Goal: Task Accomplishment & Management: Manage account settings

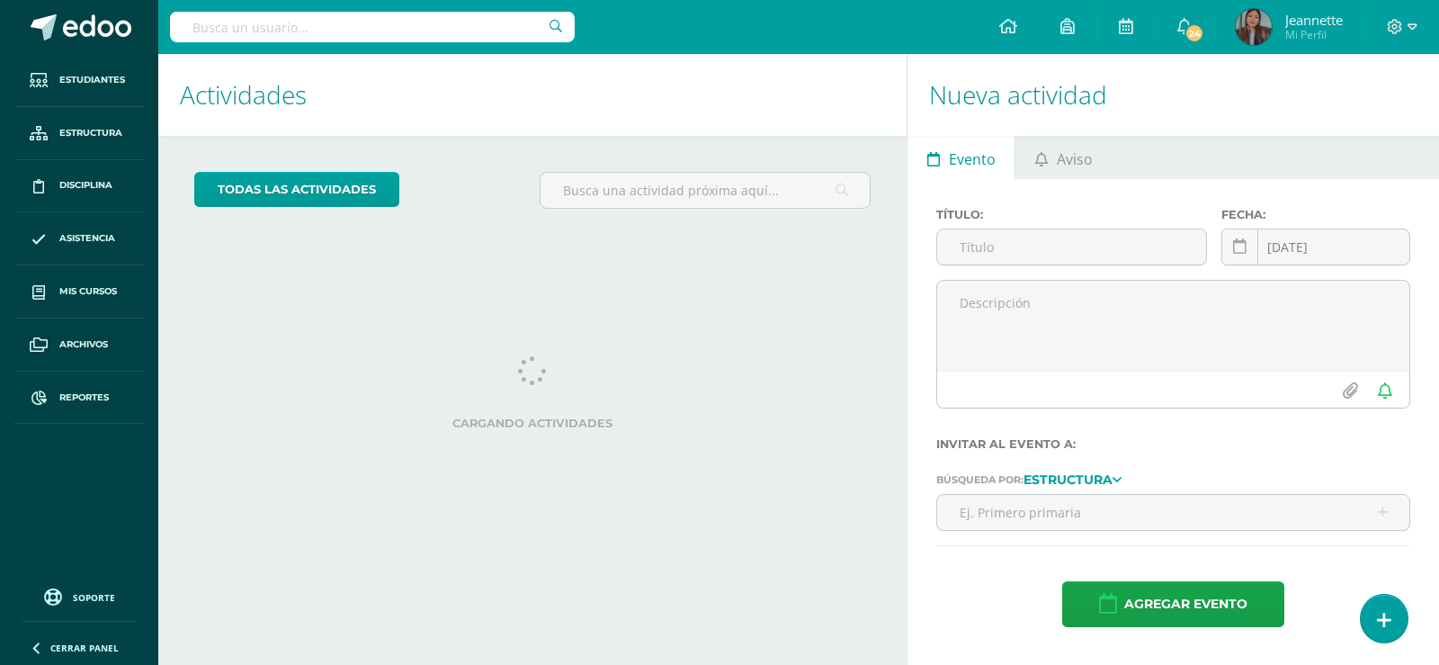
click at [335, 24] on input "text" at bounding box center [372, 27] width 405 height 31
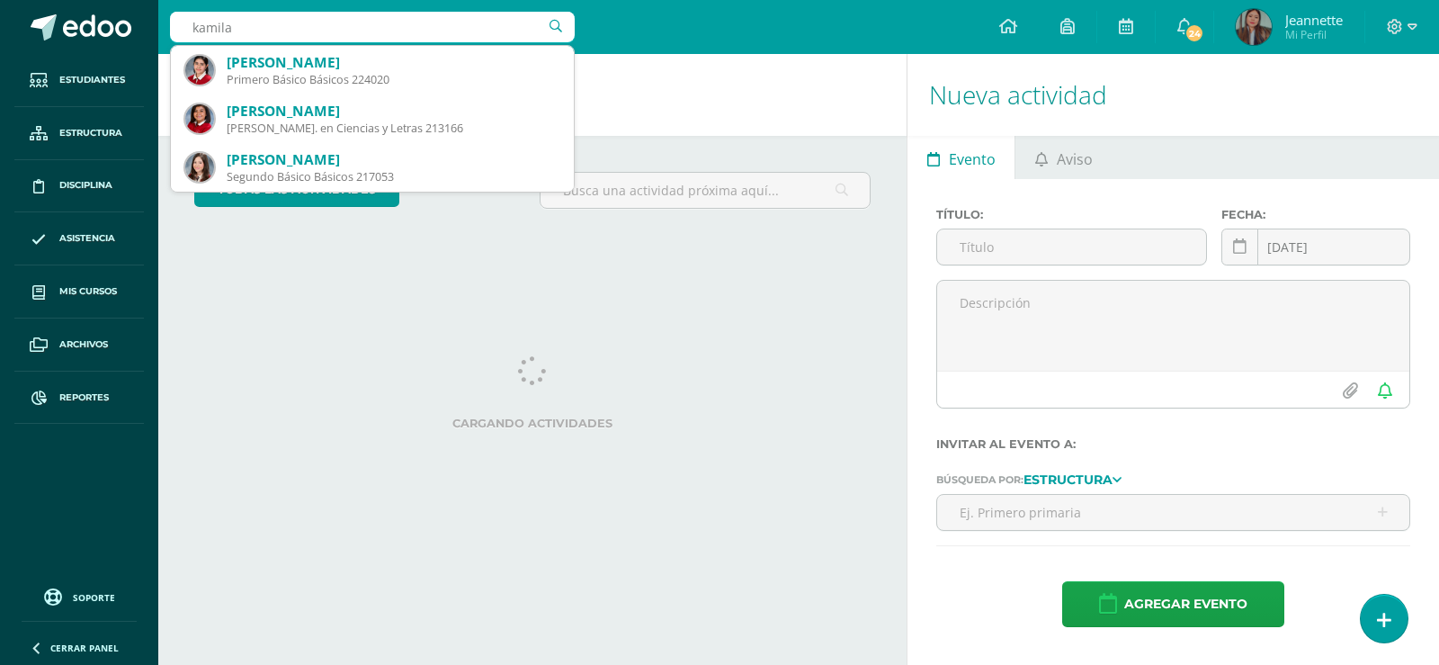
type input "kamila"
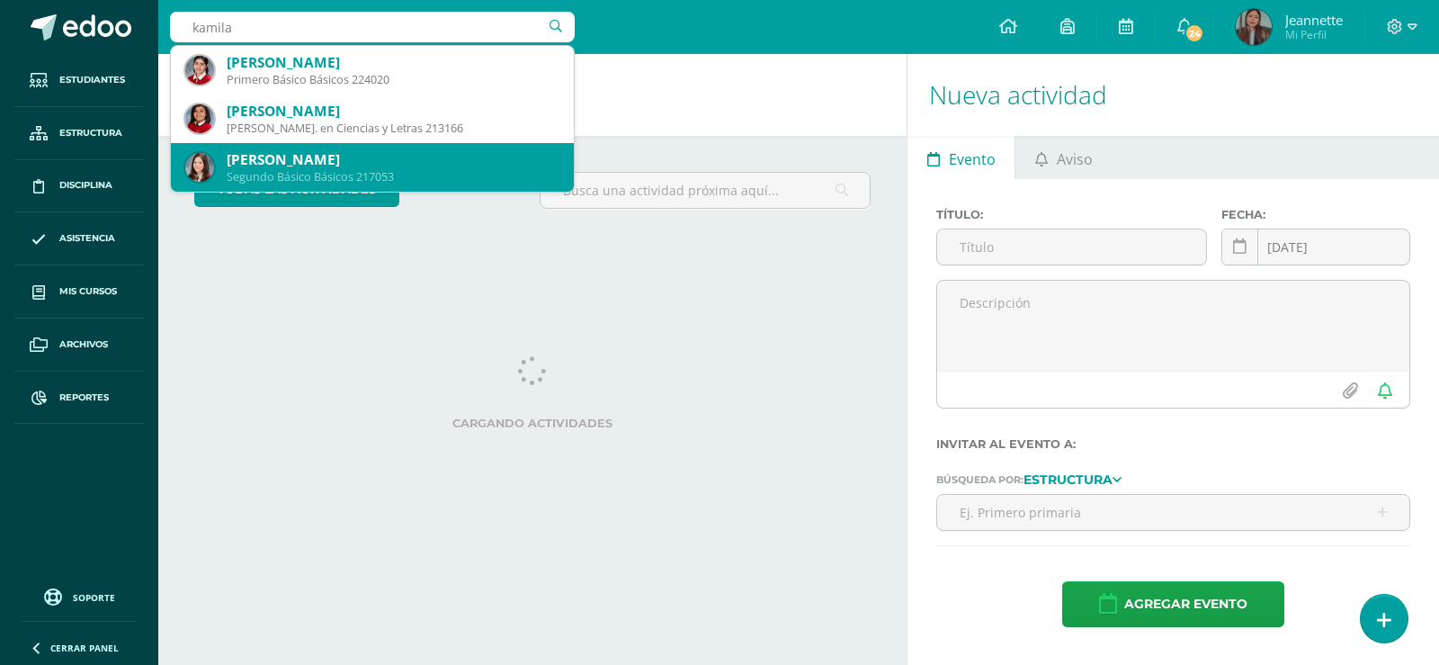
click at [430, 158] on div "[PERSON_NAME]" at bounding box center [393, 159] width 333 height 19
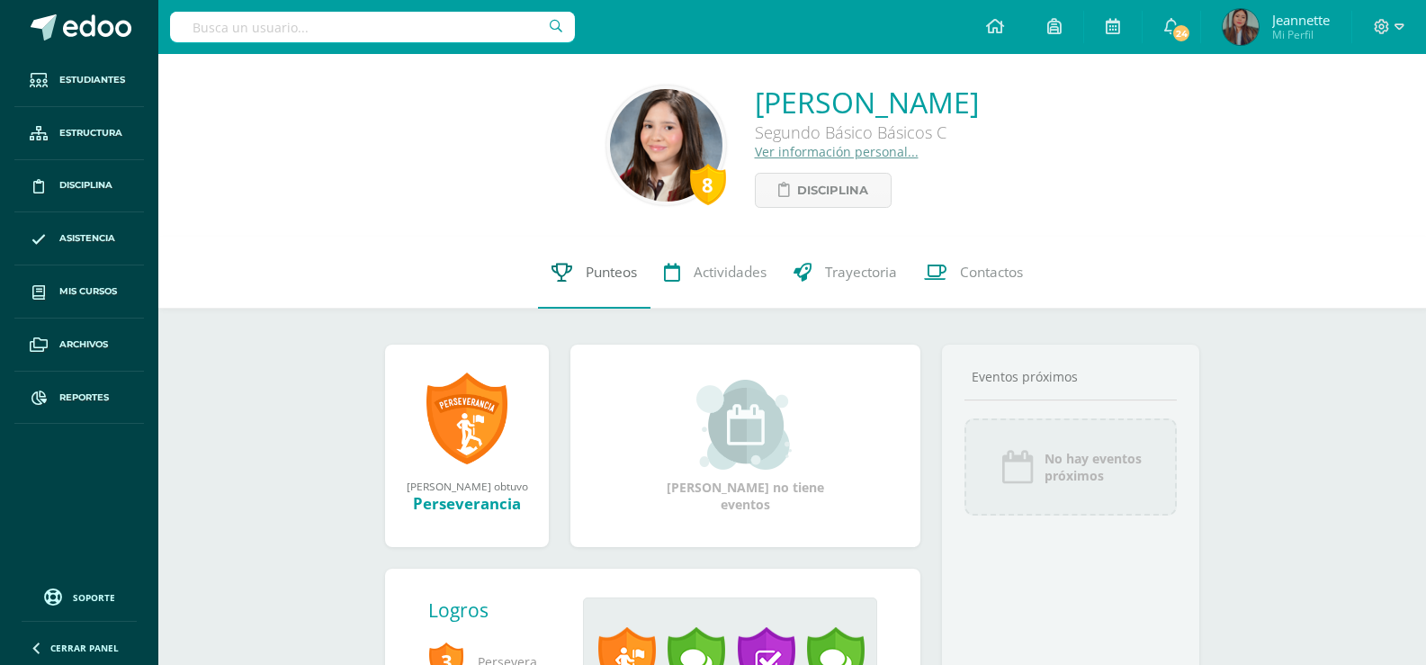
click at [606, 271] on span "Punteos" at bounding box center [611, 272] width 51 height 19
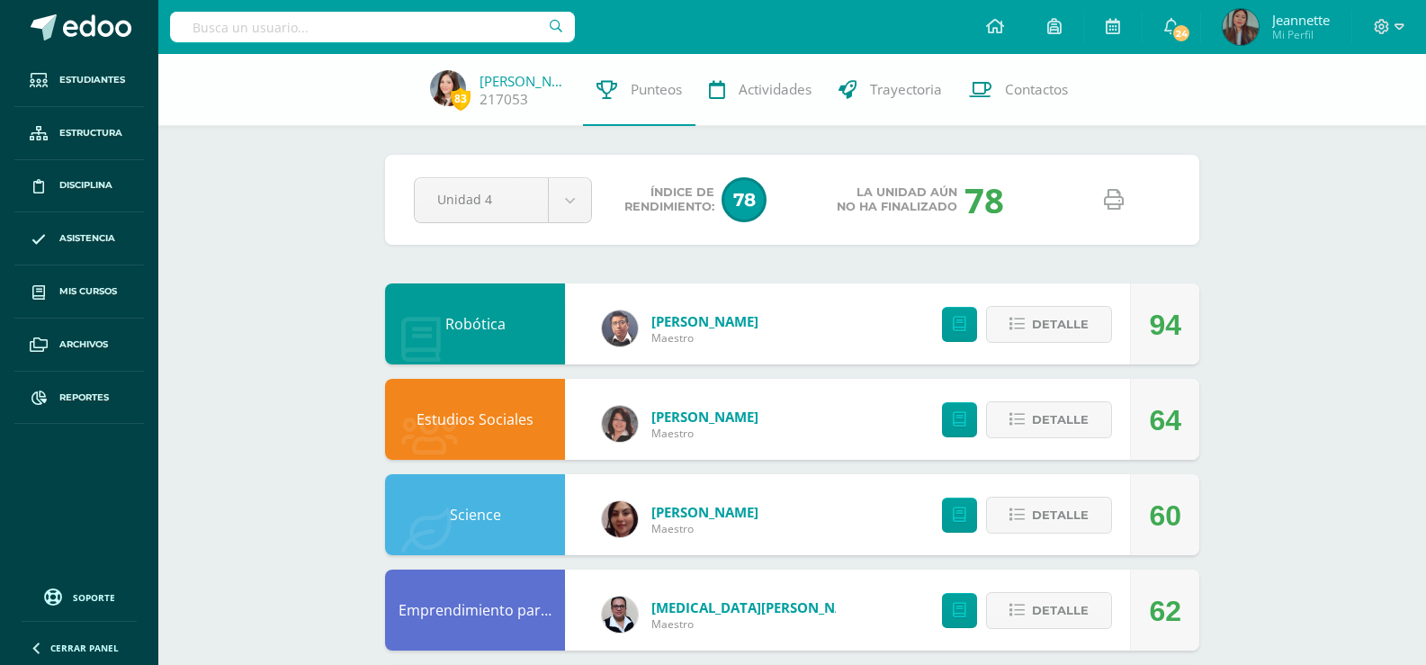
click at [1113, 206] on icon at bounding box center [1114, 200] width 20 height 20
click at [251, 37] on input "text" at bounding box center [372, 27] width 405 height 31
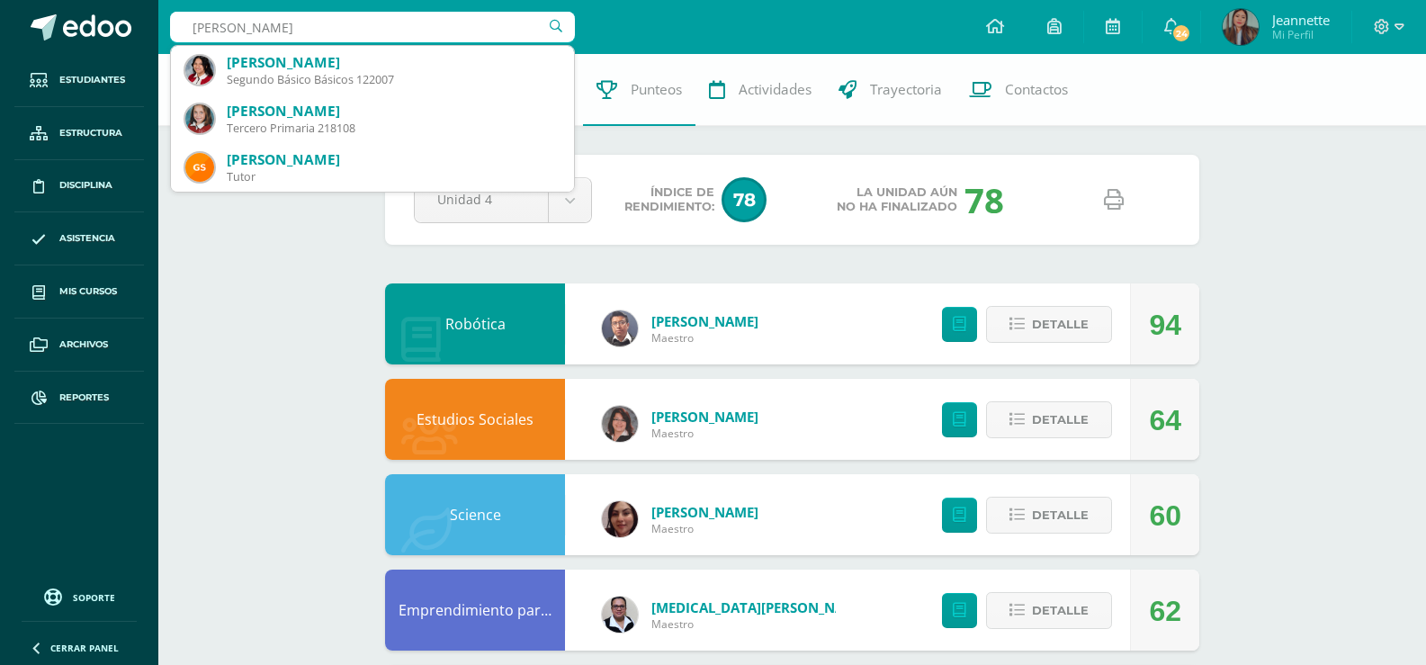
type input "isabella Canastu"
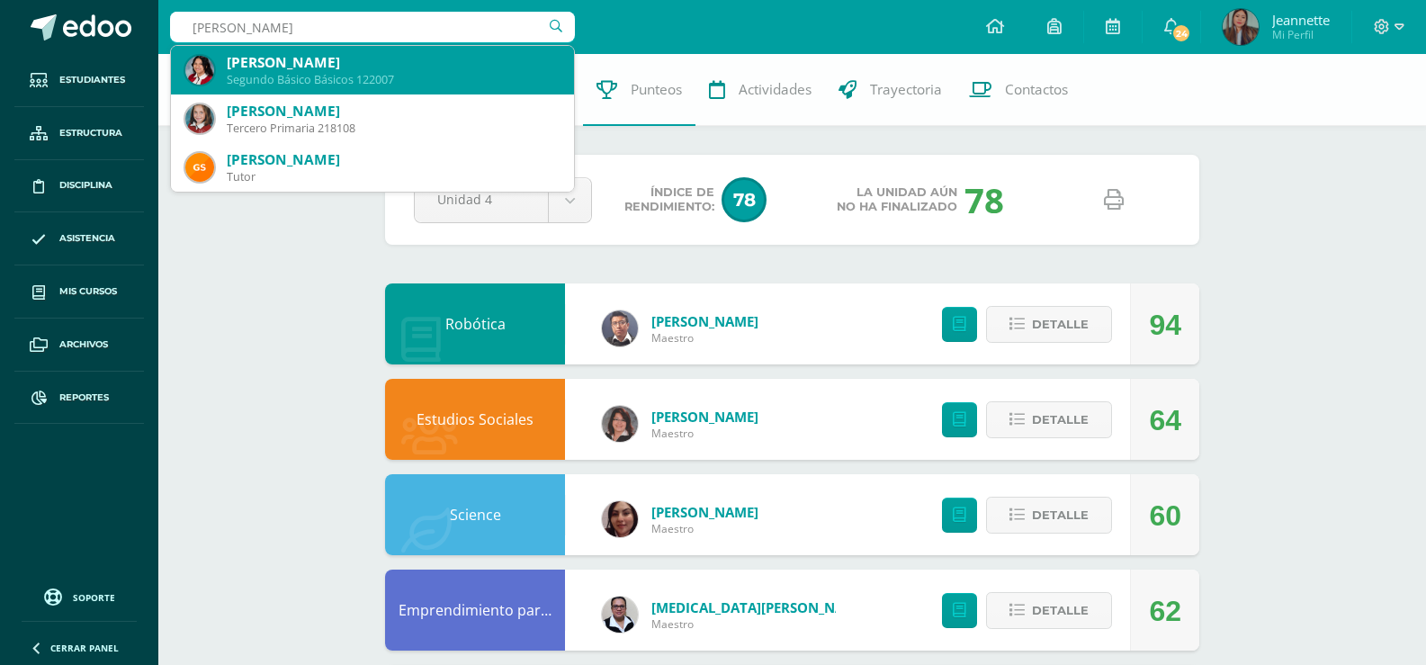
click at [291, 75] on div "Segundo Básico Básicos 122007" at bounding box center [393, 79] width 333 height 15
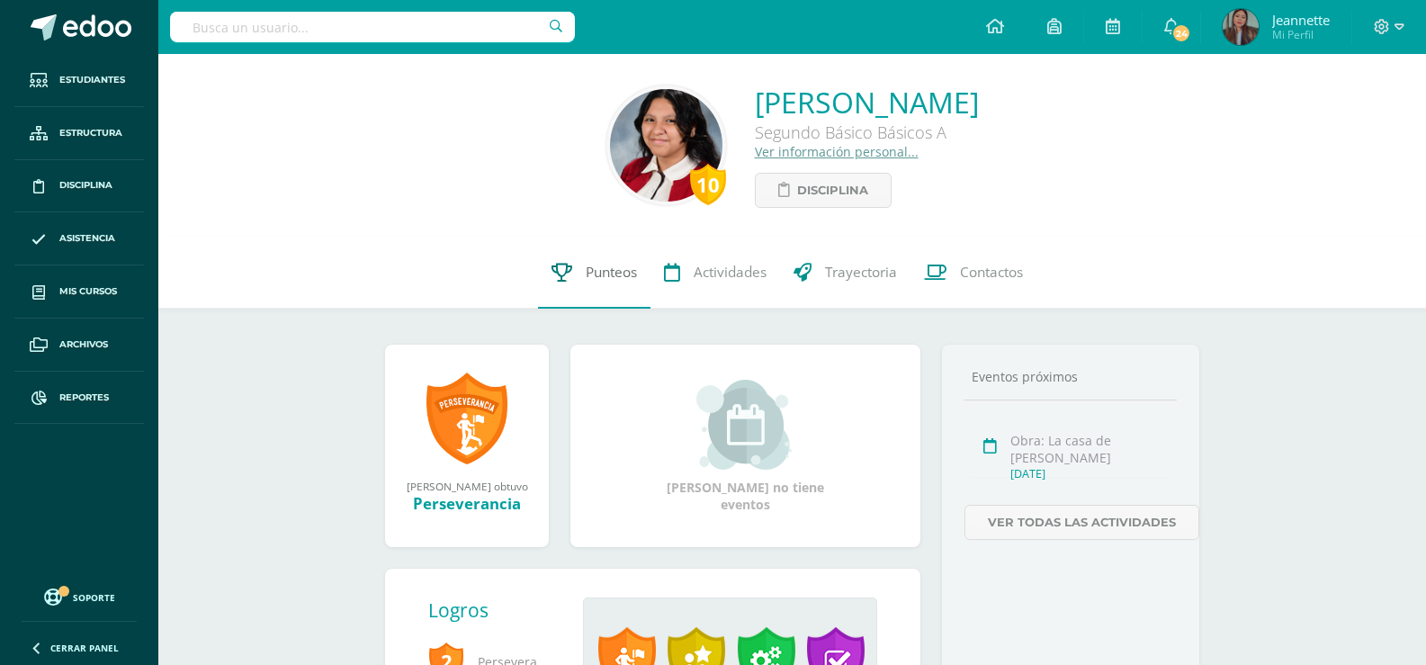
click at [584, 270] on link "Punteos" at bounding box center [594, 273] width 112 height 72
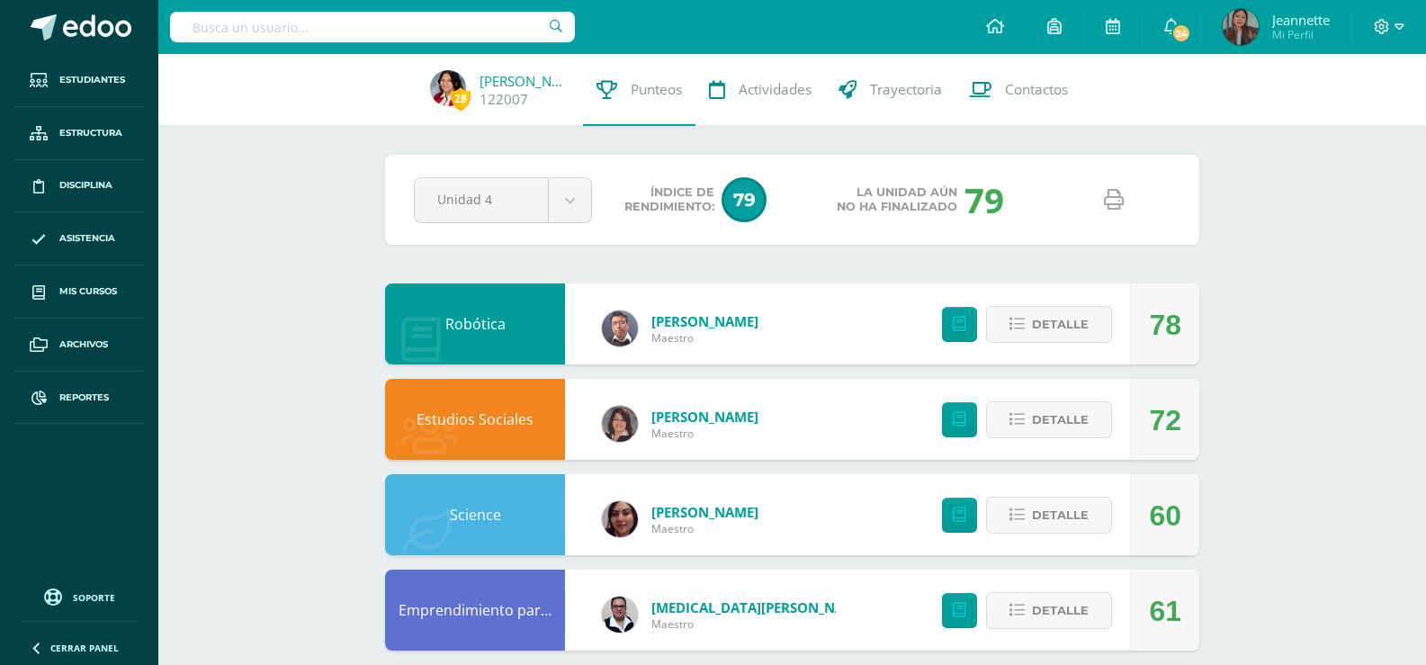
click at [1110, 212] on link at bounding box center [1113, 200] width 46 height 46
click at [340, 33] on input "text" at bounding box center [372, 27] width 405 height 31
type input "[PERSON_NAME]"
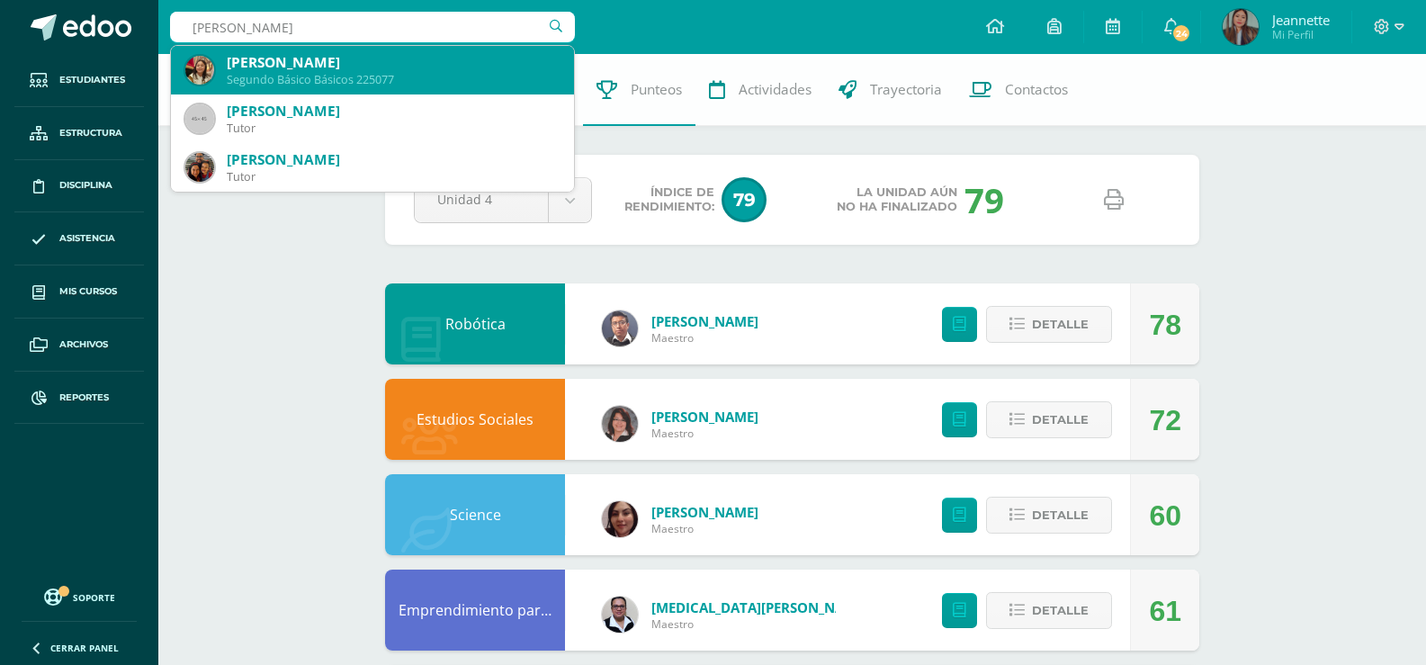
click at [342, 56] on div "Boryana Agídel Santos Sagastume" at bounding box center [393, 62] width 333 height 19
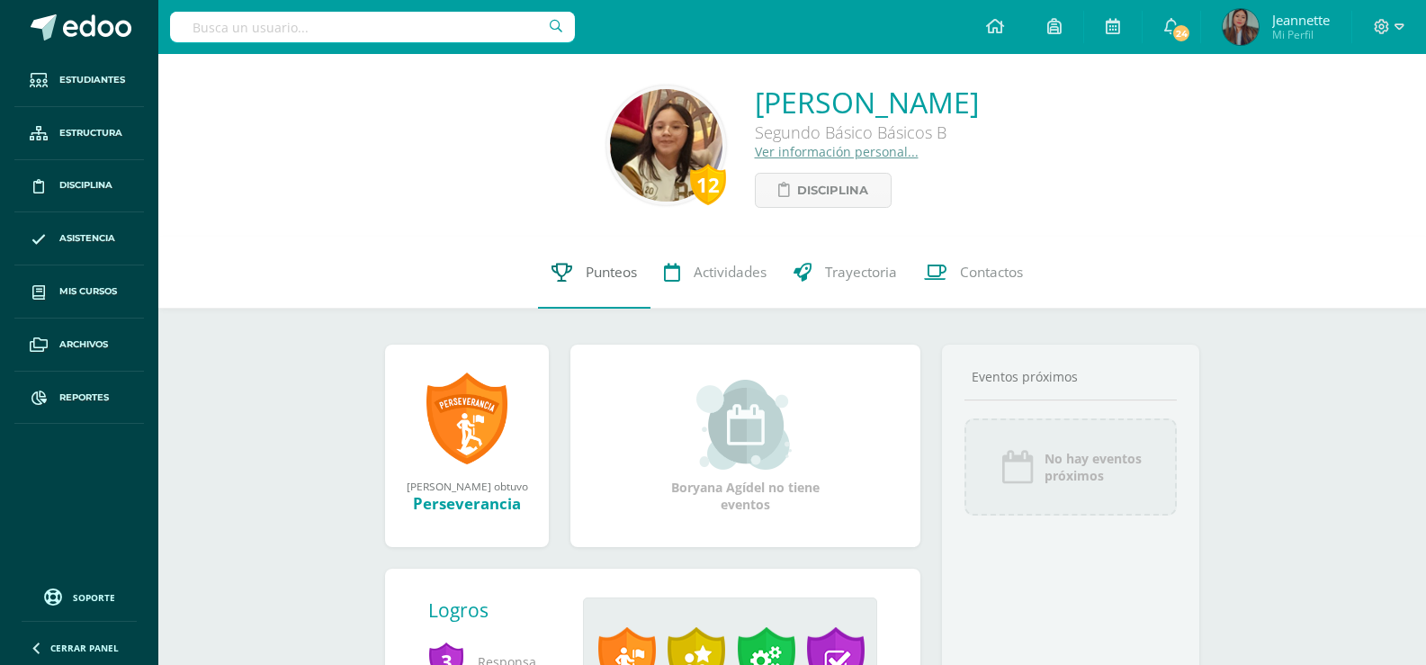
click at [582, 274] on link "Punteos" at bounding box center [594, 273] width 112 height 72
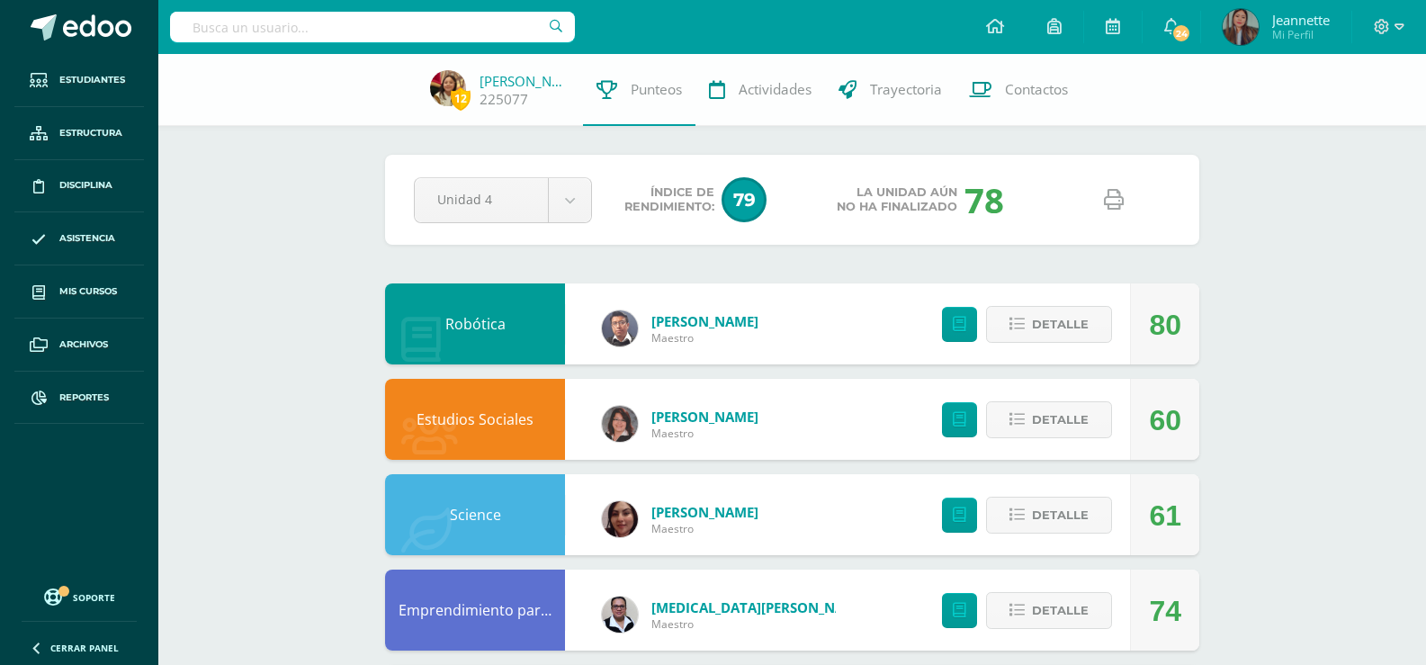
click at [1116, 210] on link at bounding box center [1113, 200] width 46 height 46
click at [398, 38] on input "text" at bounding box center [372, 27] width 405 height 31
type input "kamila orella"
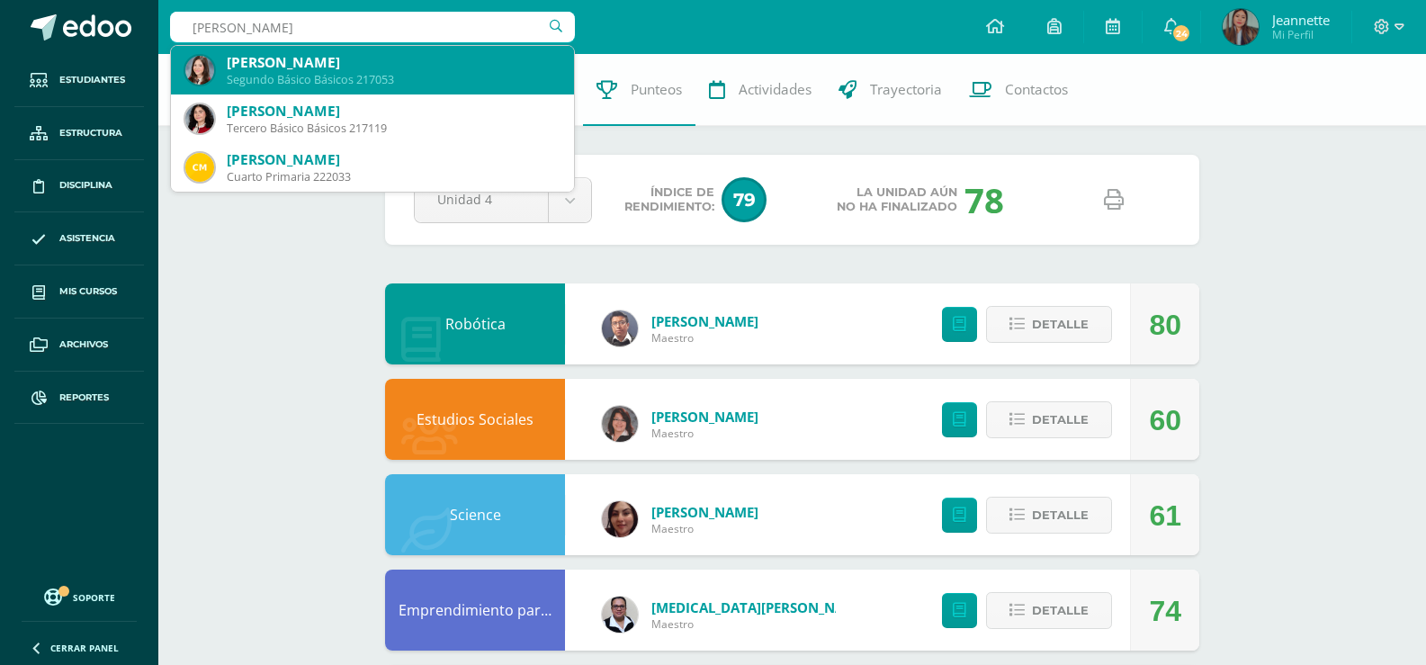
click at [391, 63] on div "[PERSON_NAME]" at bounding box center [393, 62] width 333 height 19
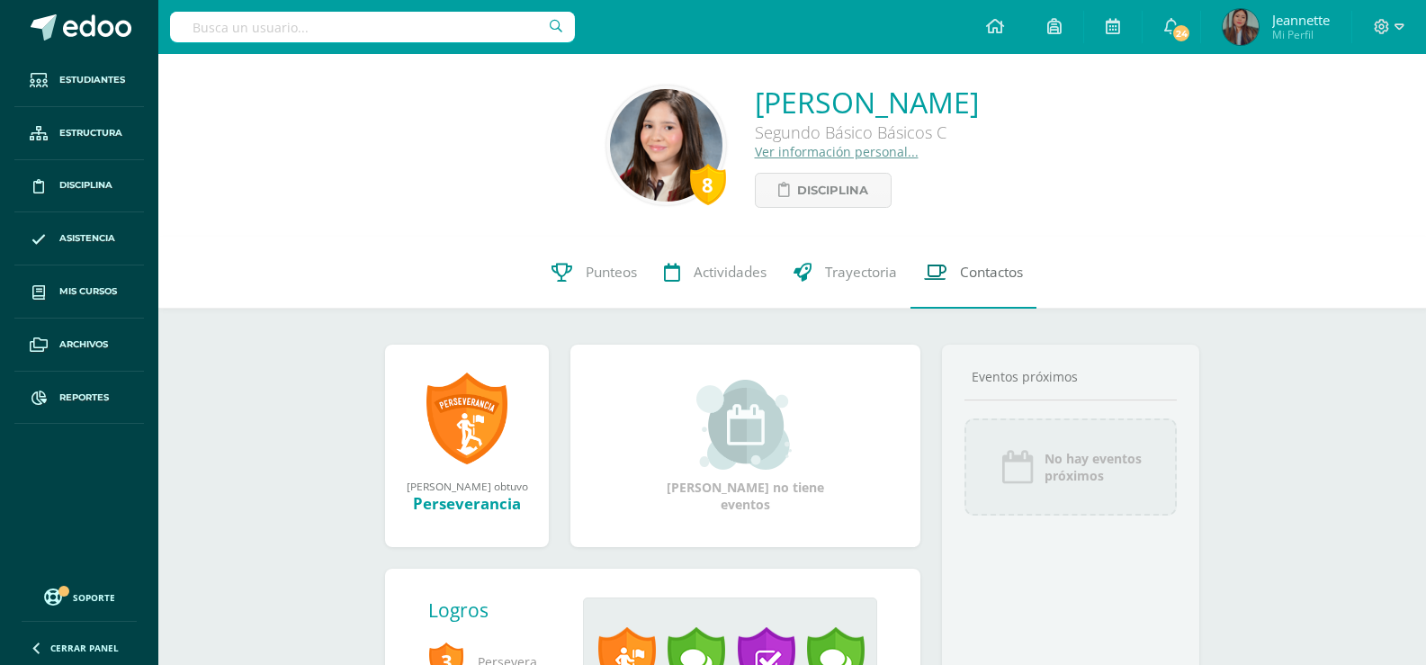
click at [1006, 289] on link "Contactos" at bounding box center [973, 273] width 126 height 72
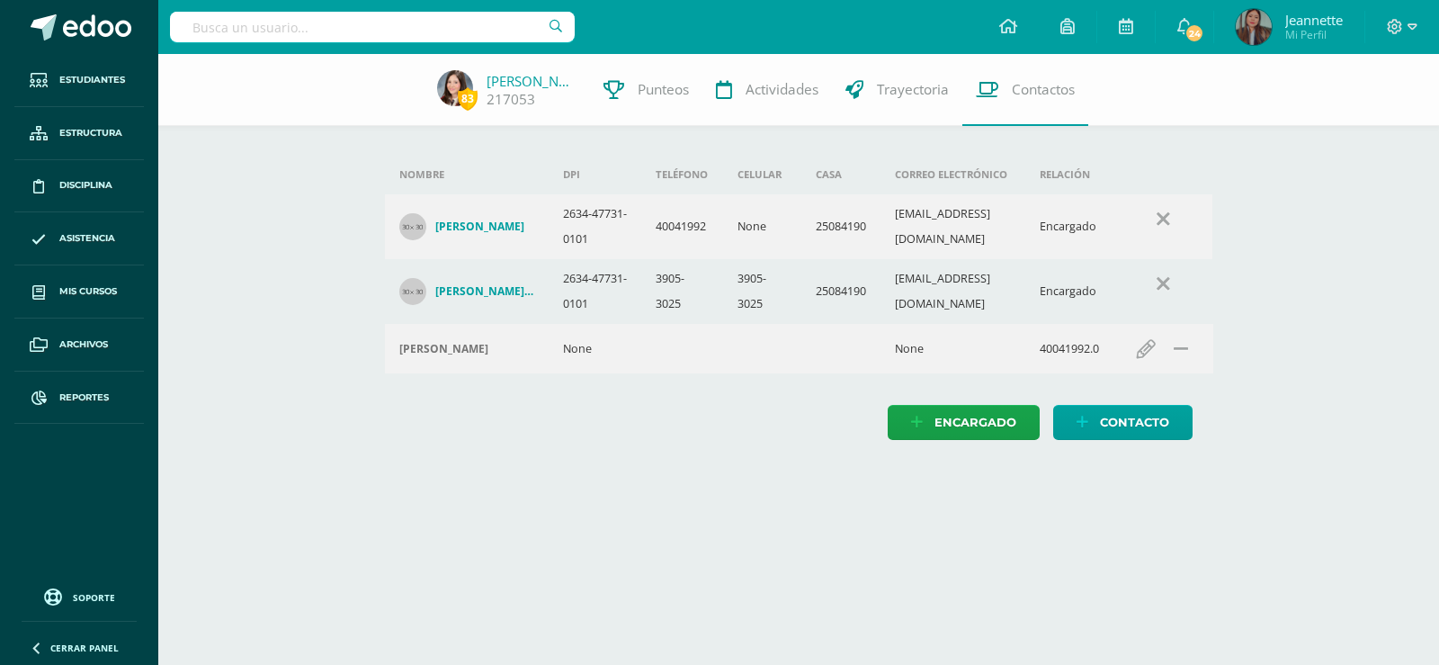
click at [335, 22] on input "text" at bounding box center [372, 27] width 405 height 31
type input "katiosh"
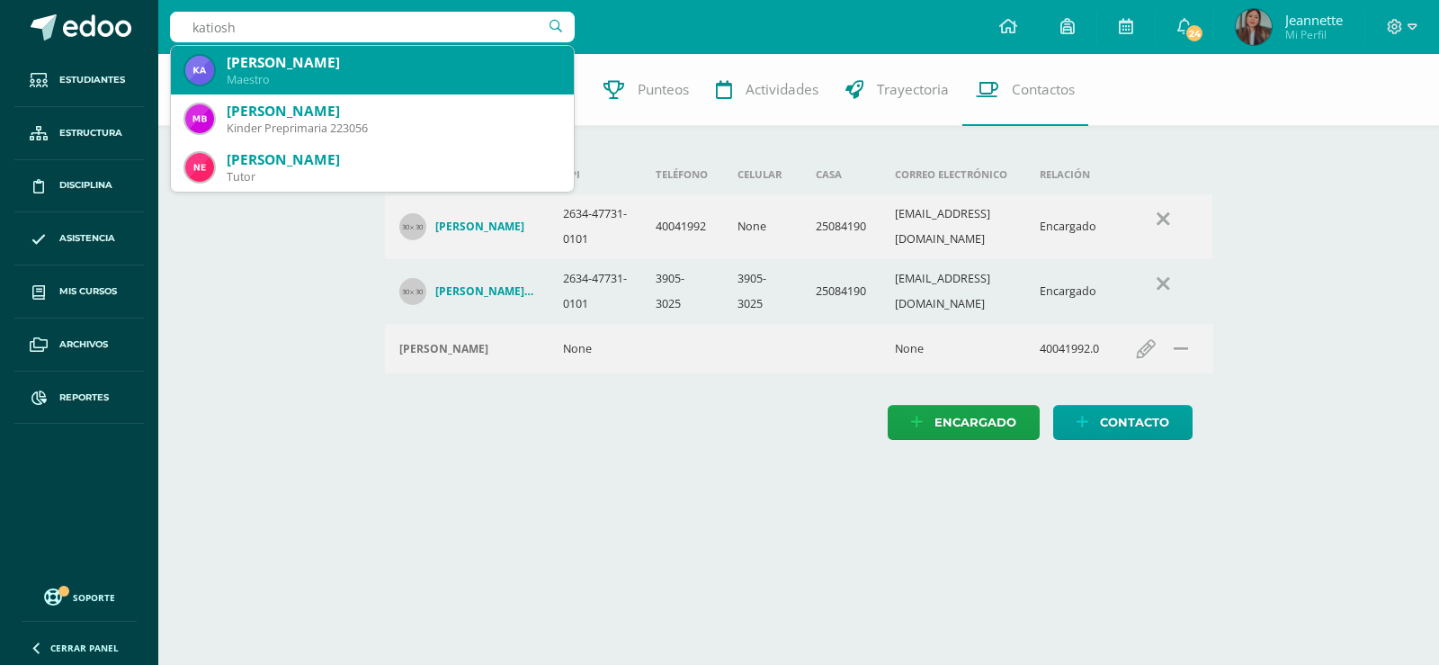
click at [343, 68] on div "Katioshka Vital" at bounding box center [393, 62] width 333 height 19
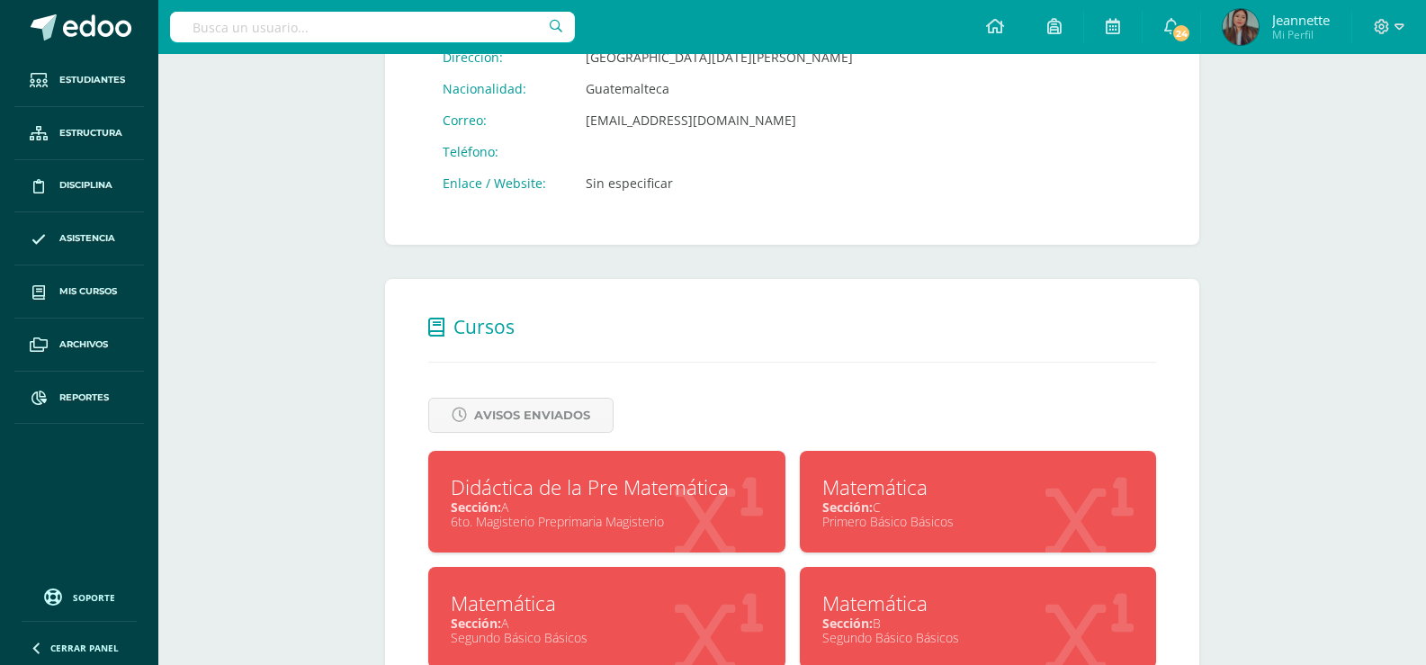
scroll to position [630, 0]
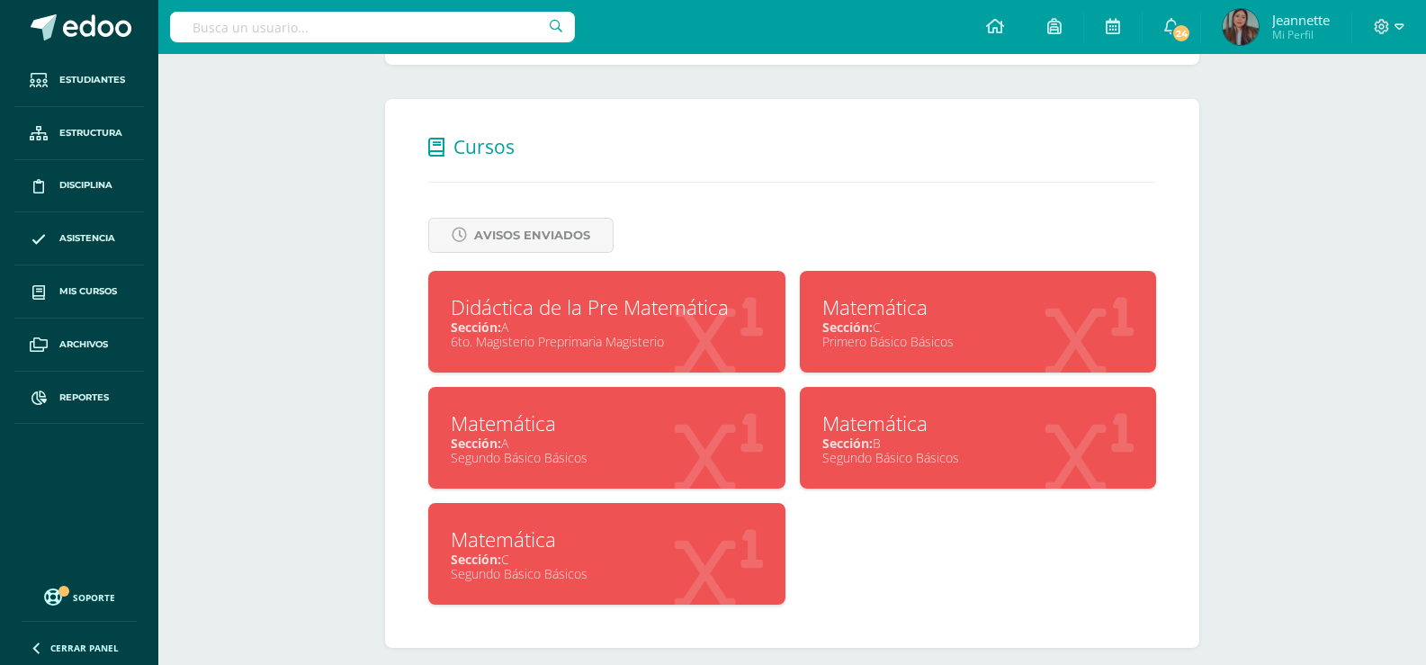
click at [558, 565] on div "Segundo Básico Básicos" at bounding box center [607, 573] width 312 height 17
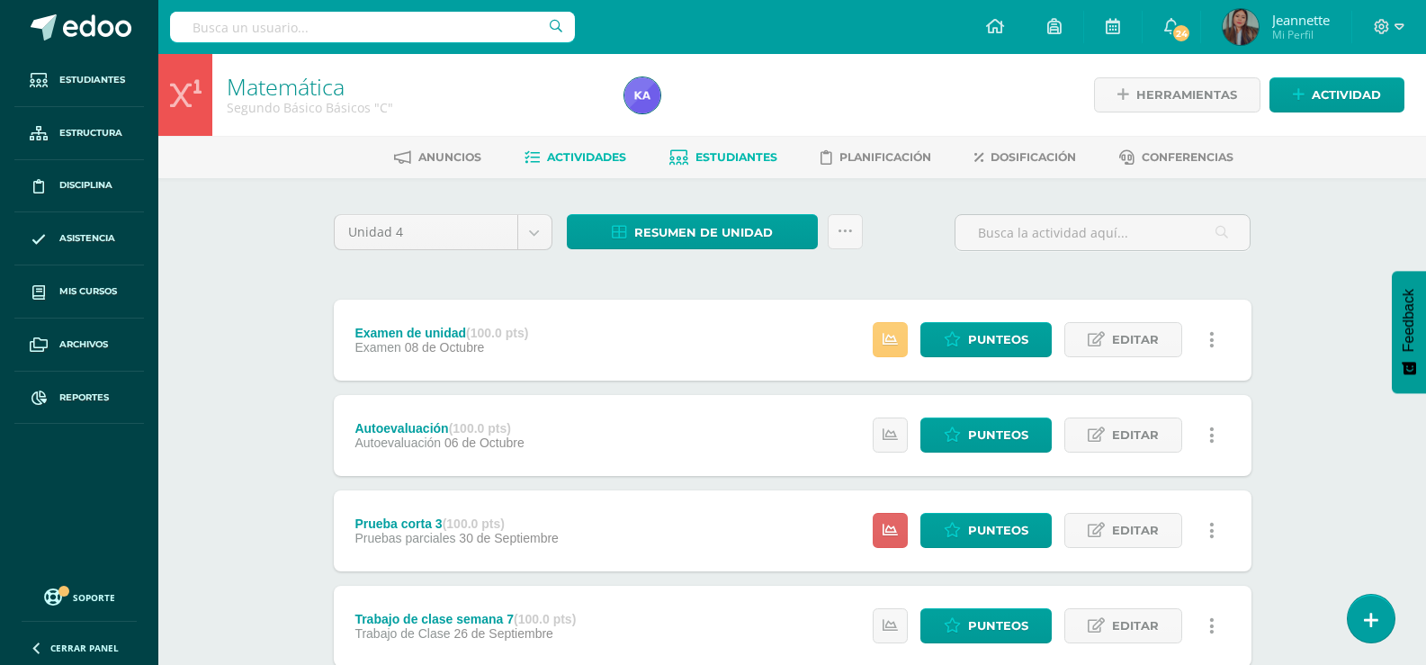
click at [726, 151] on span "Estudiantes" at bounding box center [736, 156] width 82 height 13
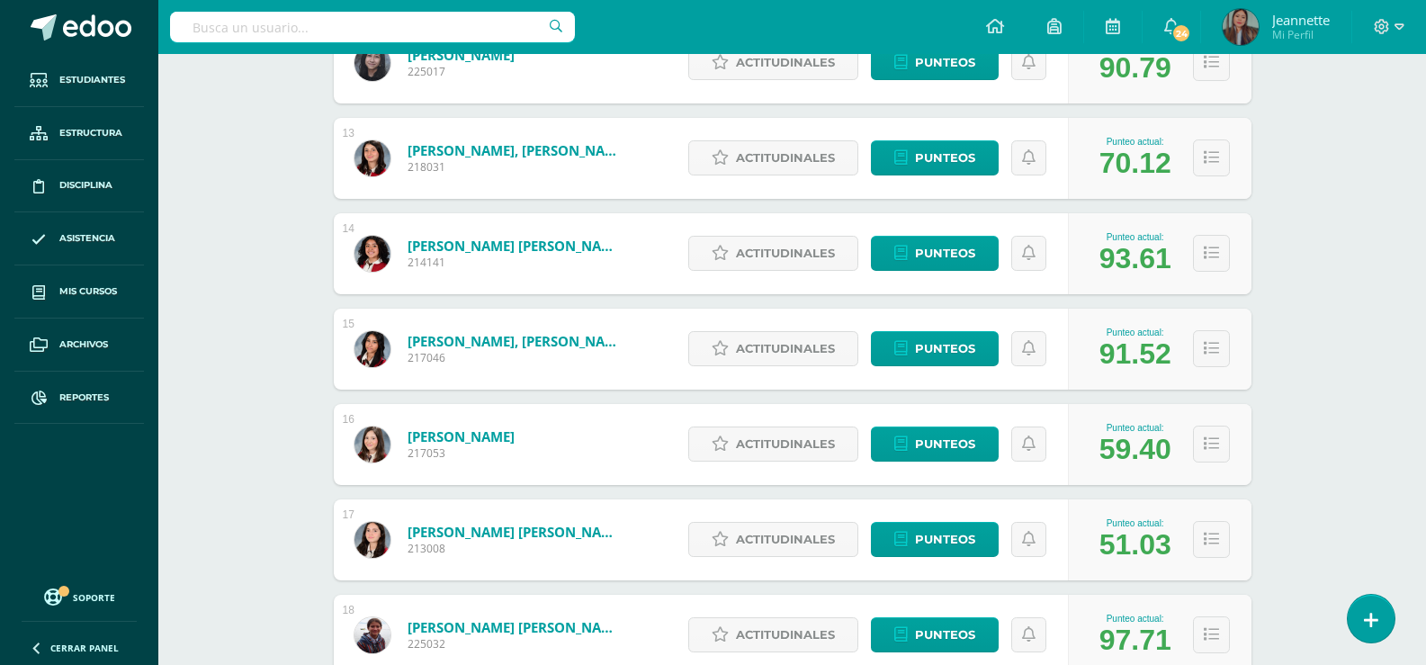
scroll to position [1408, 0]
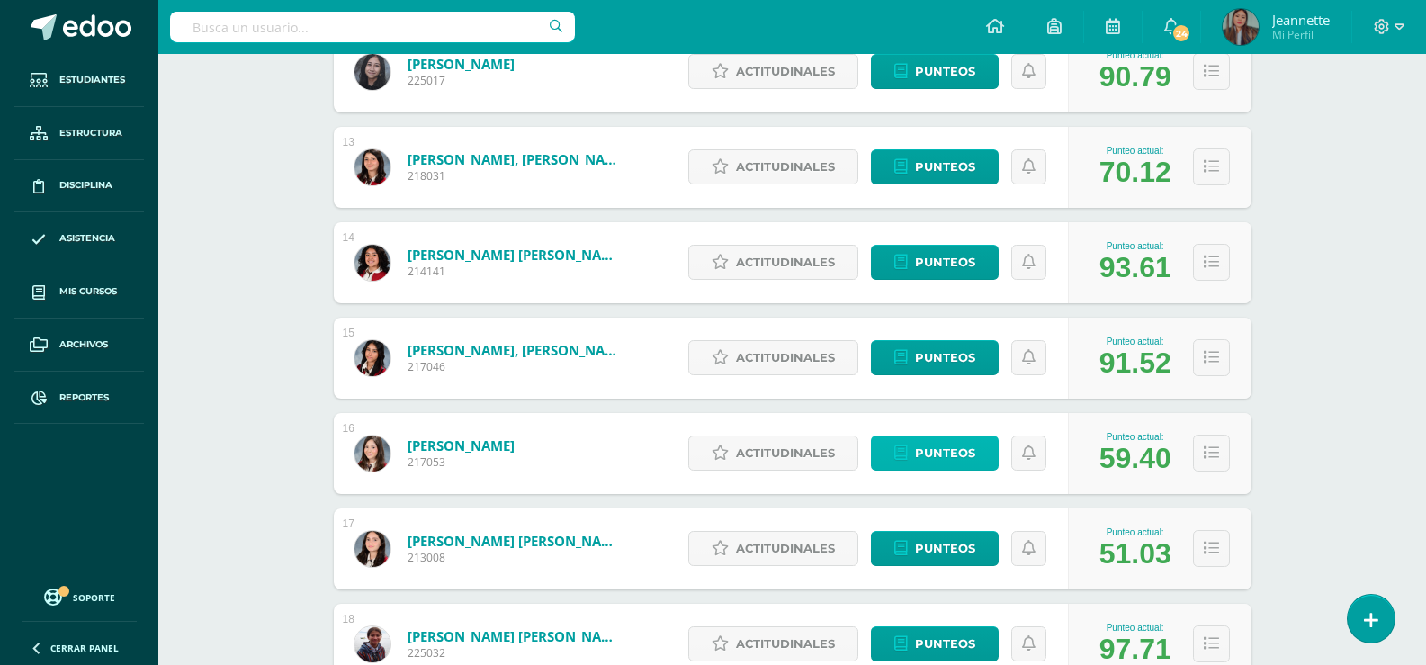
click at [938, 454] on span "Punteos" at bounding box center [945, 452] width 60 height 33
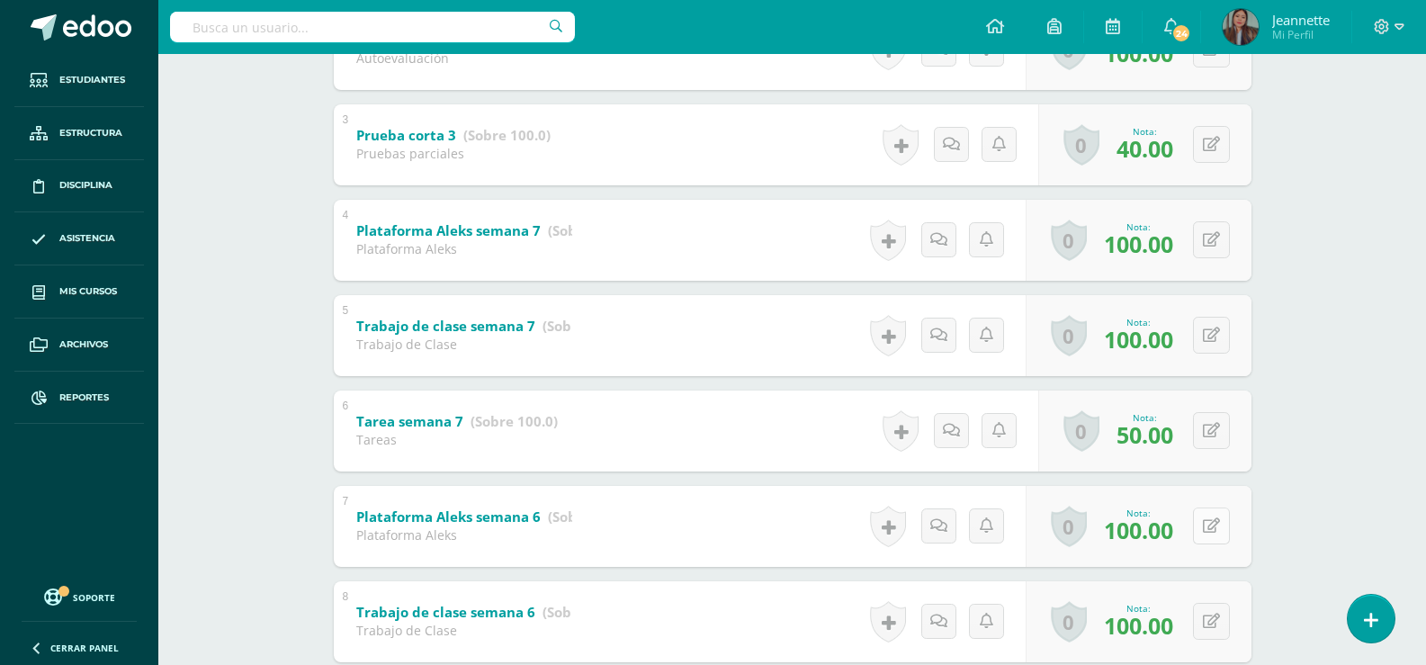
scroll to position [540, 0]
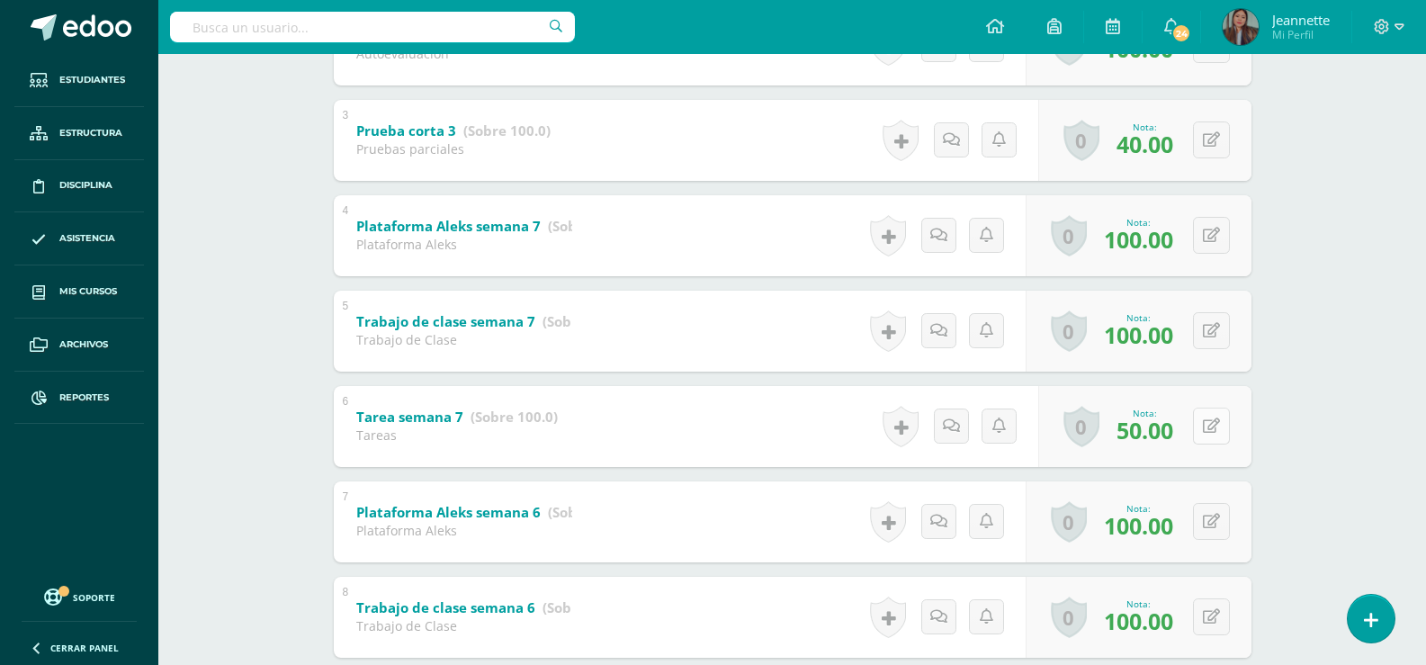
click at [1224, 437] on button at bounding box center [1211, 425] width 37 height 37
type input "70"
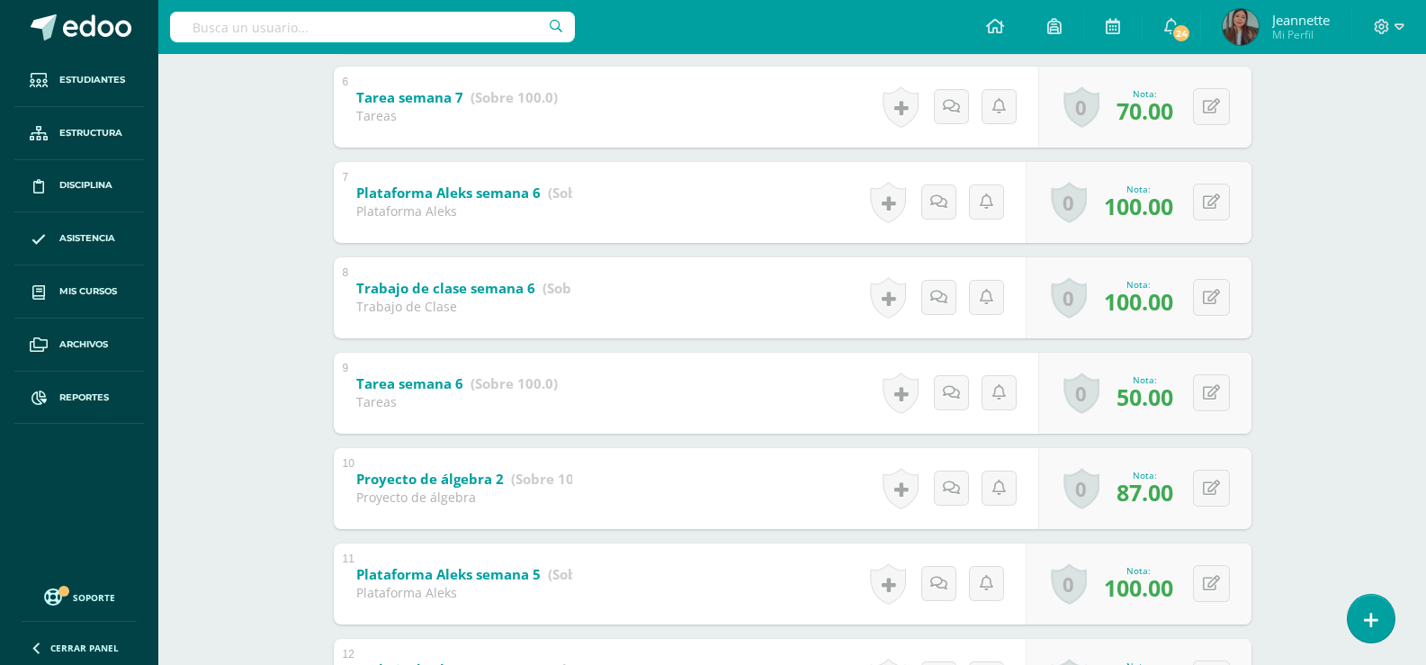
scroll to position [899, 0]
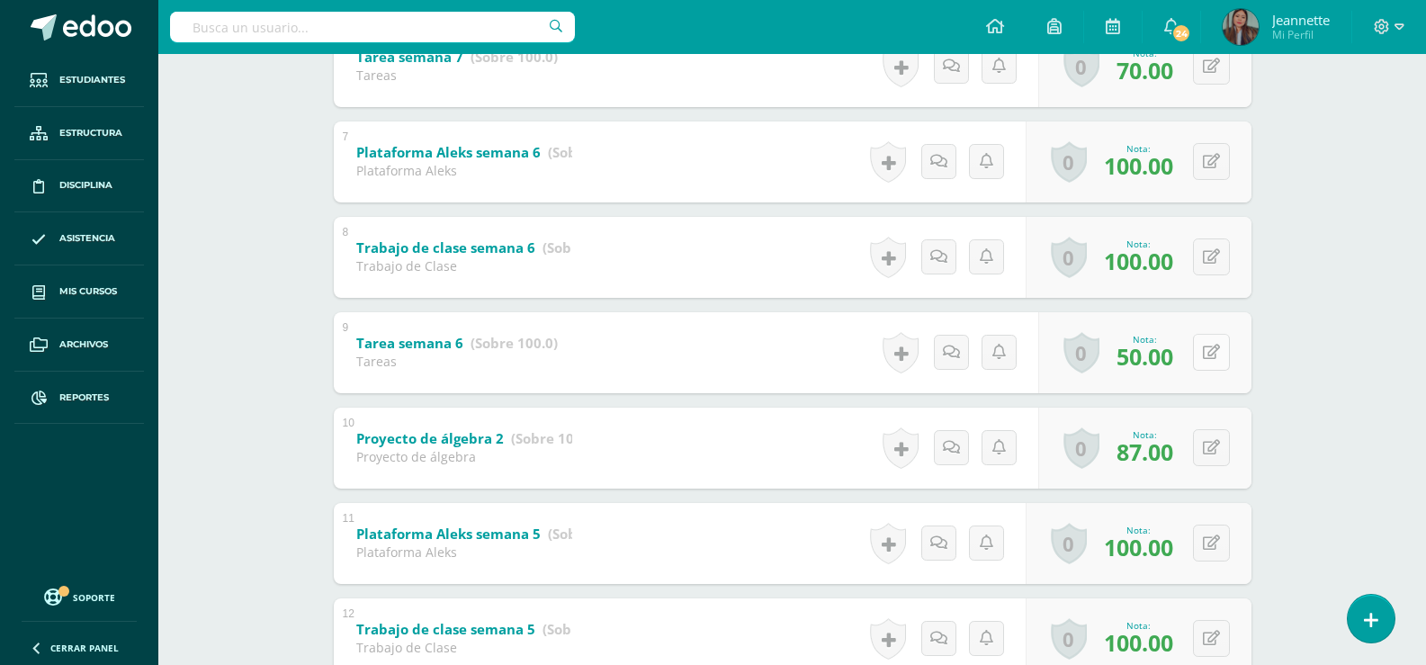
click at [1219, 357] on button at bounding box center [1211, 352] width 37 height 37
type input "70"
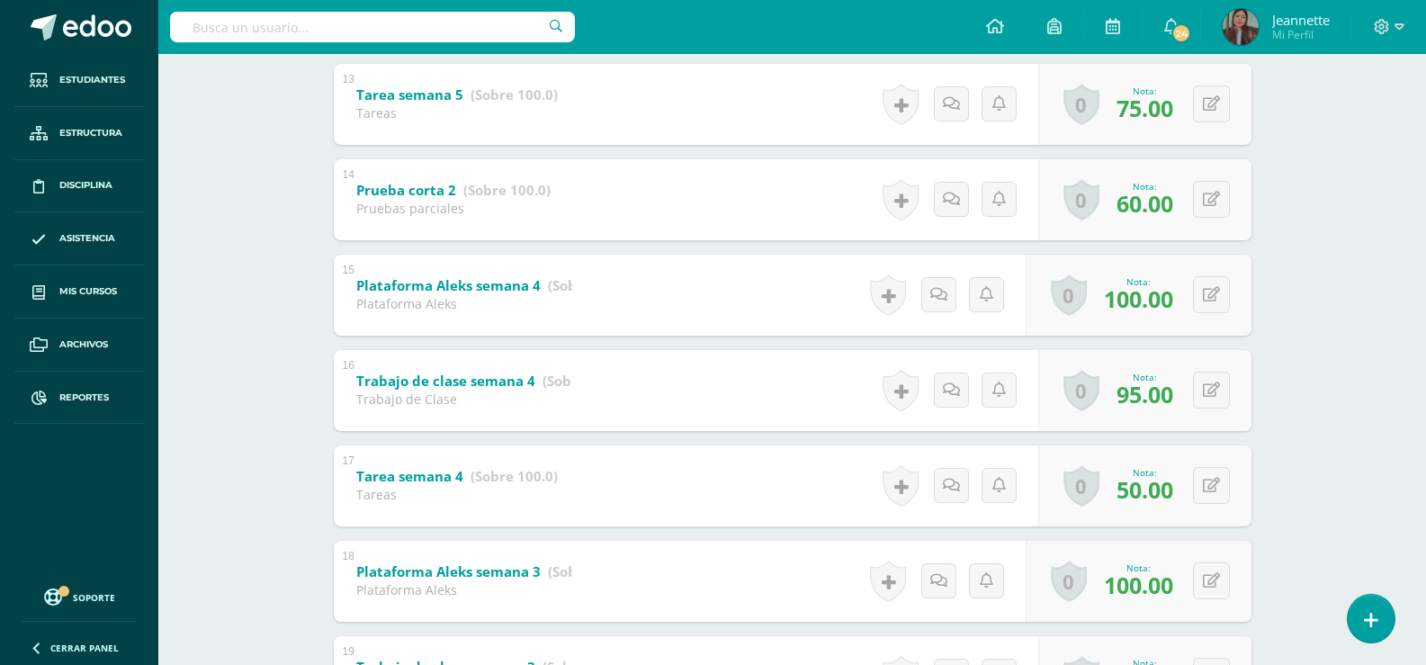
scroll to position [1619, 0]
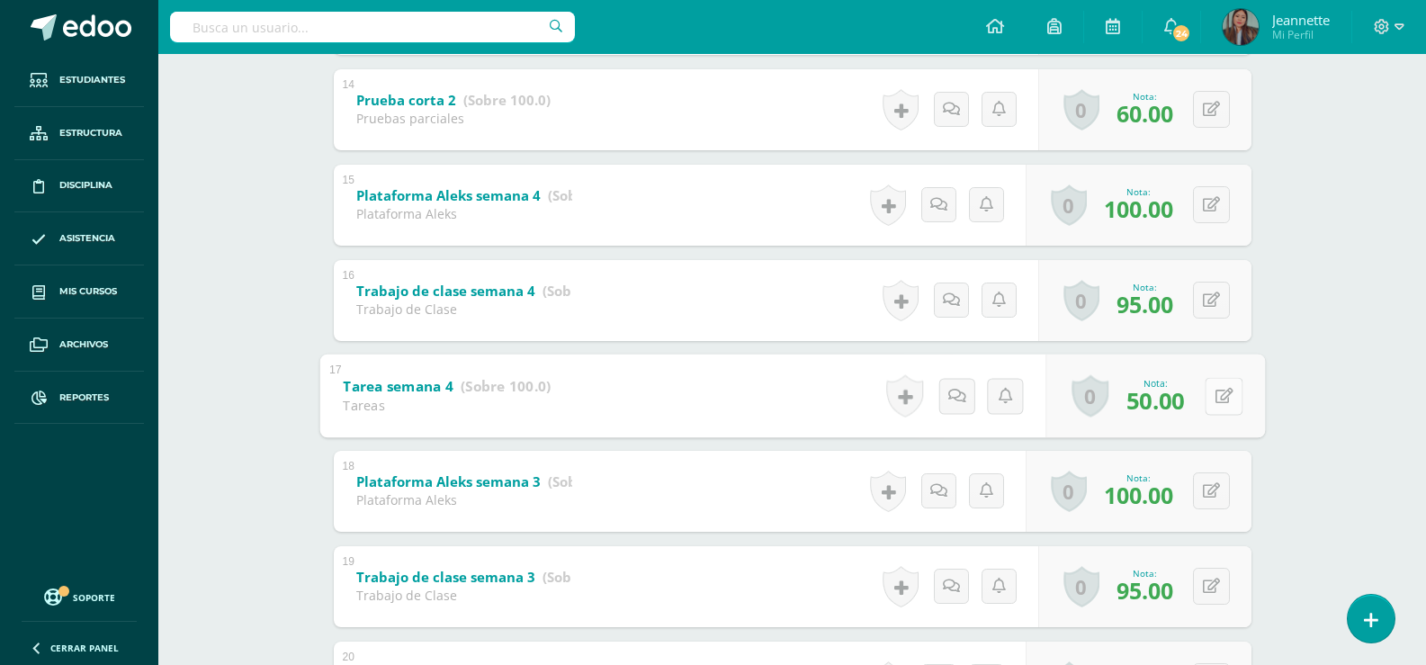
click at [1225, 399] on button at bounding box center [1223, 396] width 38 height 38
type input "70"
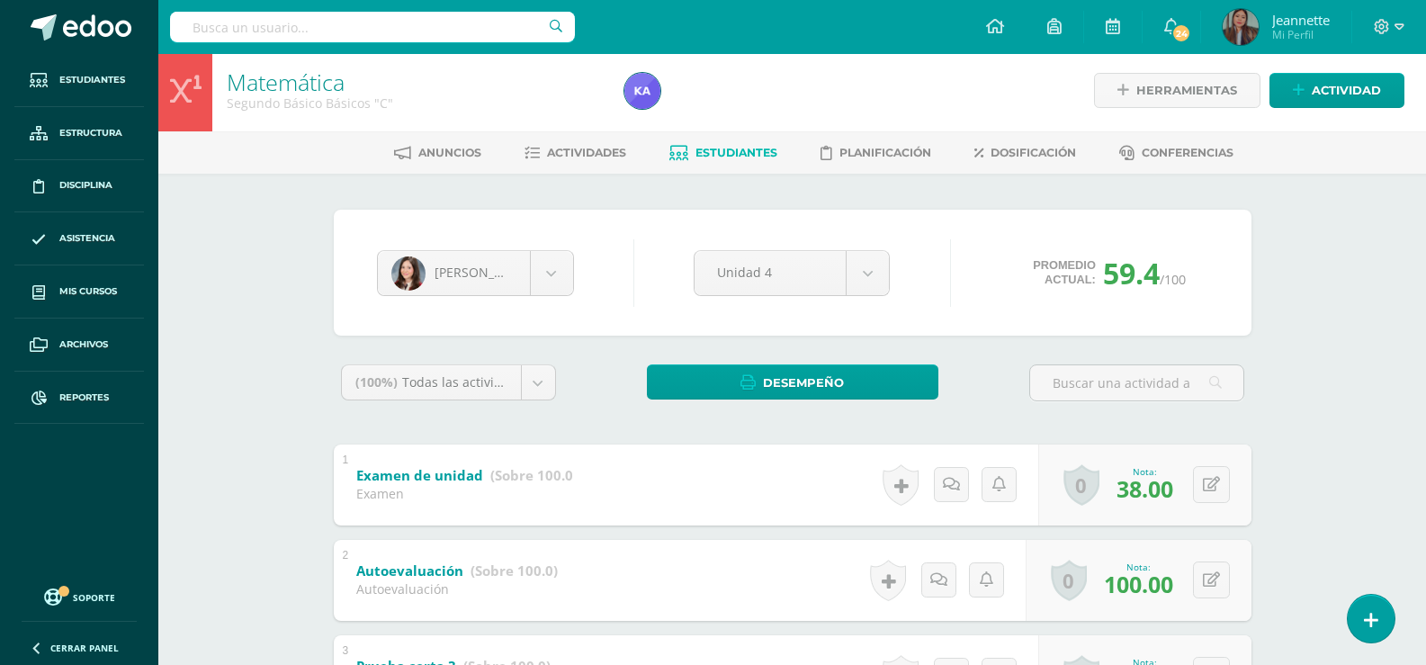
scroll to position [0, 0]
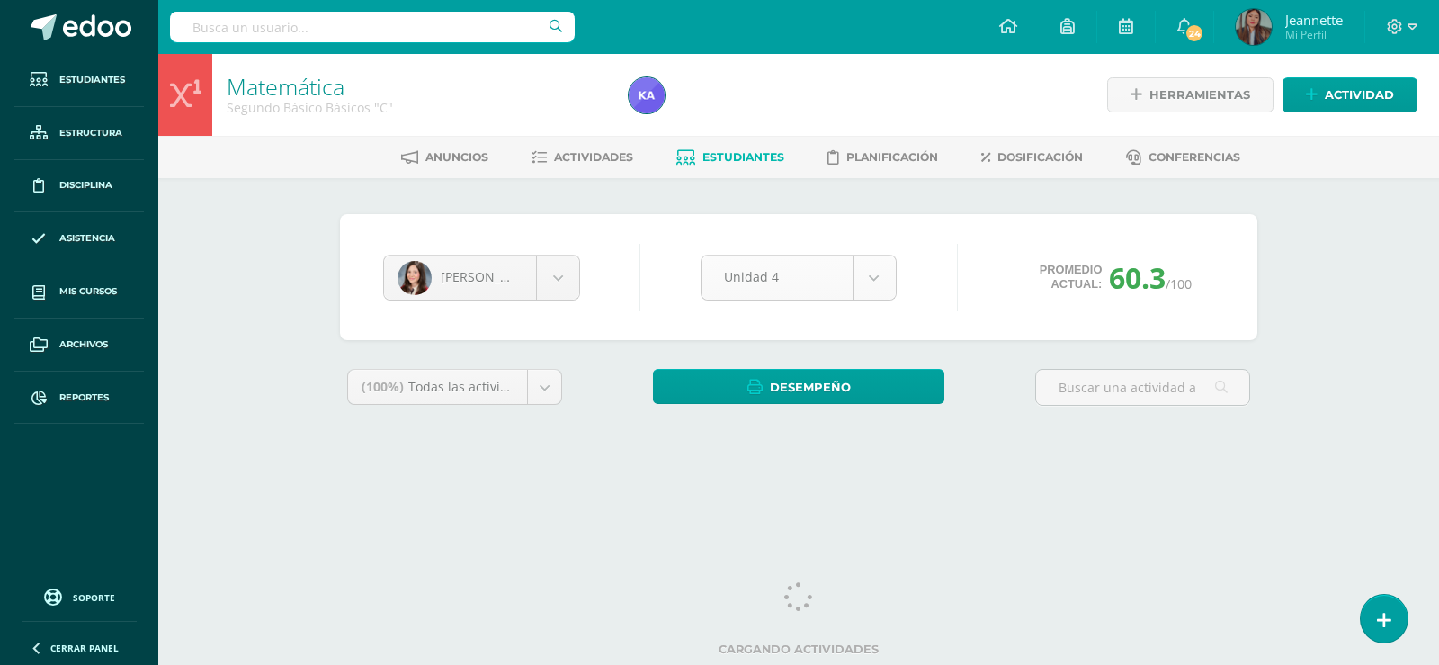
click at [885, 278] on body "Estudiantes Estructura Disciplina Asistencia Mis cursos Archivos Reportes Sopor…" at bounding box center [719, 242] width 1439 height 485
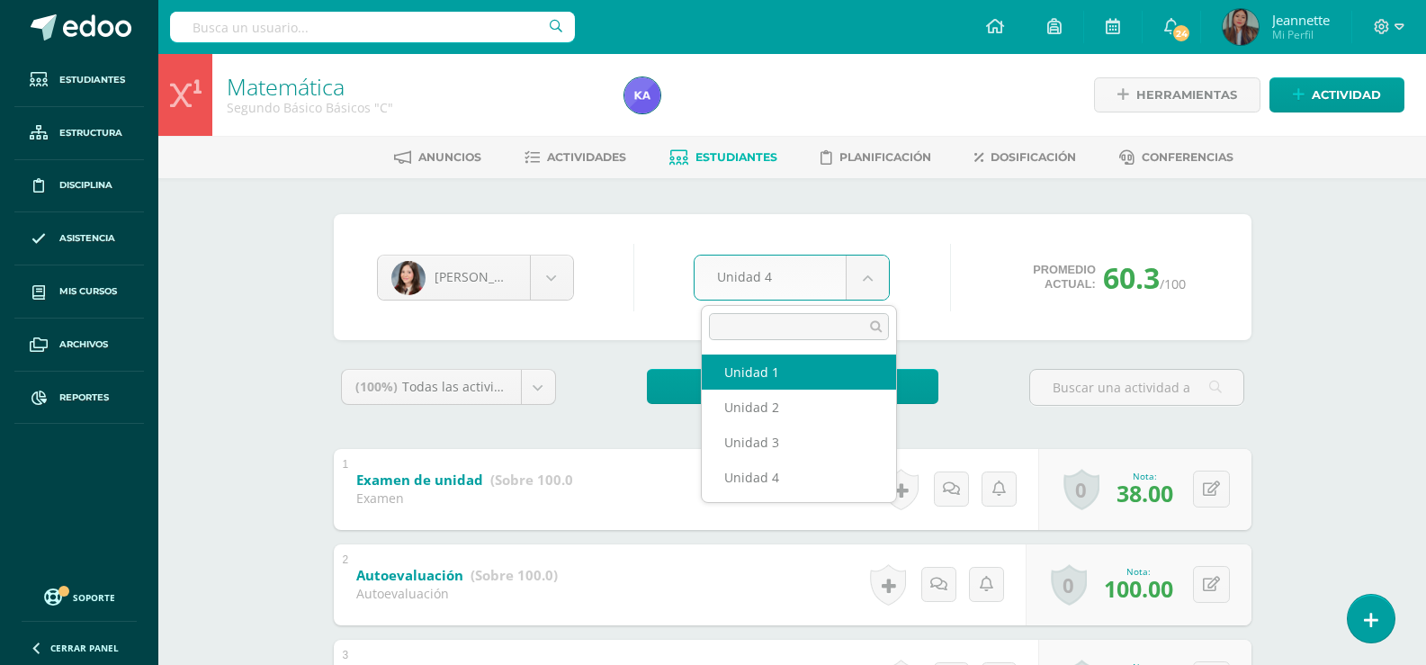
select select "Unidad 1"
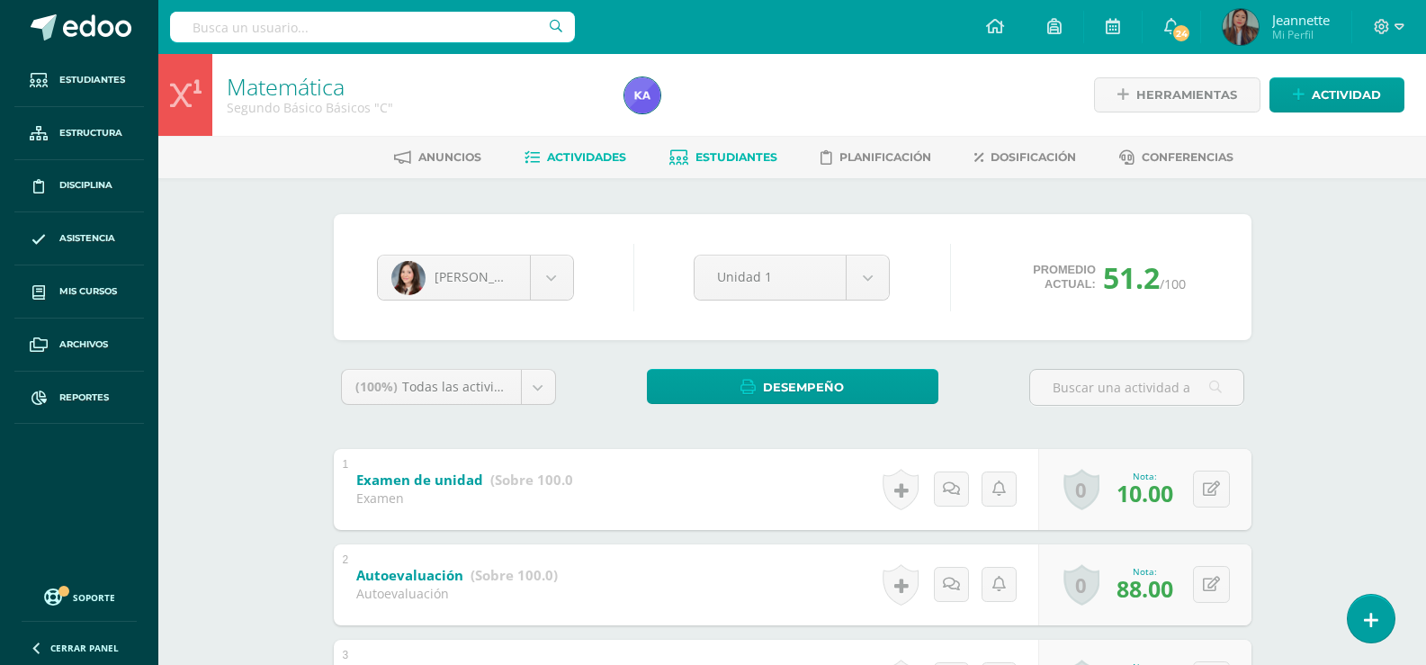
click at [579, 161] on span "Actividades" at bounding box center [586, 156] width 79 height 13
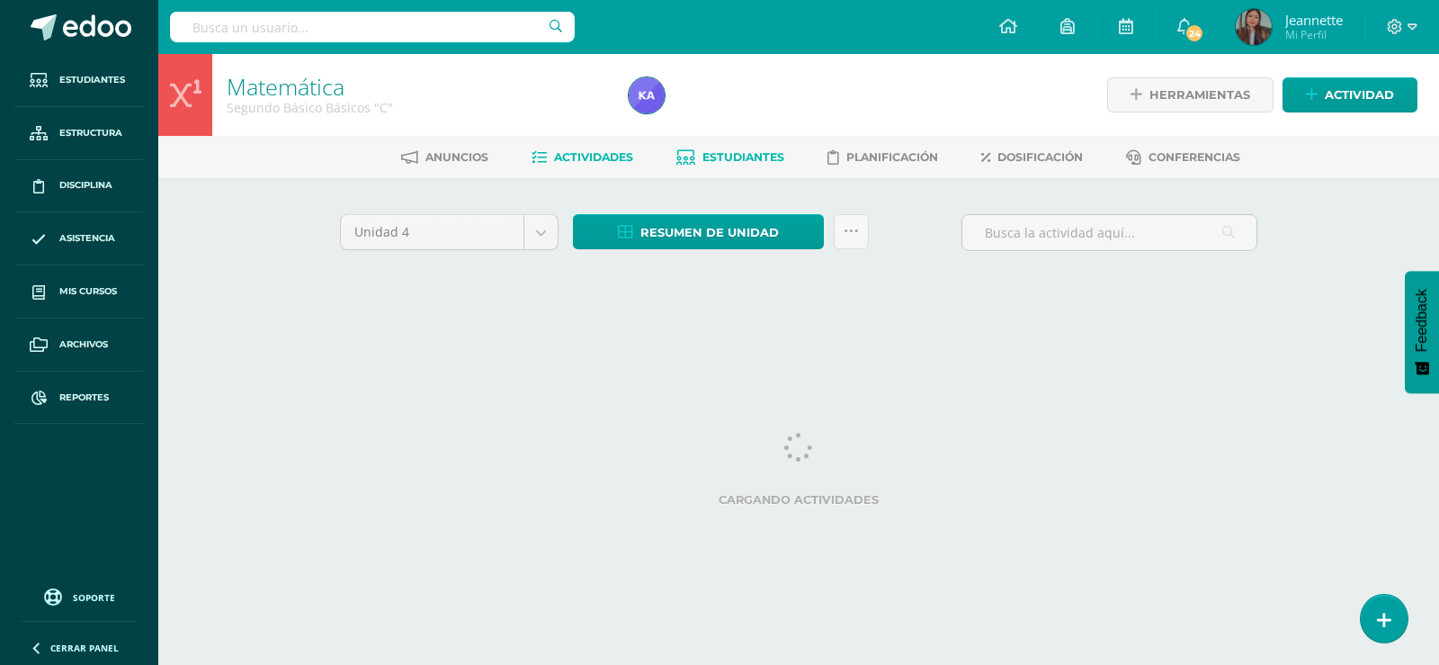
click at [741, 168] on link "Estudiantes" at bounding box center [730, 157] width 108 height 29
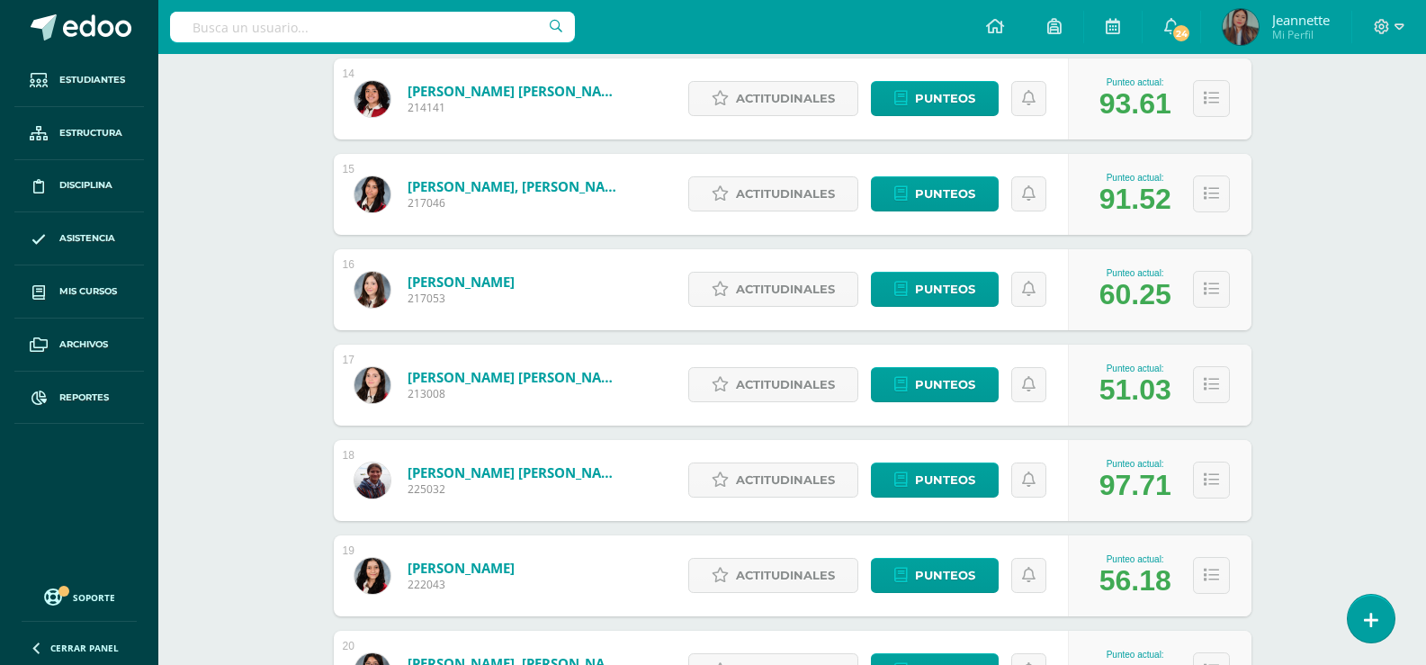
scroll to position [1588, 0]
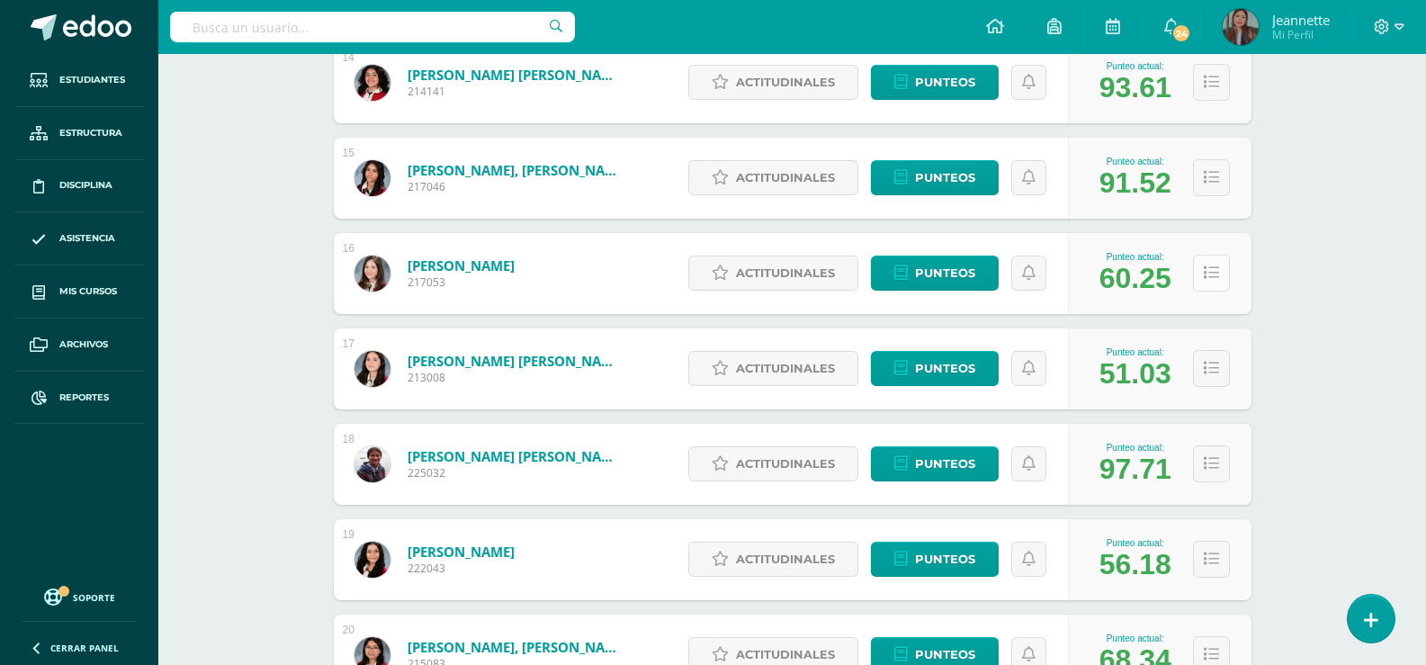
click at [1212, 278] on icon at bounding box center [1210, 272] width 15 height 15
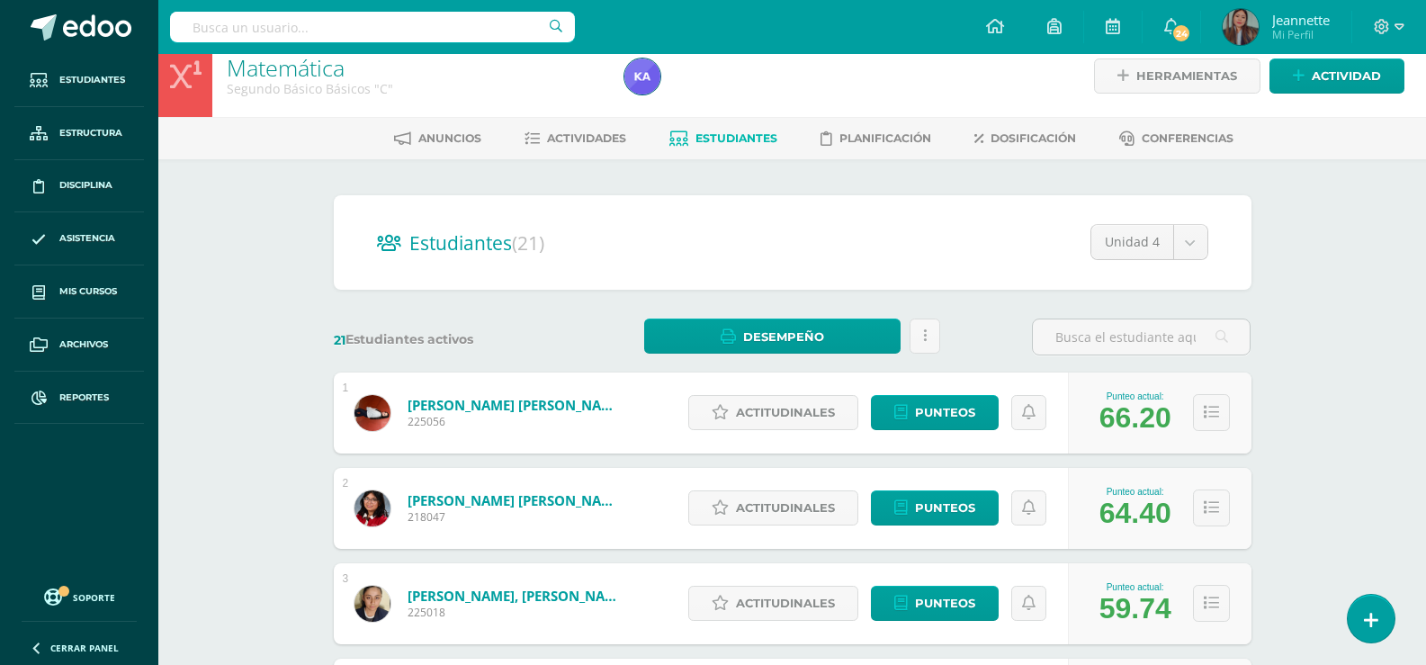
scroll to position [0, 0]
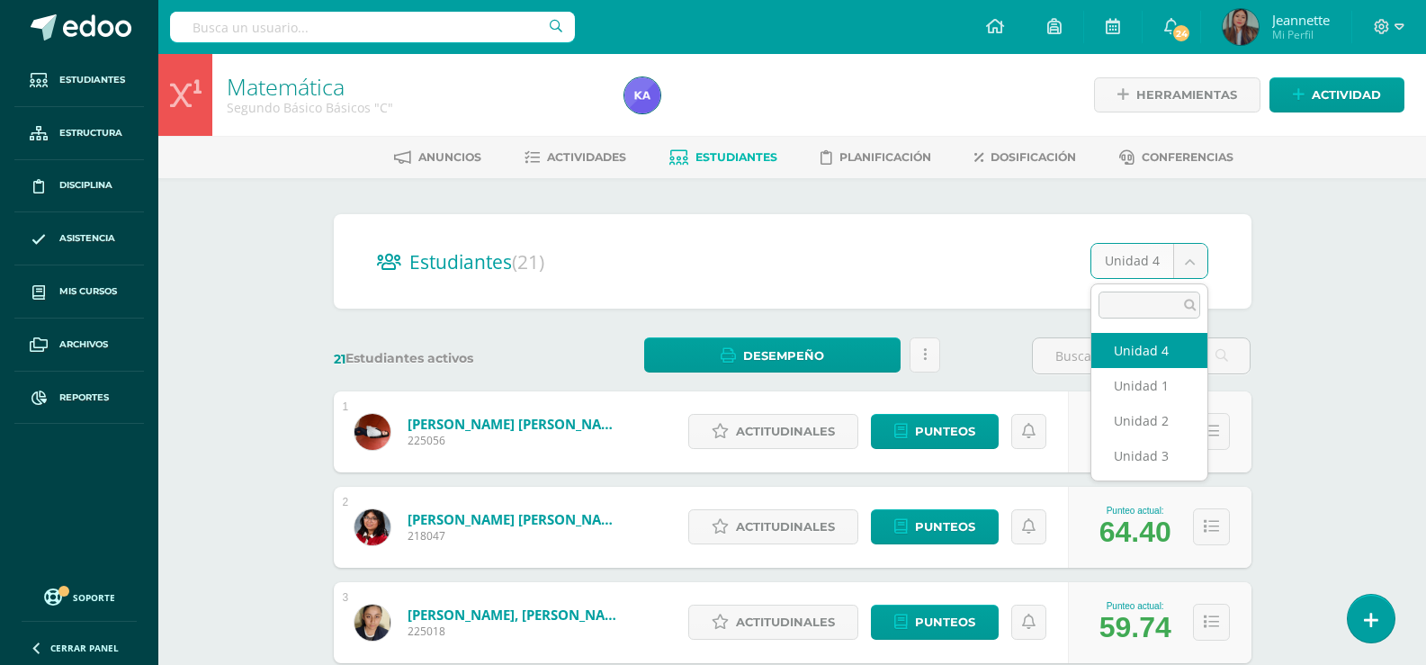
select select "/dashboard/teacher/section/2974/students/?unit=175719"
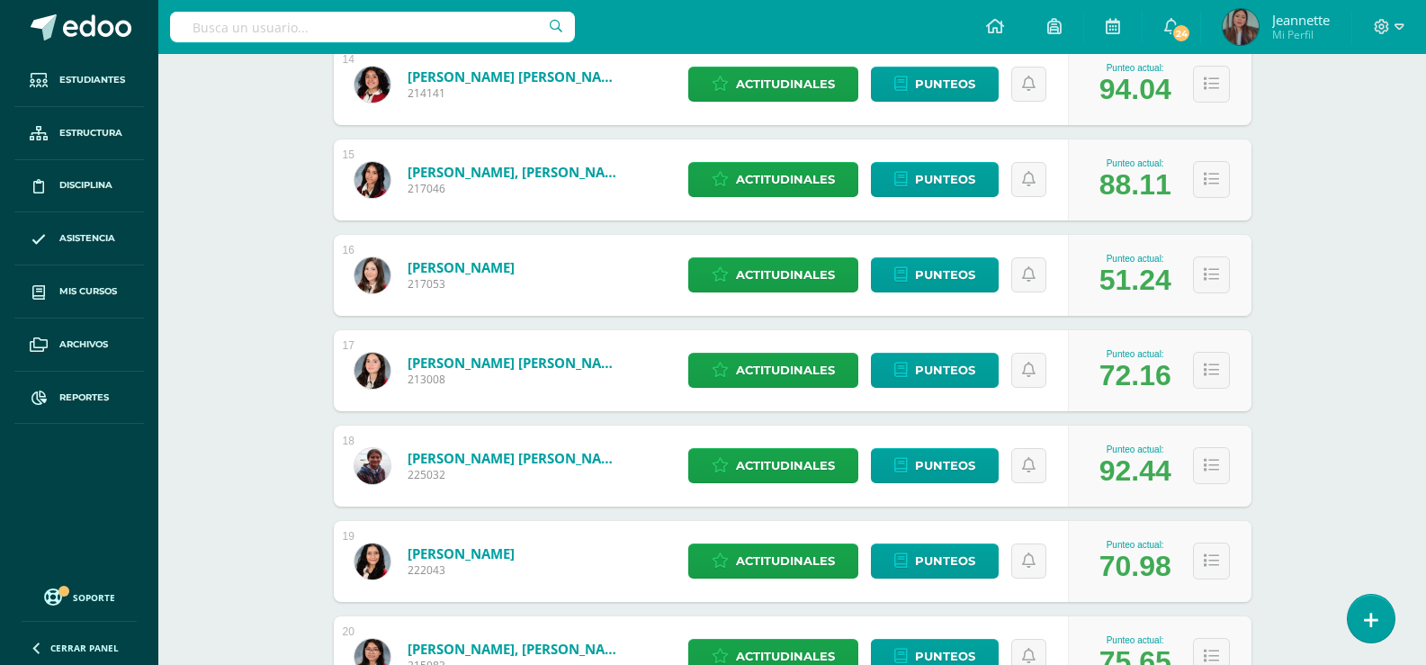
scroll to position [1588, 0]
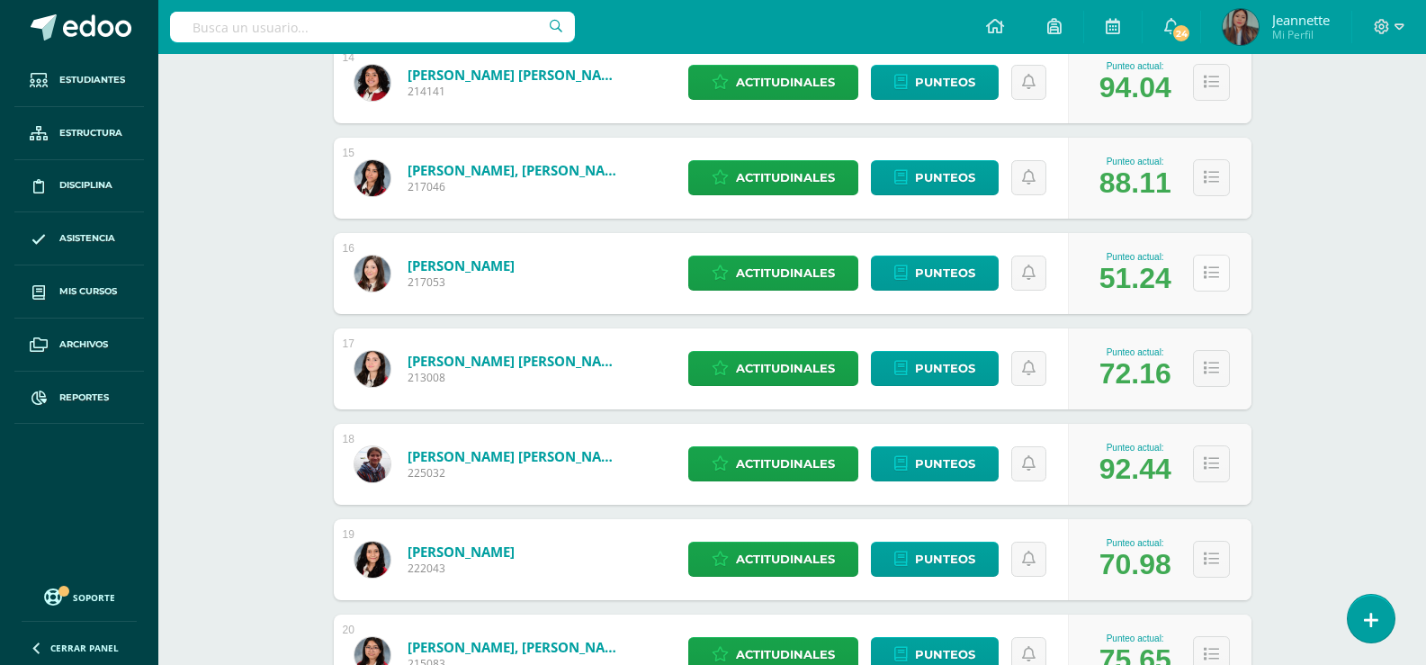
click at [1208, 282] on button at bounding box center [1211, 273] width 37 height 37
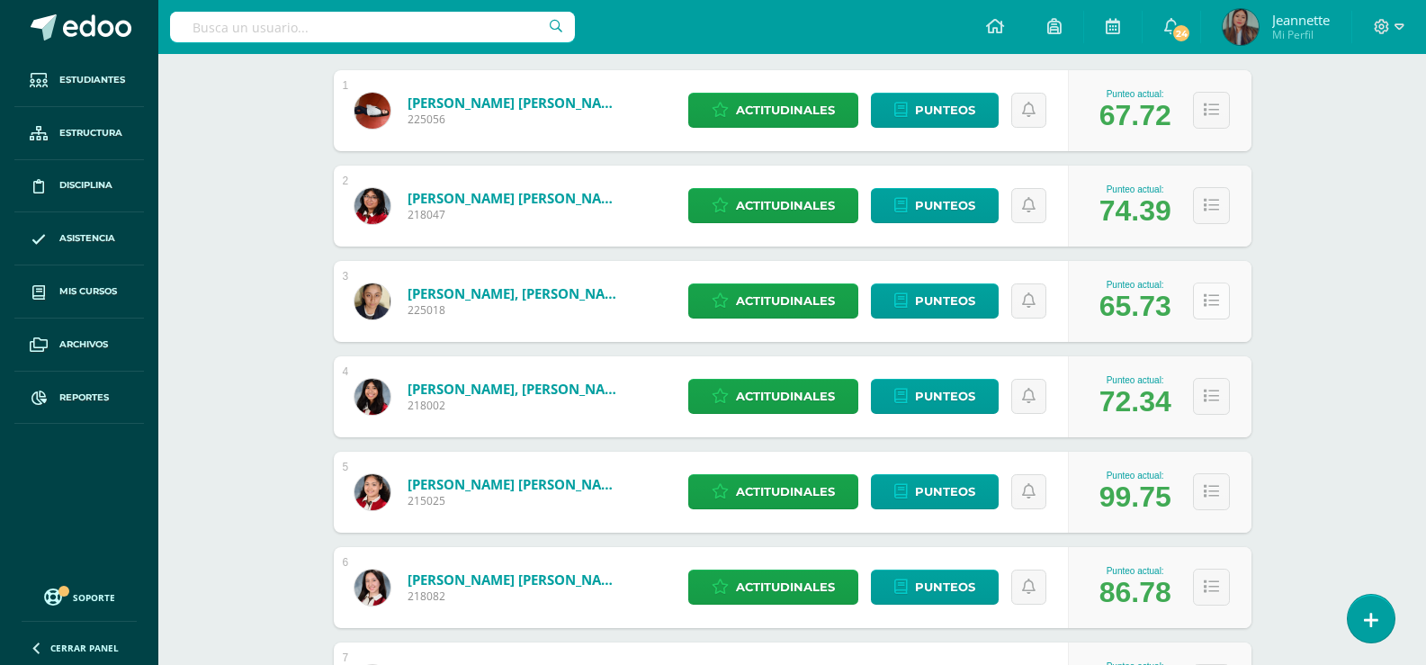
scroll to position [0, 0]
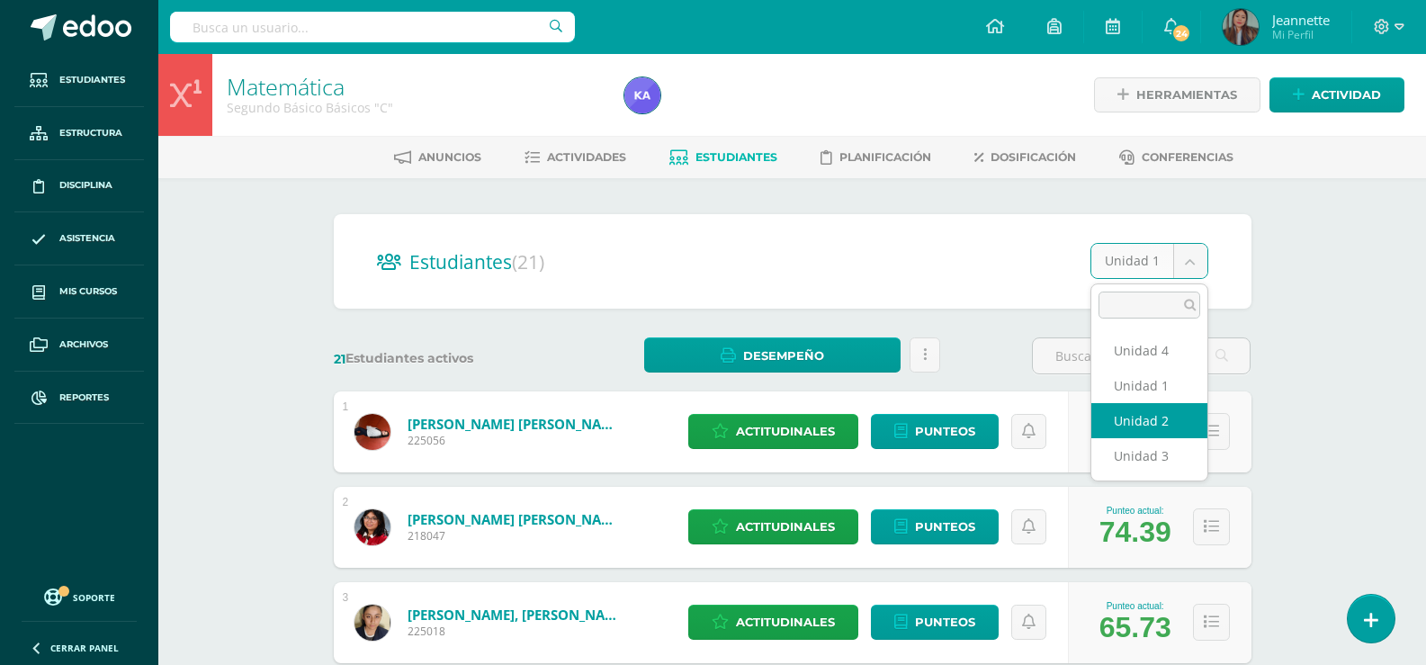
select select "/dashboard/teacher/section/2974/students/?unit=175722"
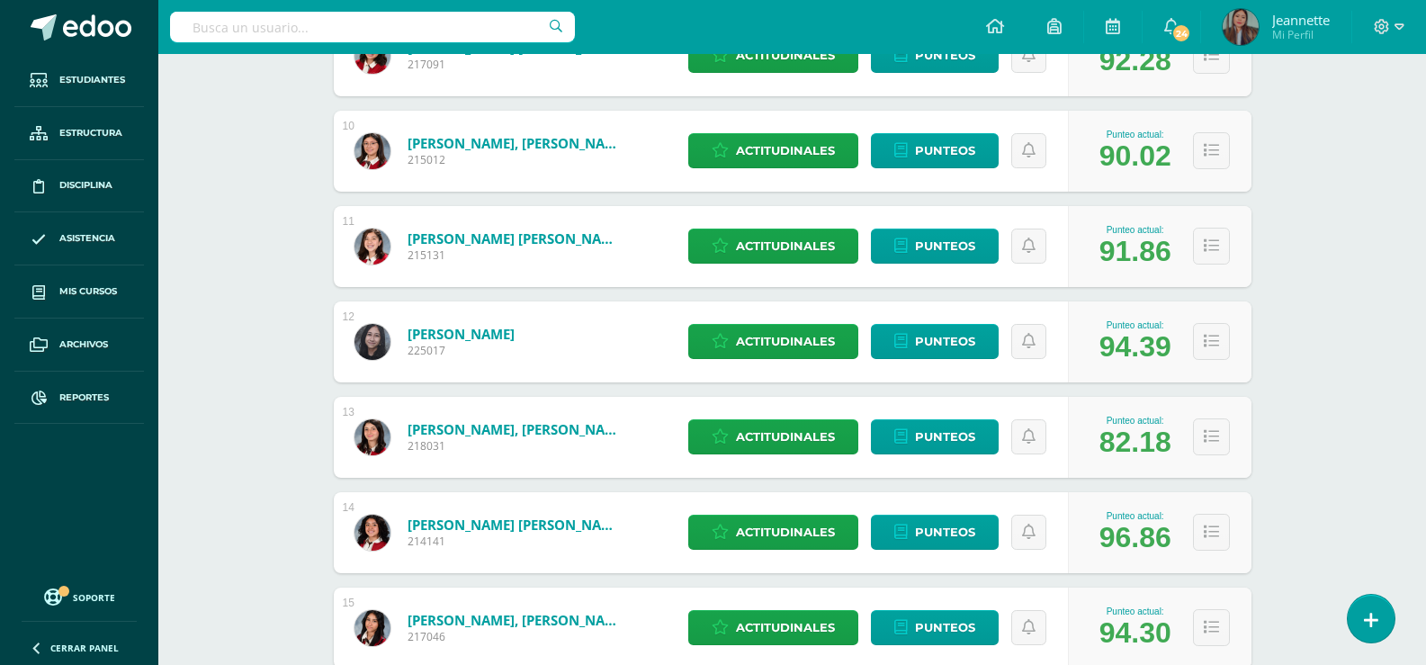
scroll to position [1498, 0]
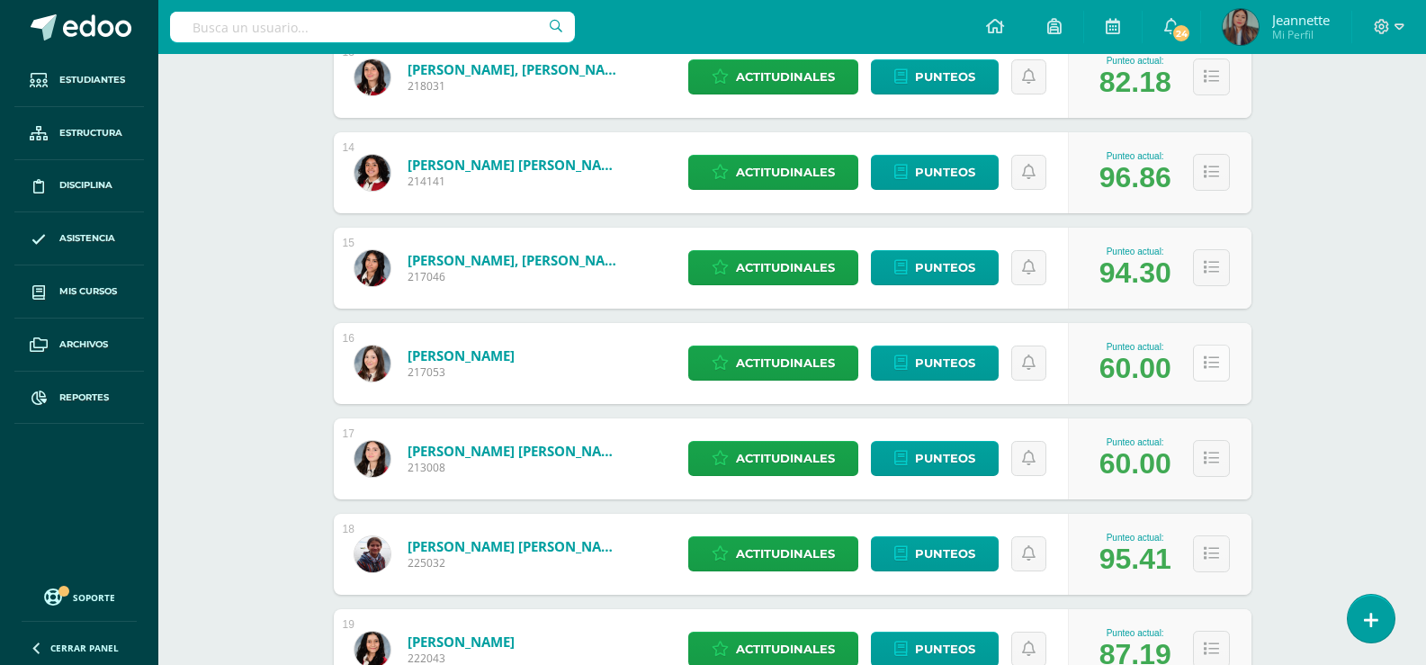
click at [1212, 359] on icon at bounding box center [1210, 362] width 15 height 15
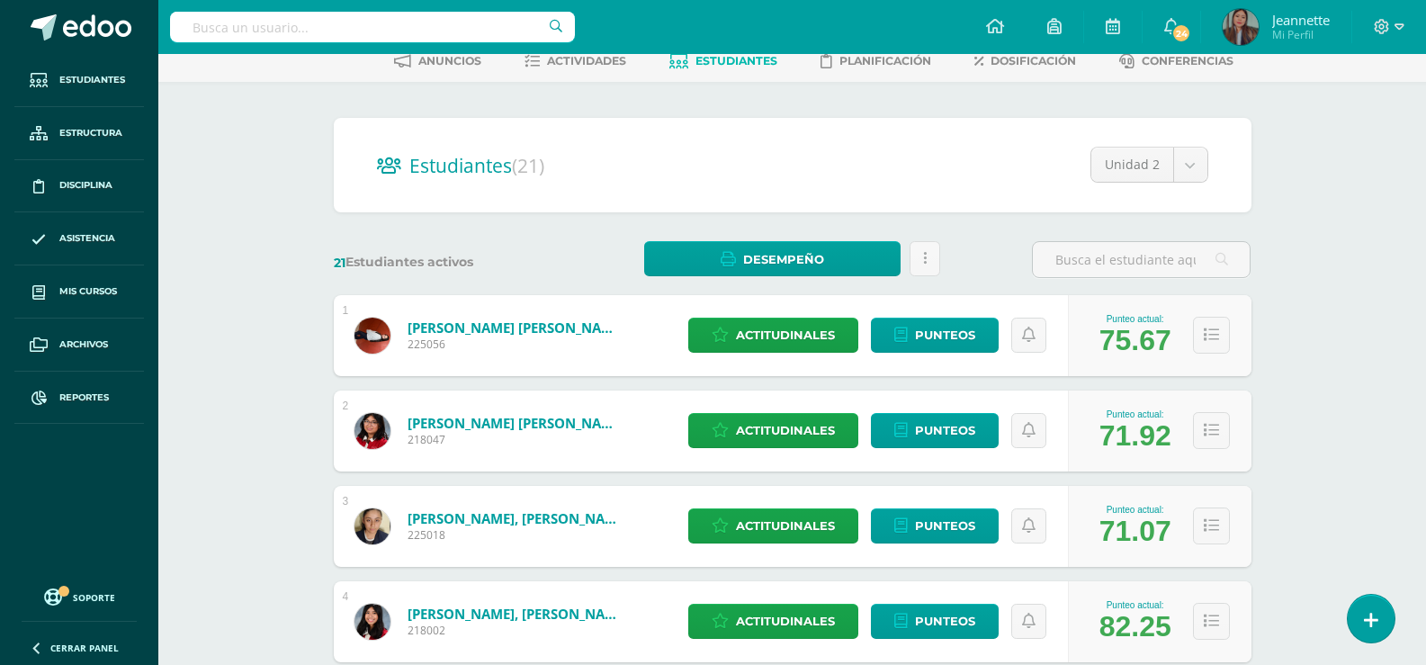
scroll to position [0, 0]
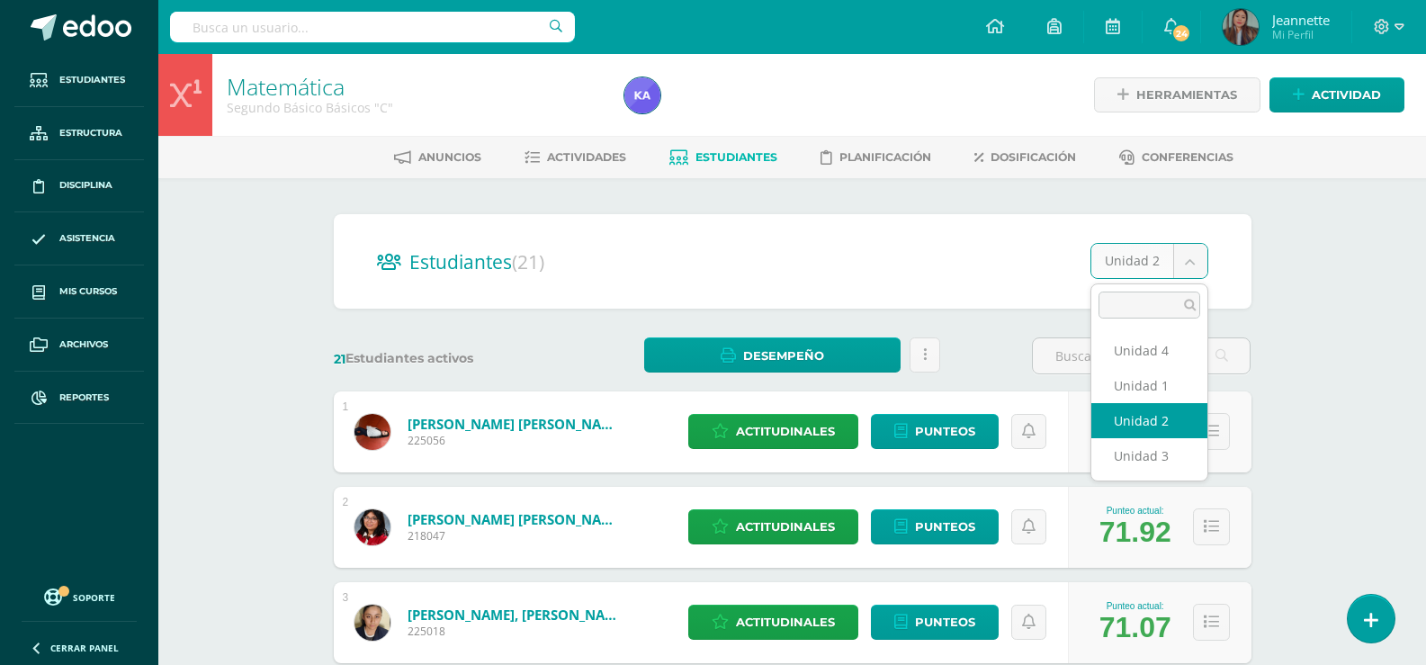
select select "/dashboard/teacher/section/2974/students/?unit=175723"
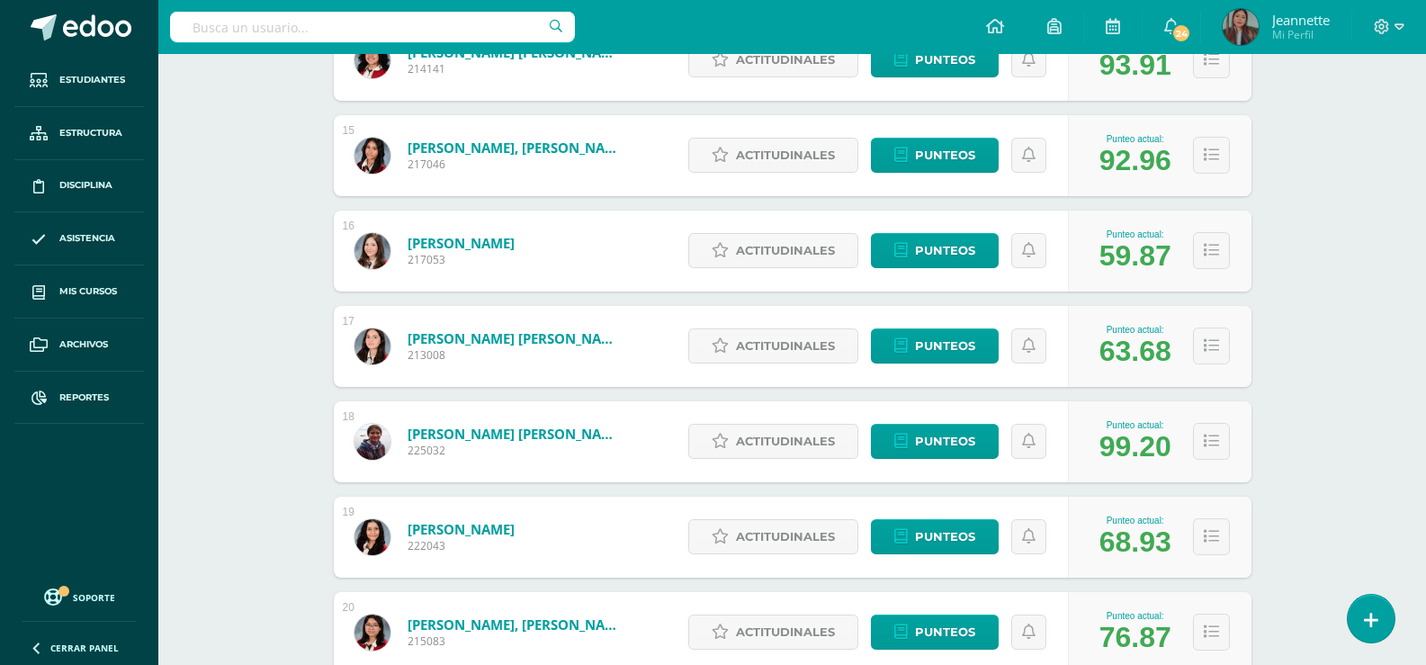
scroll to position [1654, 0]
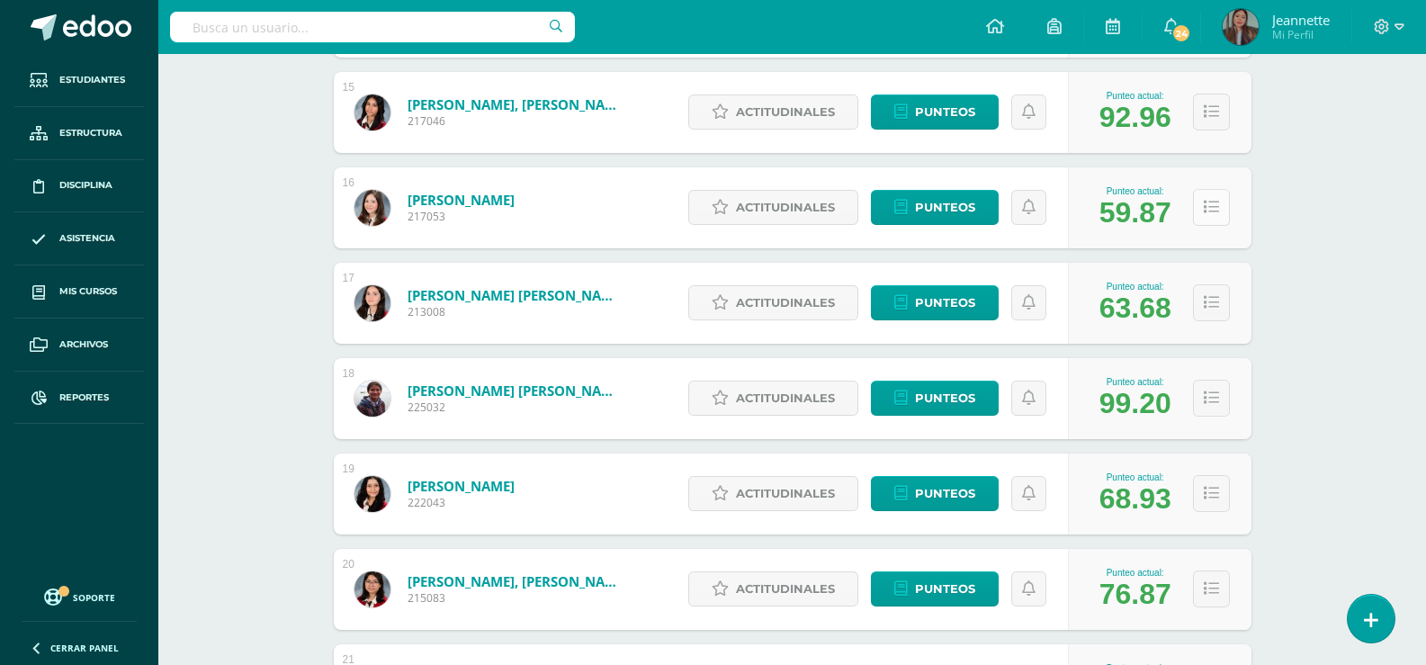
click at [1215, 207] on icon at bounding box center [1210, 207] width 15 height 15
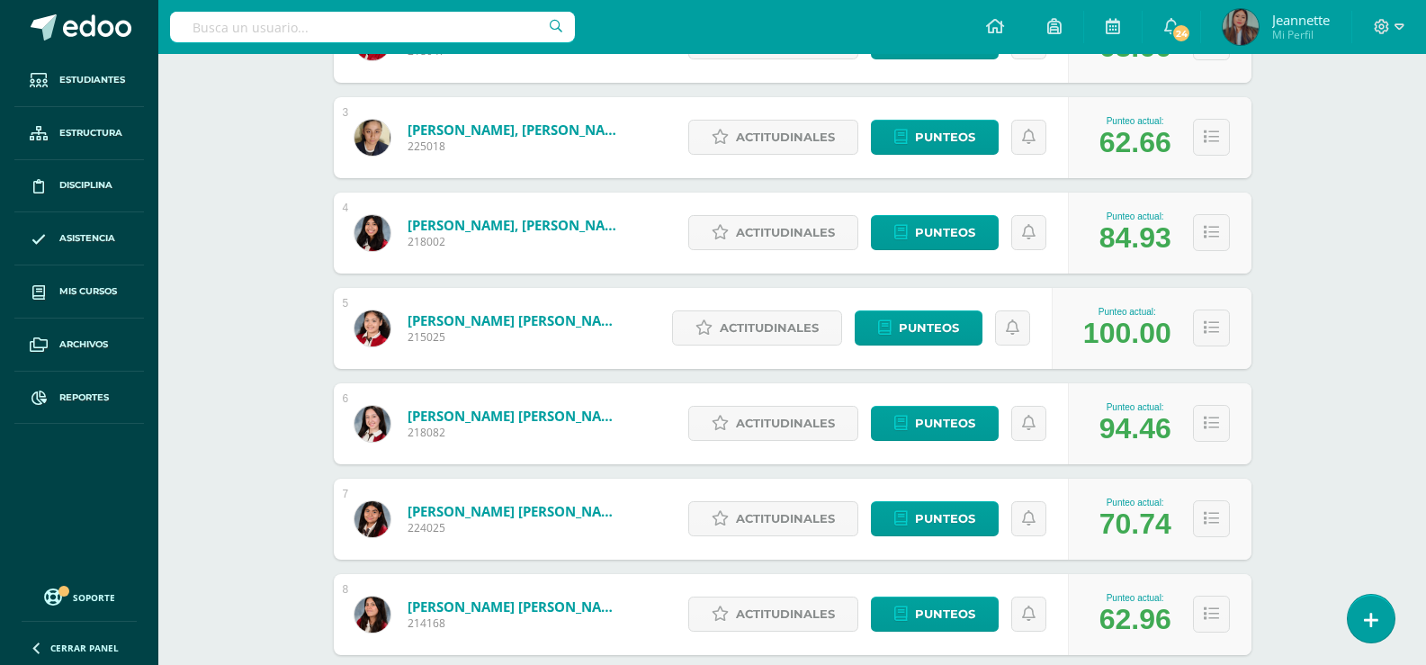
scroll to position [0, 0]
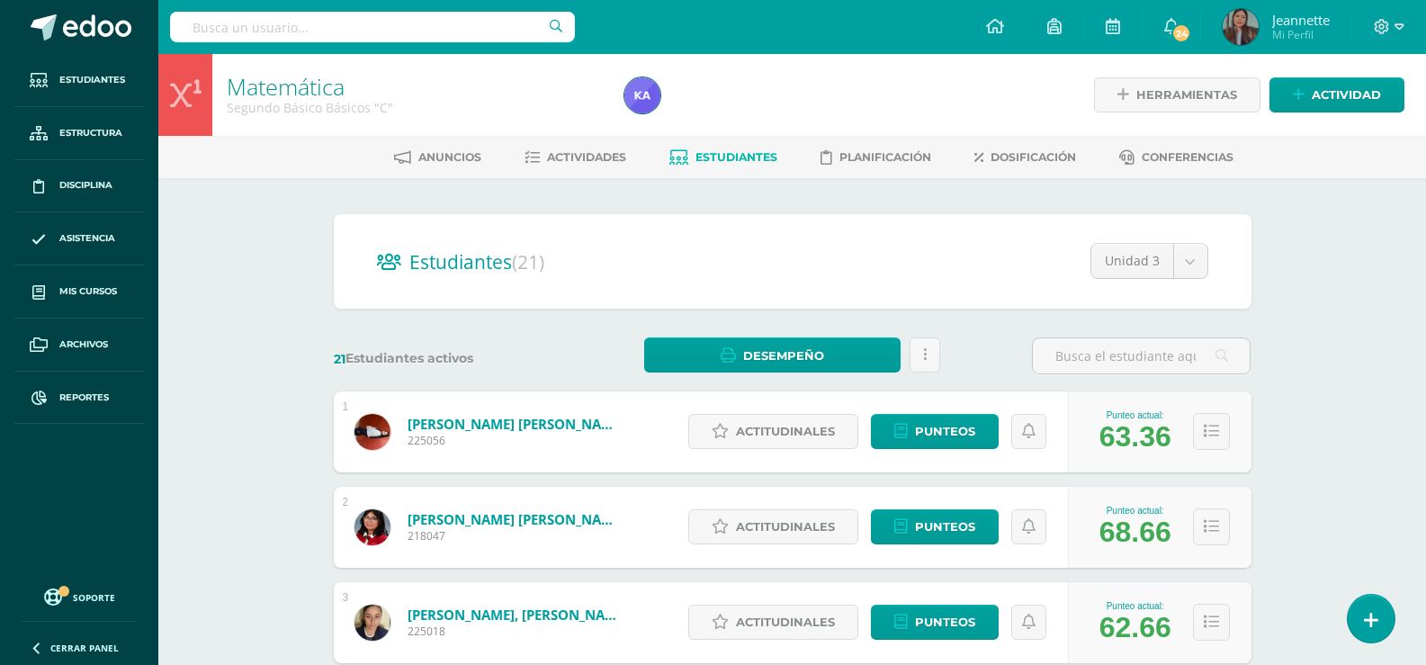
click at [377, 38] on input "text" at bounding box center [372, 27] width 405 height 31
type input "emma sosa"
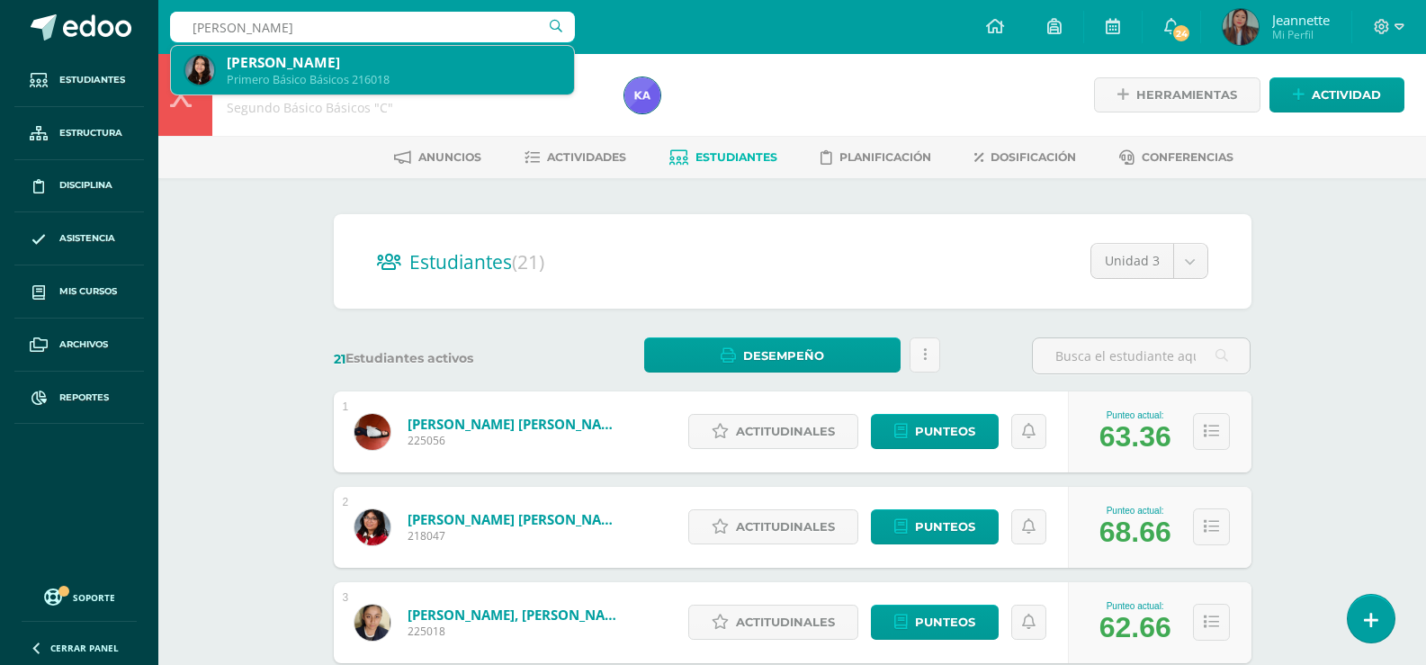
click at [377, 59] on div "Emma Sophía Sosa Rodríguez" at bounding box center [393, 62] width 333 height 19
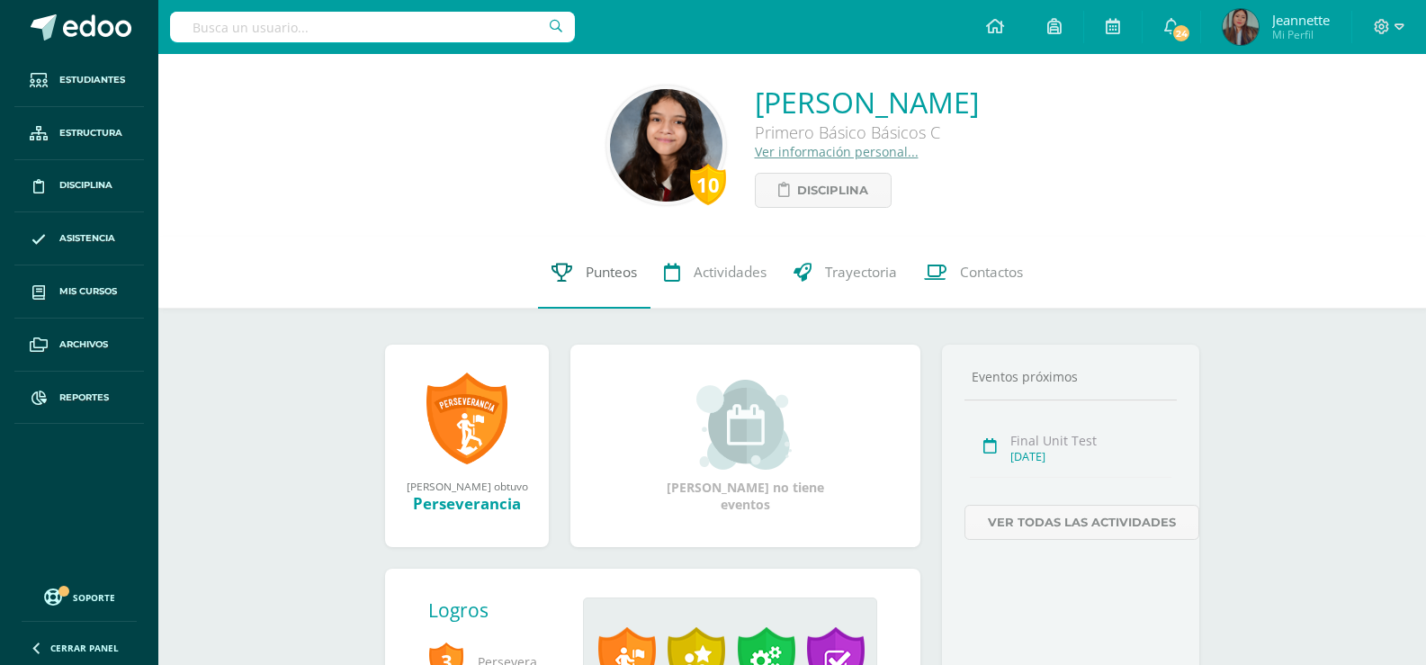
click at [595, 279] on span "Punteos" at bounding box center [611, 272] width 51 height 19
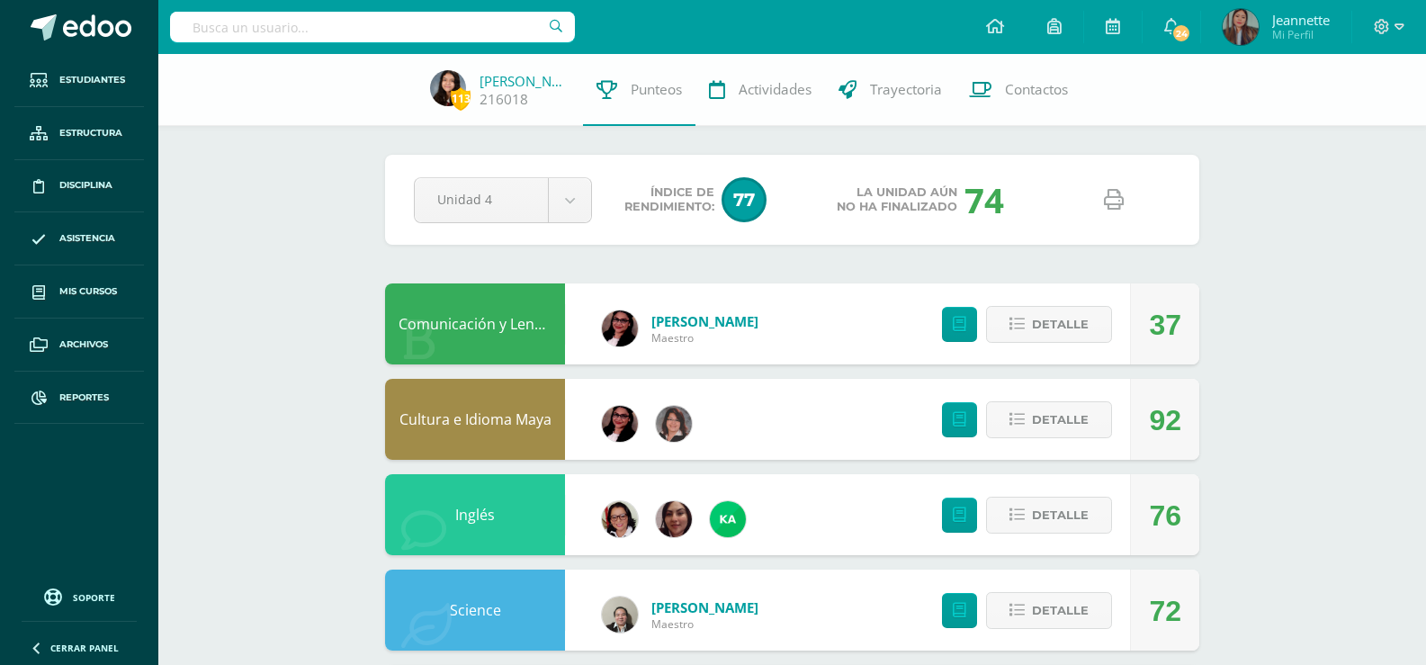
click at [1108, 207] on icon at bounding box center [1114, 200] width 20 height 20
click at [461, 27] on input "text" at bounding box center [372, 27] width 405 height 31
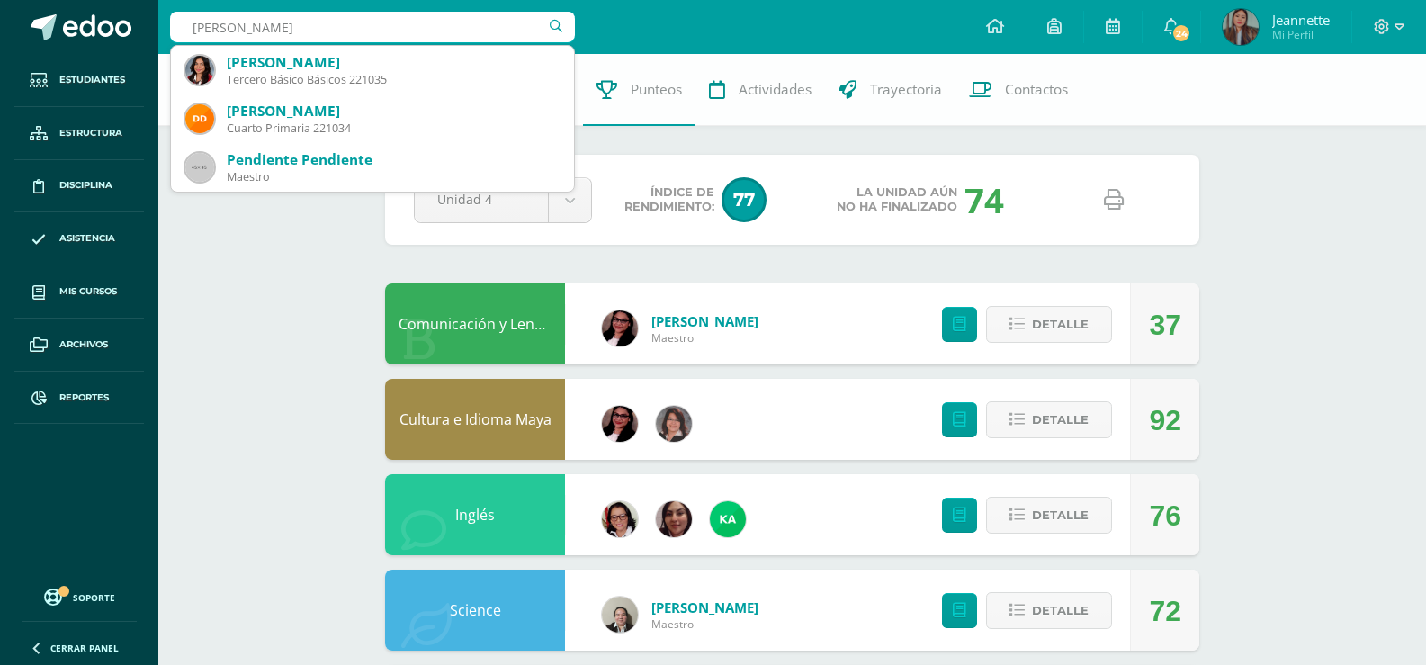
type input "indira dardon"
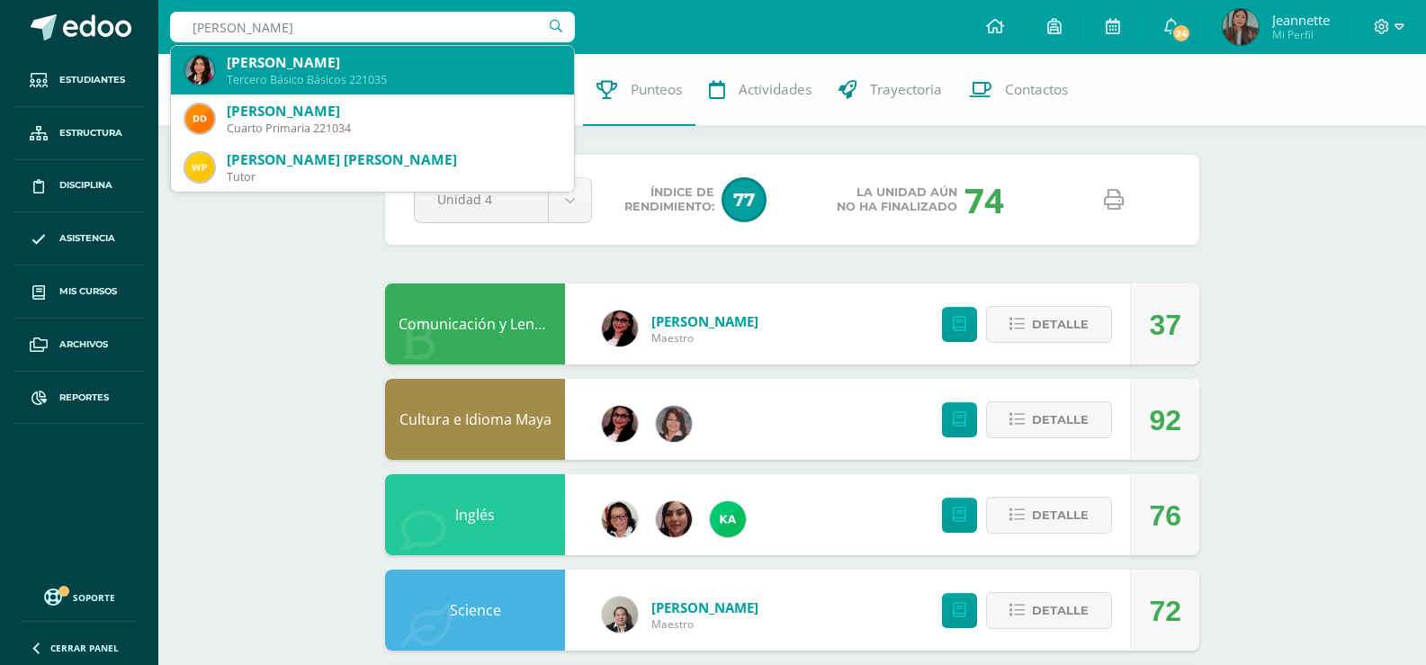
click at [422, 83] on div "Tercero Básico Básicos 221035" at bounding box center [393, 79] width 333 height 15
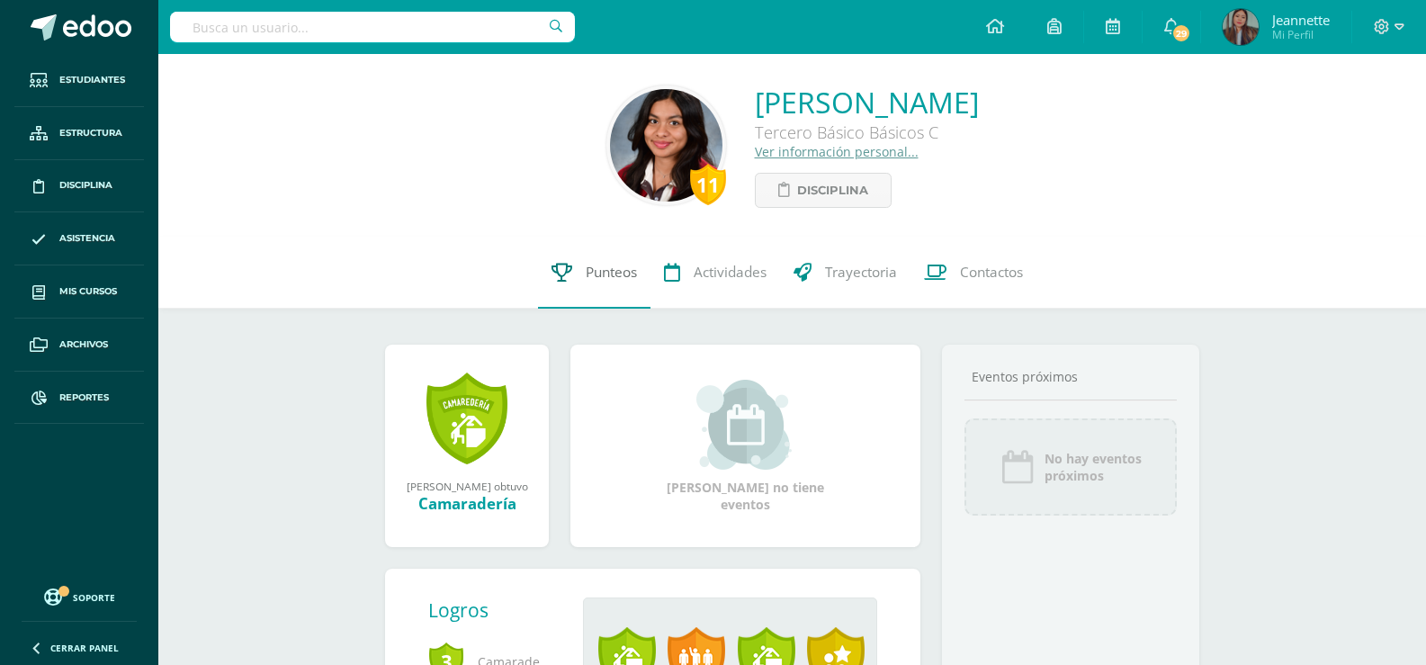
click at [613, 287] on link "Punteos" at bounding box center [594, 273] width 112 height 72
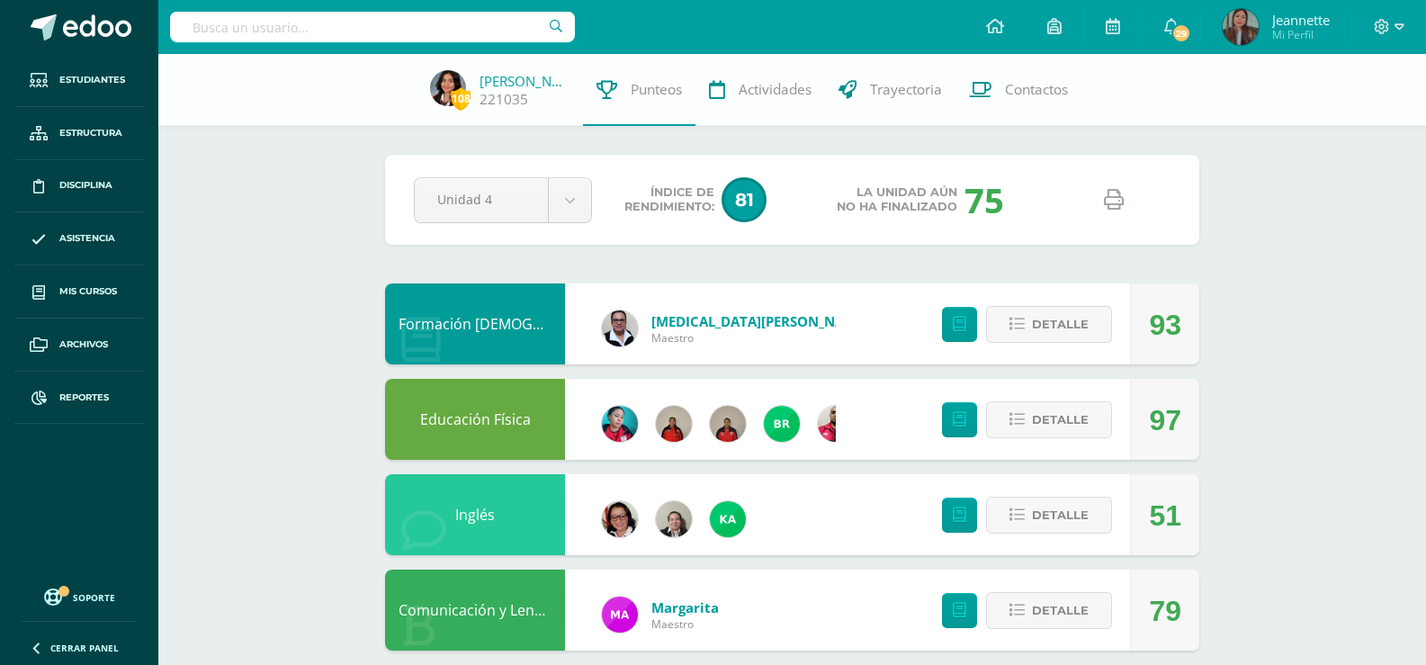
click at [1114, 200] on icon at bounding box center [1114, 200] width 20 height 20
click at [411, 36] on input "text" at bounding box center [372, 27] width 405 height 31
type input "maría José Barillas"
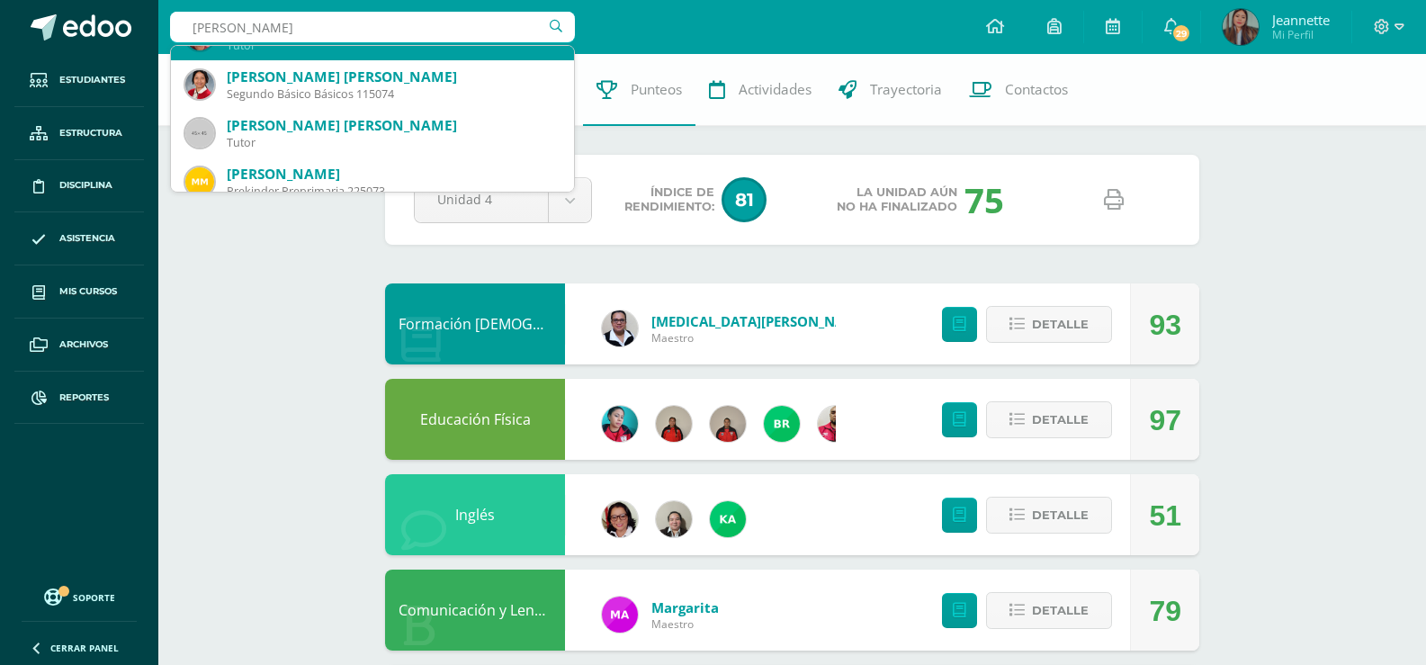
scroll to position [270, 0]
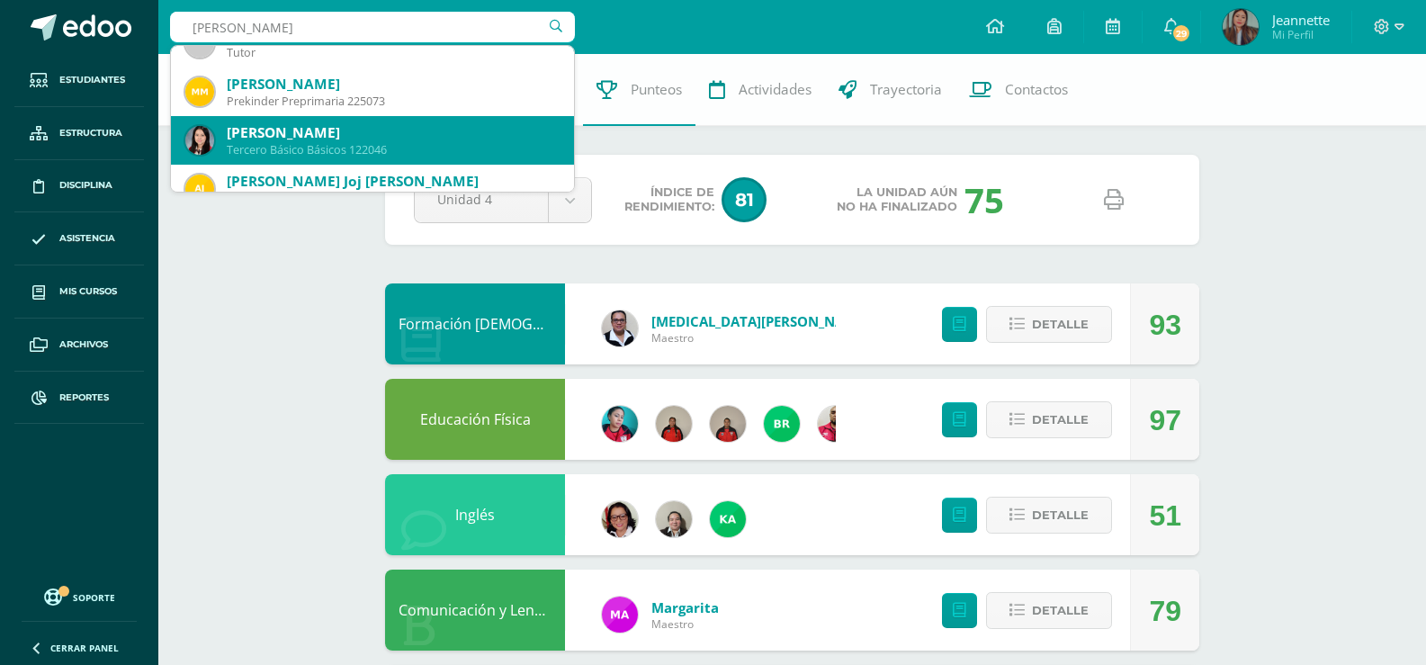
click at [430, 135] on div "[PERSON_NAME]" at bounding box center [393, 132] width 333 height 19
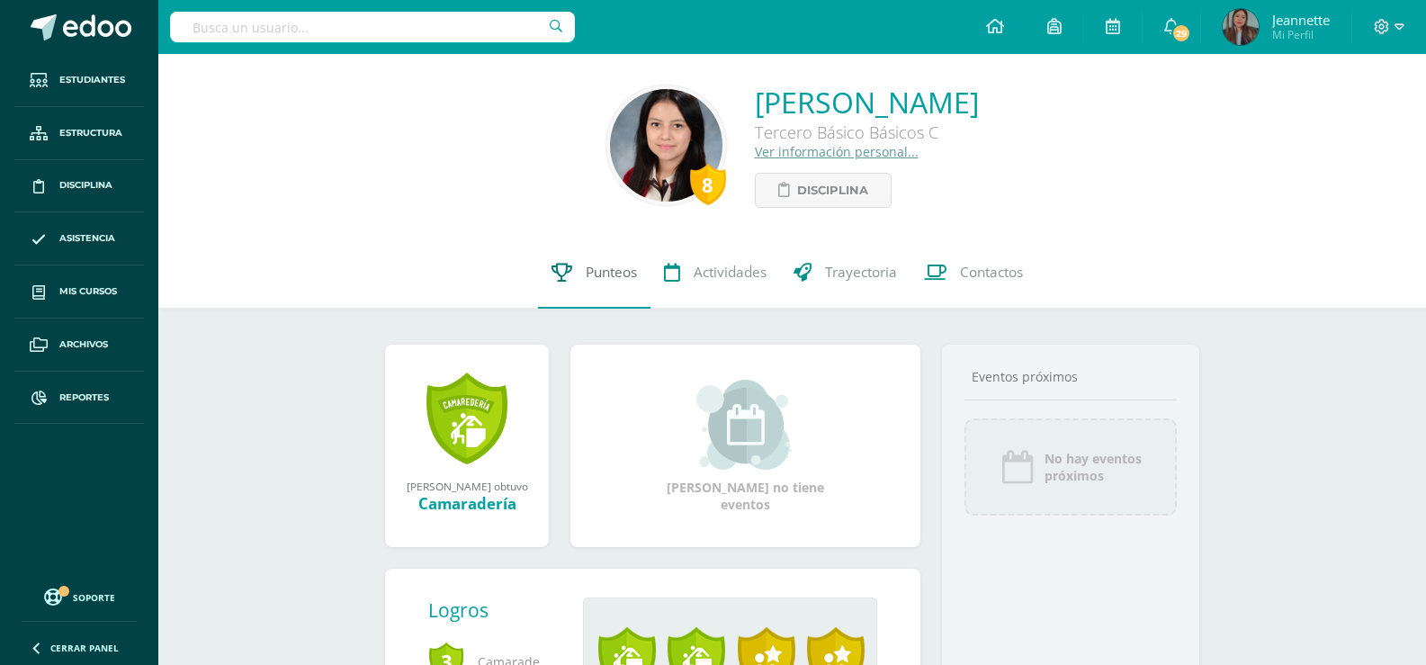
click at [598, 273] on span "Punteos" at bounding box center [611, 272] width 51 height 19
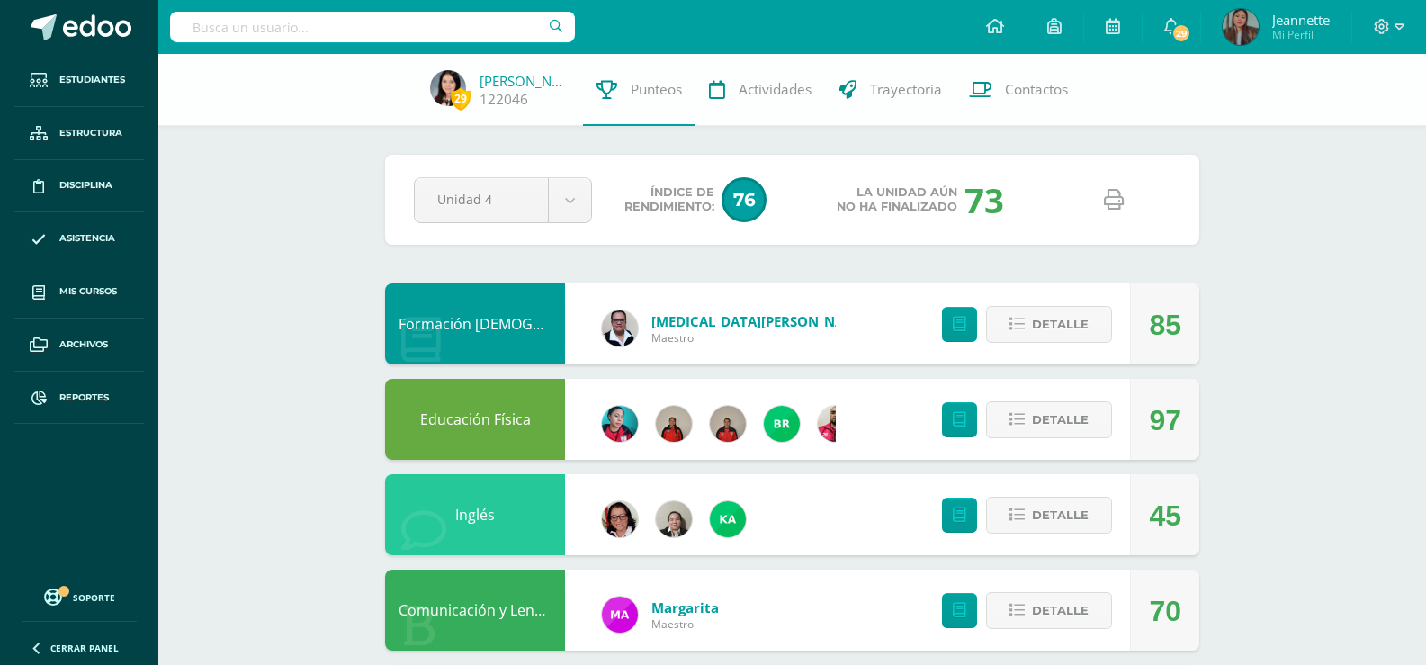
click at [1129, 200] on link at bounding box center [1113, 200] width 46 height 46
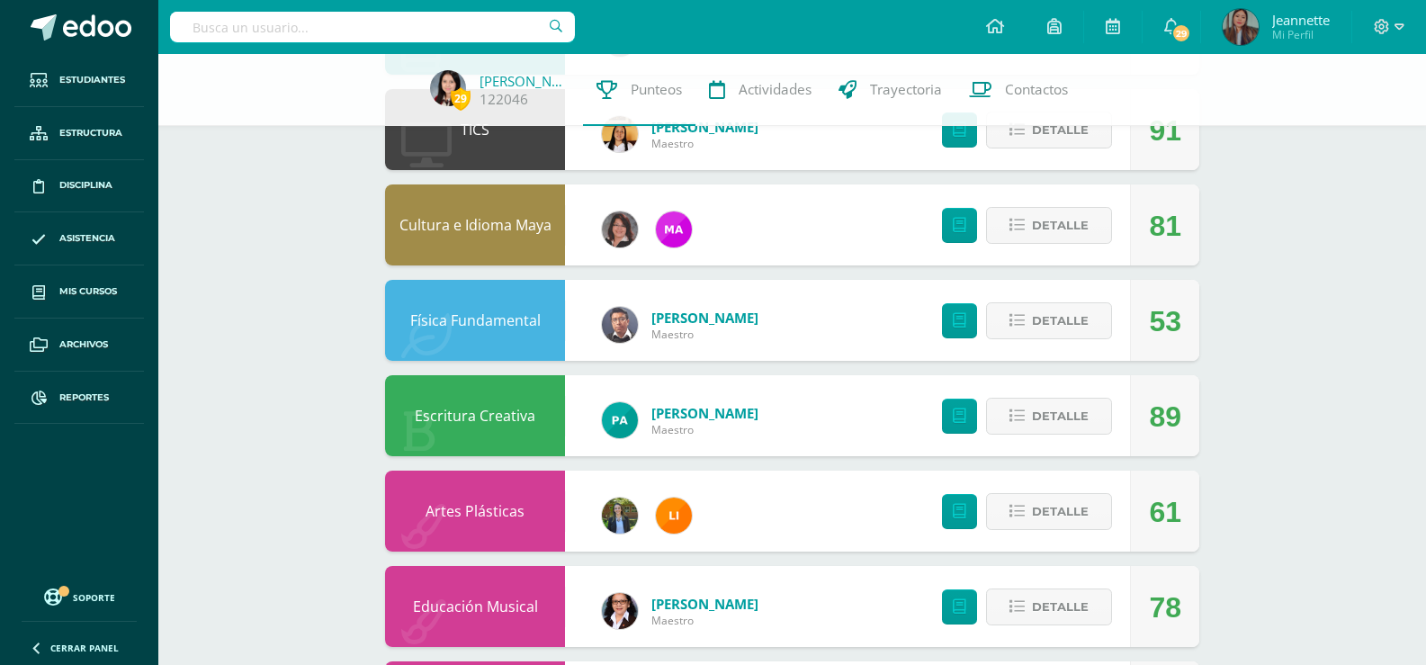
scroll to position [989, 0]
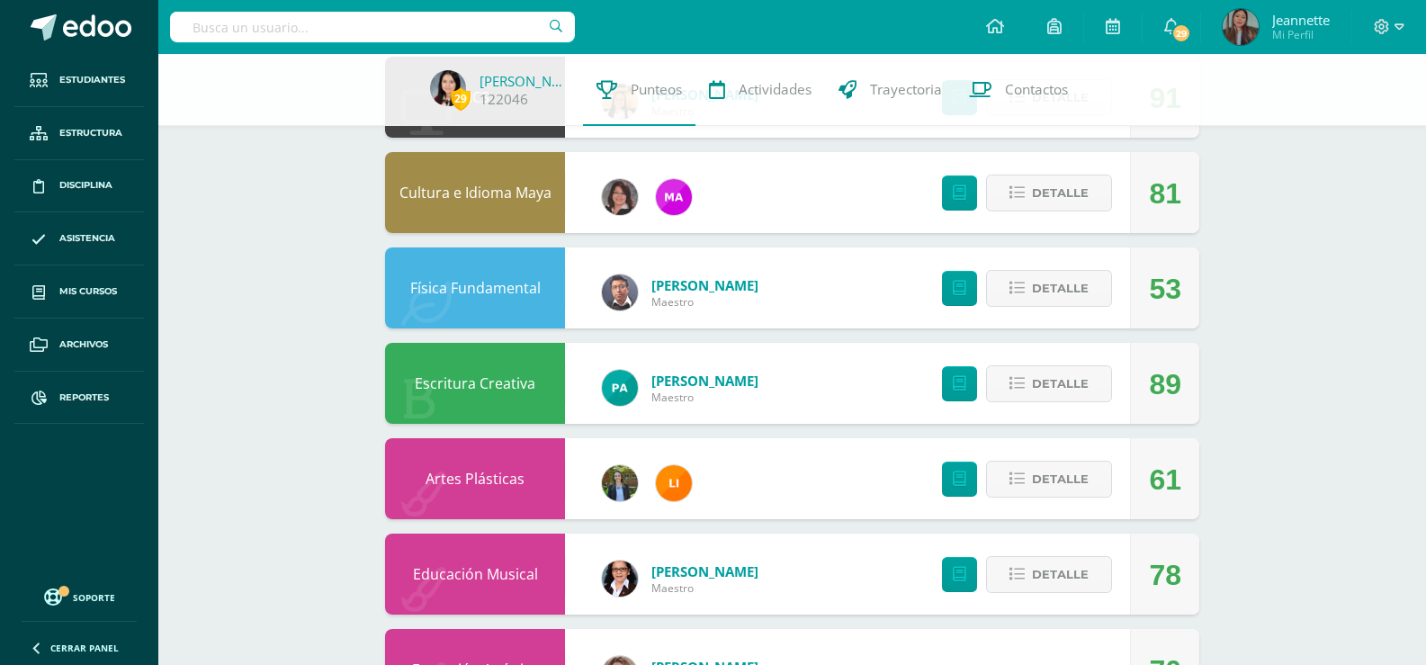
click at [474, 281] on link "Física Fundamental" at bounding box center [475, 288] width 130 height 20
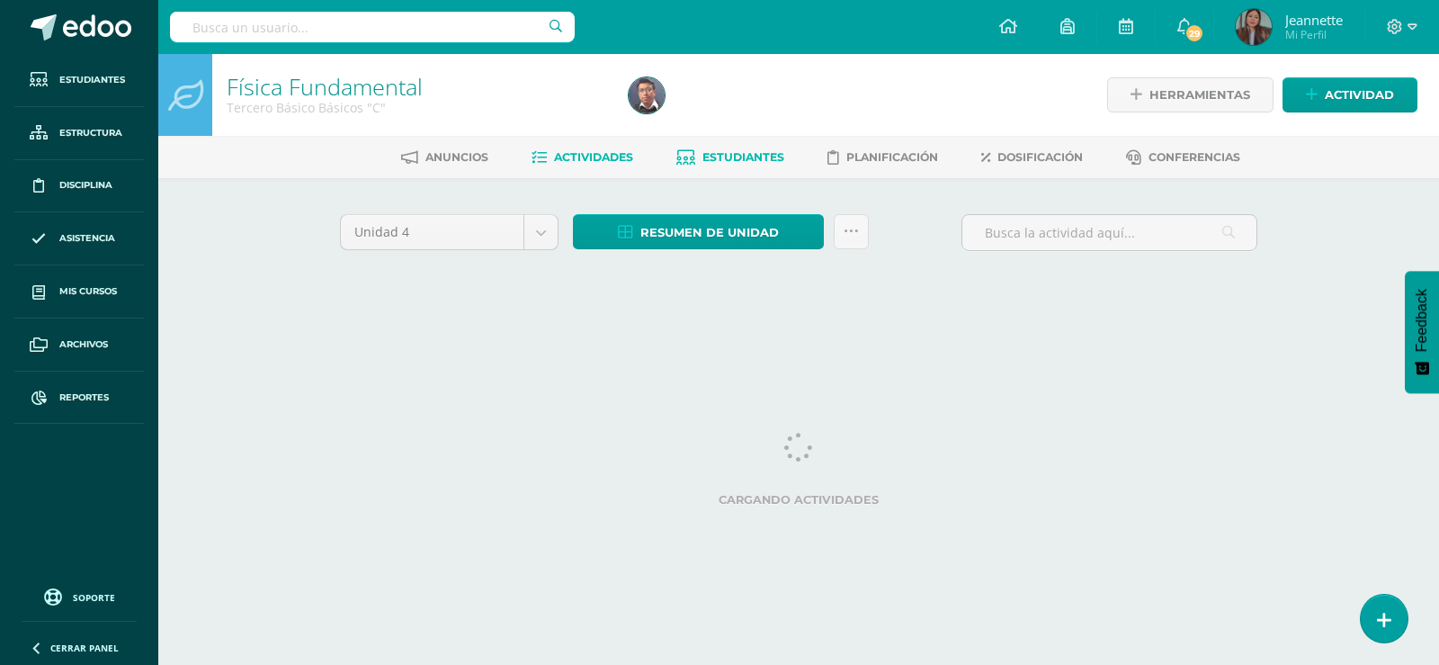
click at [740, 147] on link "Estudiantes" at bounding box center [730, 157] width 108 height 29
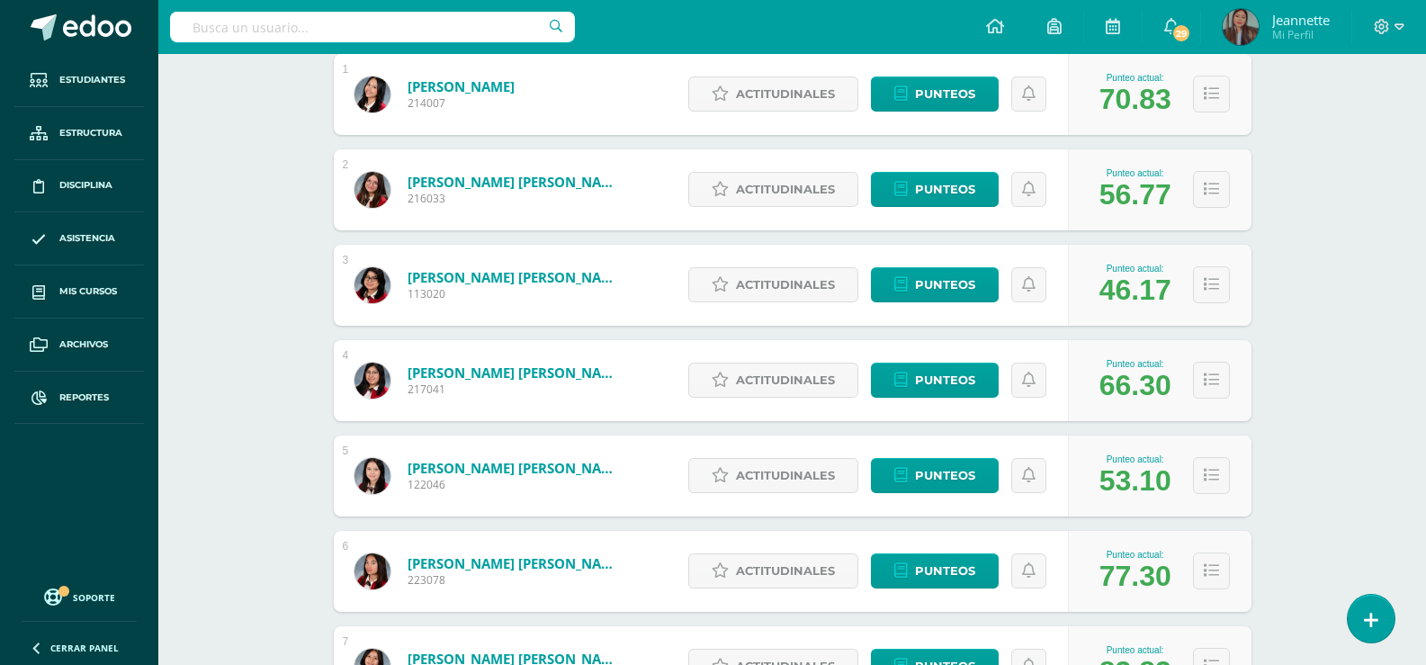
scroll to position [450, 0]
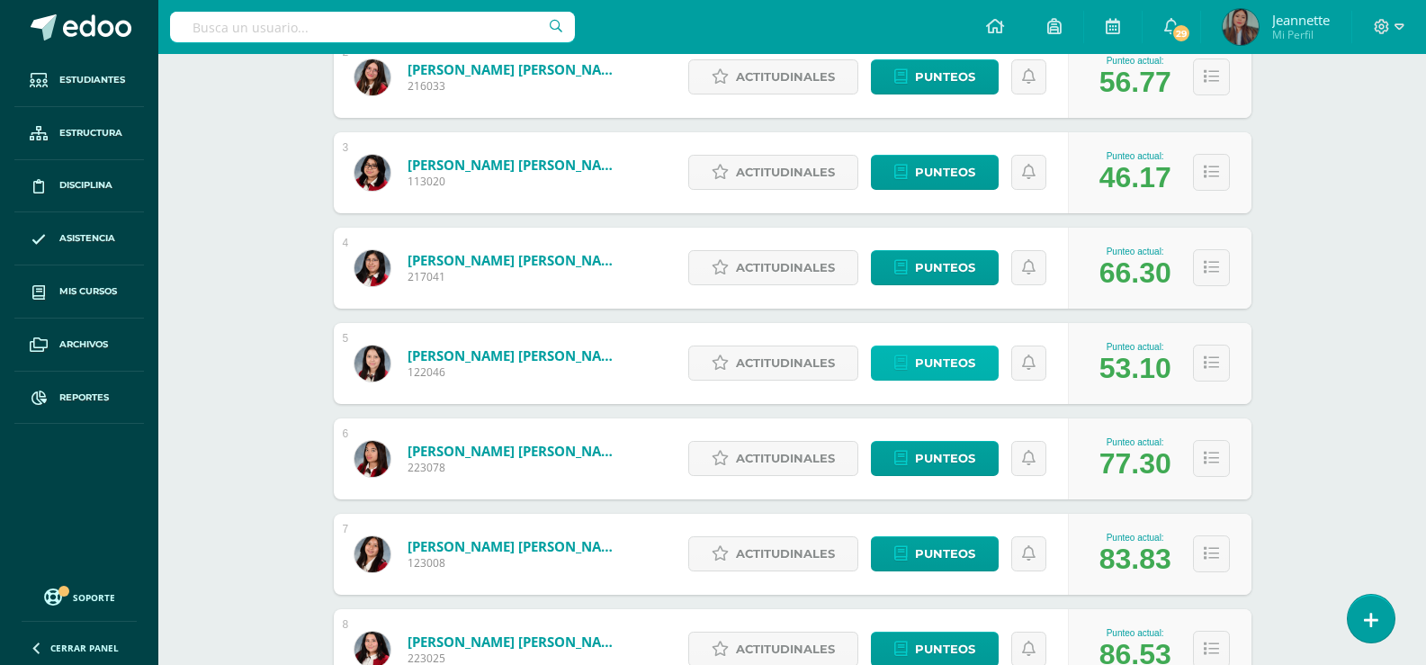
click at [973, 366] on span "Punteos" at bounding box center [945, 362] width 60 height 33
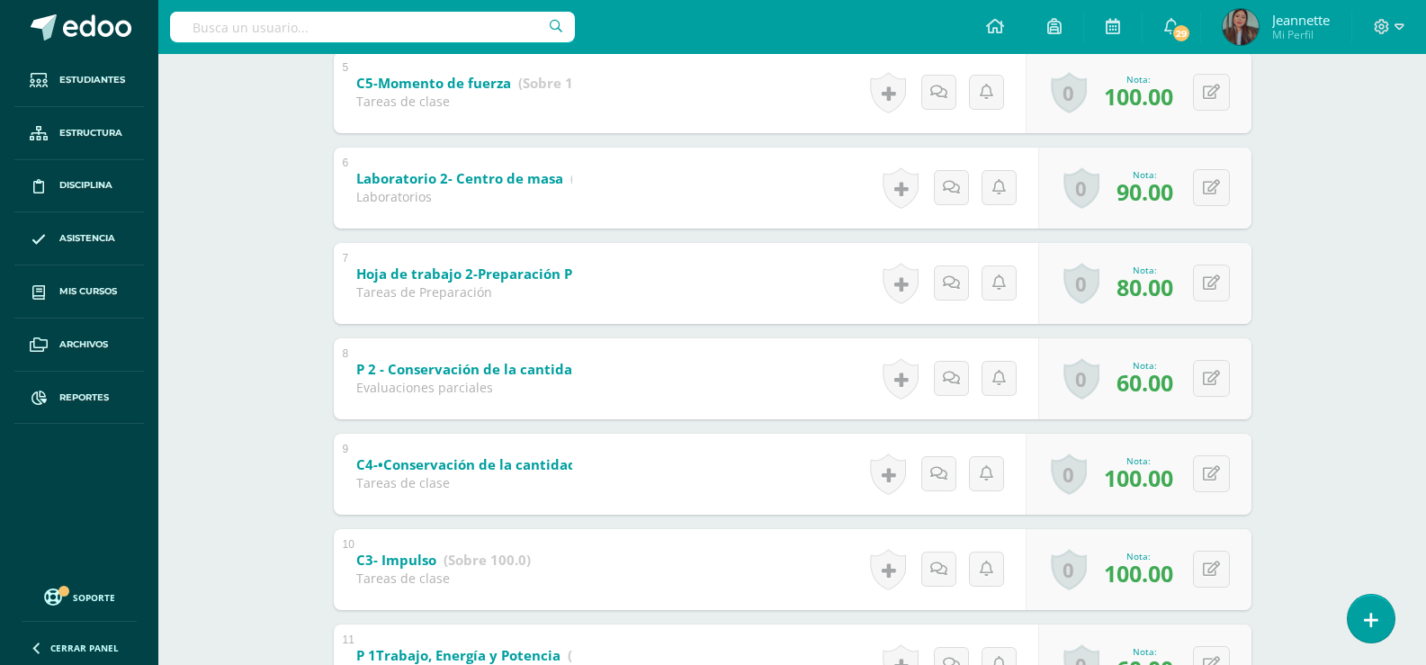
scroll to position [809, 0]
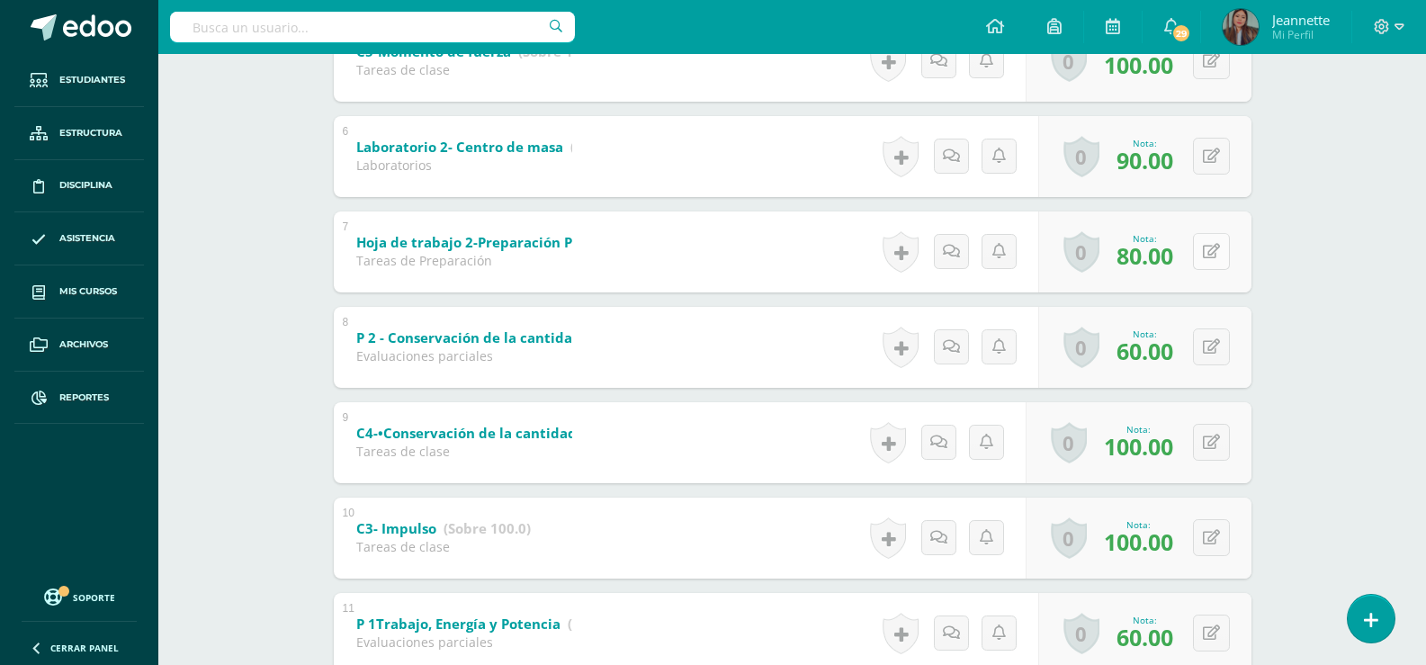
click at [1212, 263] on button at bounding box center [1211, 251] width 37 height 37
type input "60"
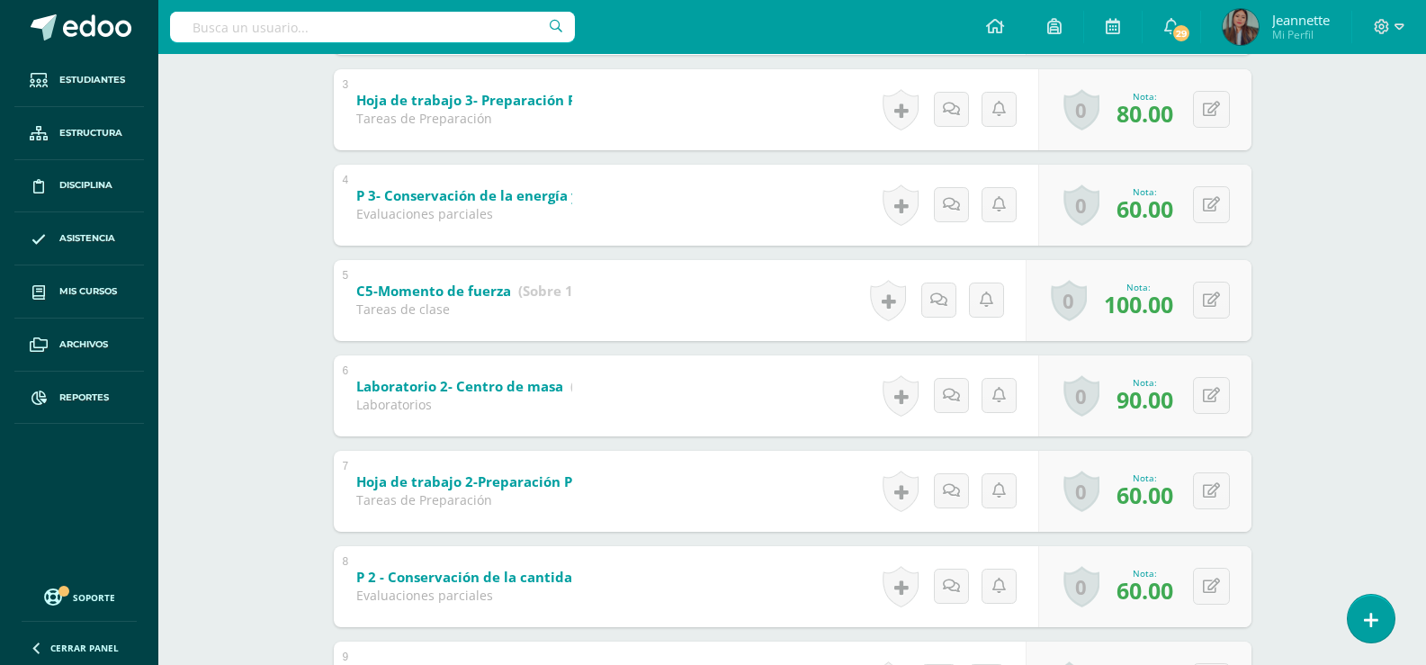
scroll to position [540, 0]
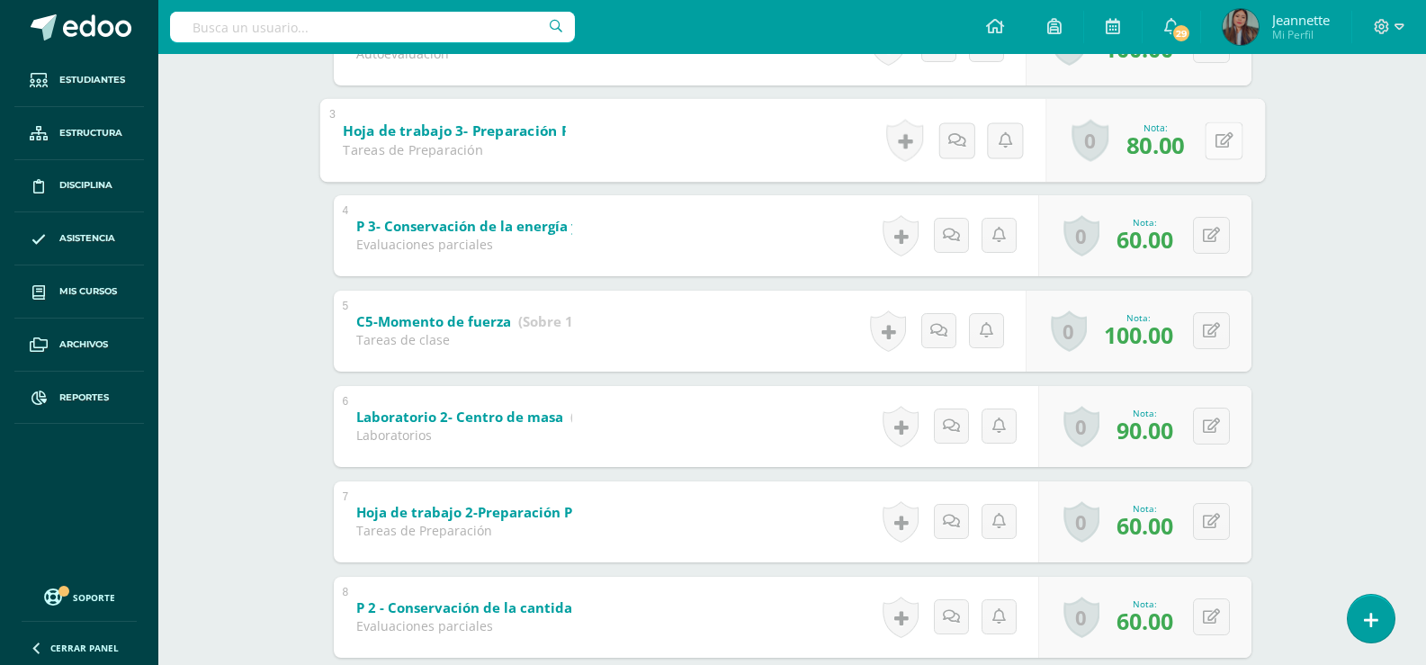
click at [1206, 144] on button at bounding box center [1223, 140] width 38 height 38
type input "60"
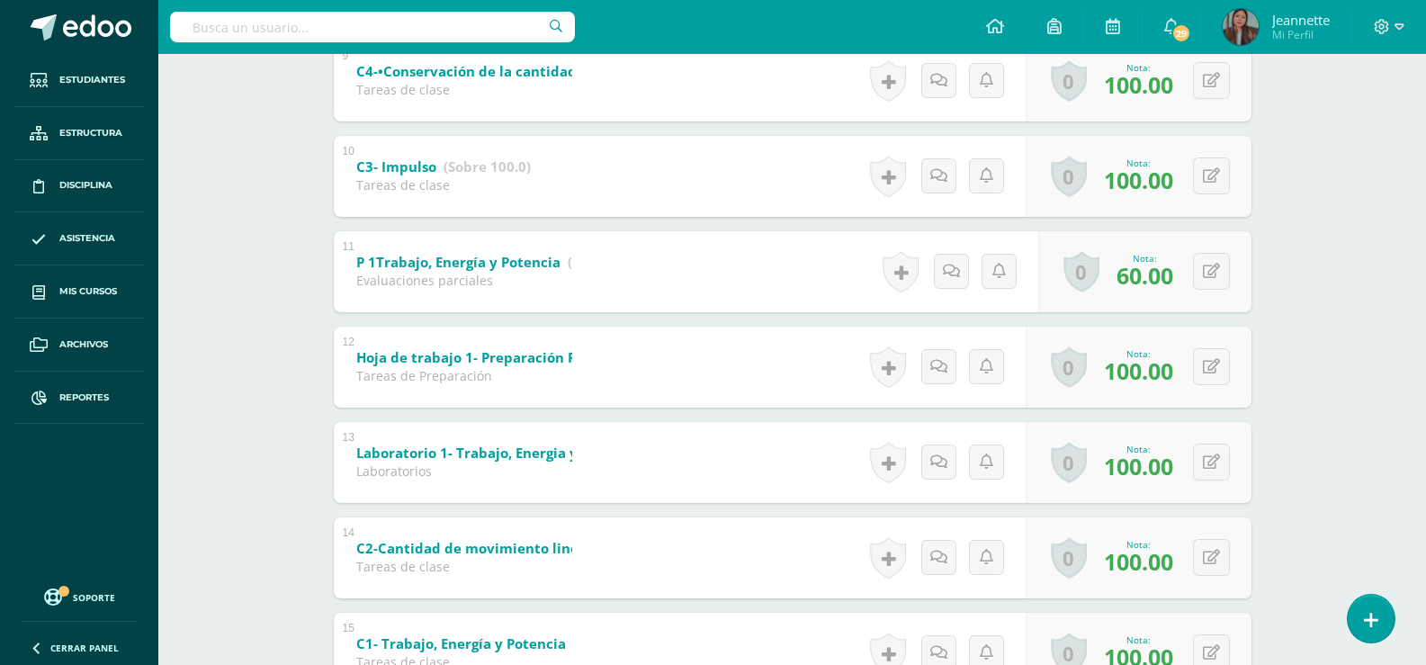
scroll to position [1259, 0]
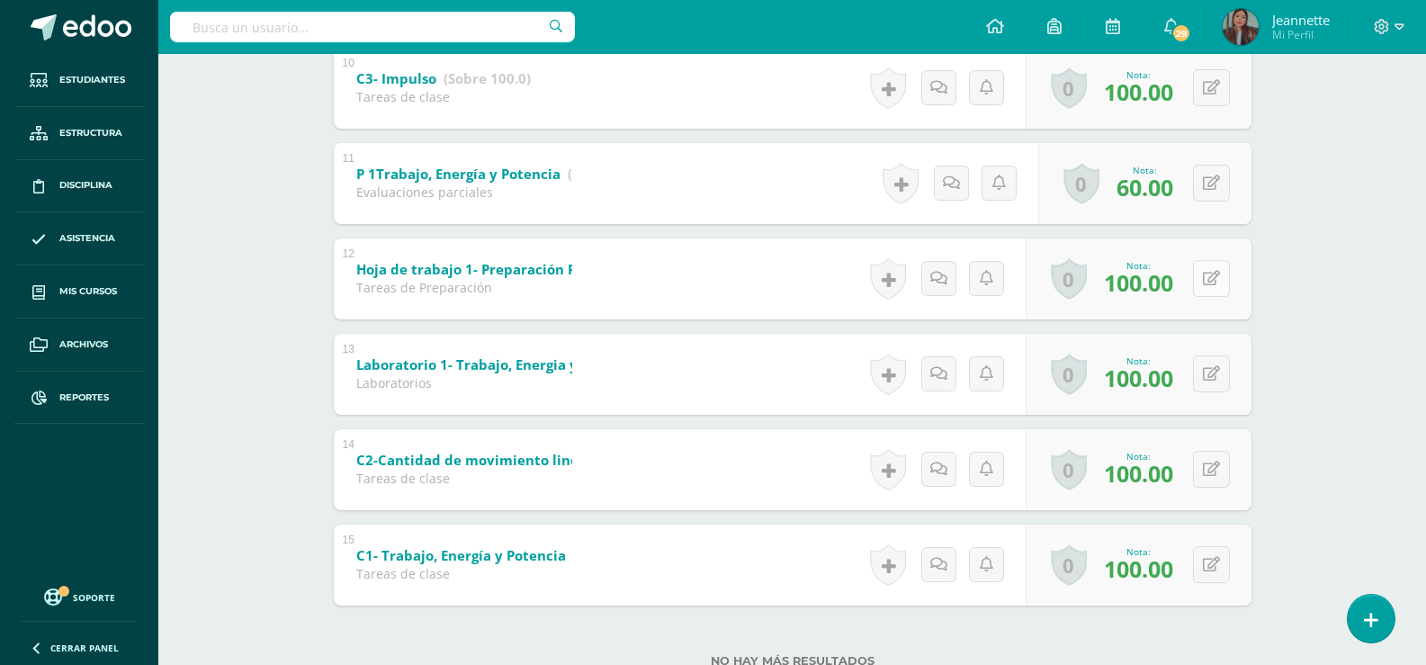
click at [1205, 276] on button at bounding box center [1211, 278] width 37 height 37
type input "60"
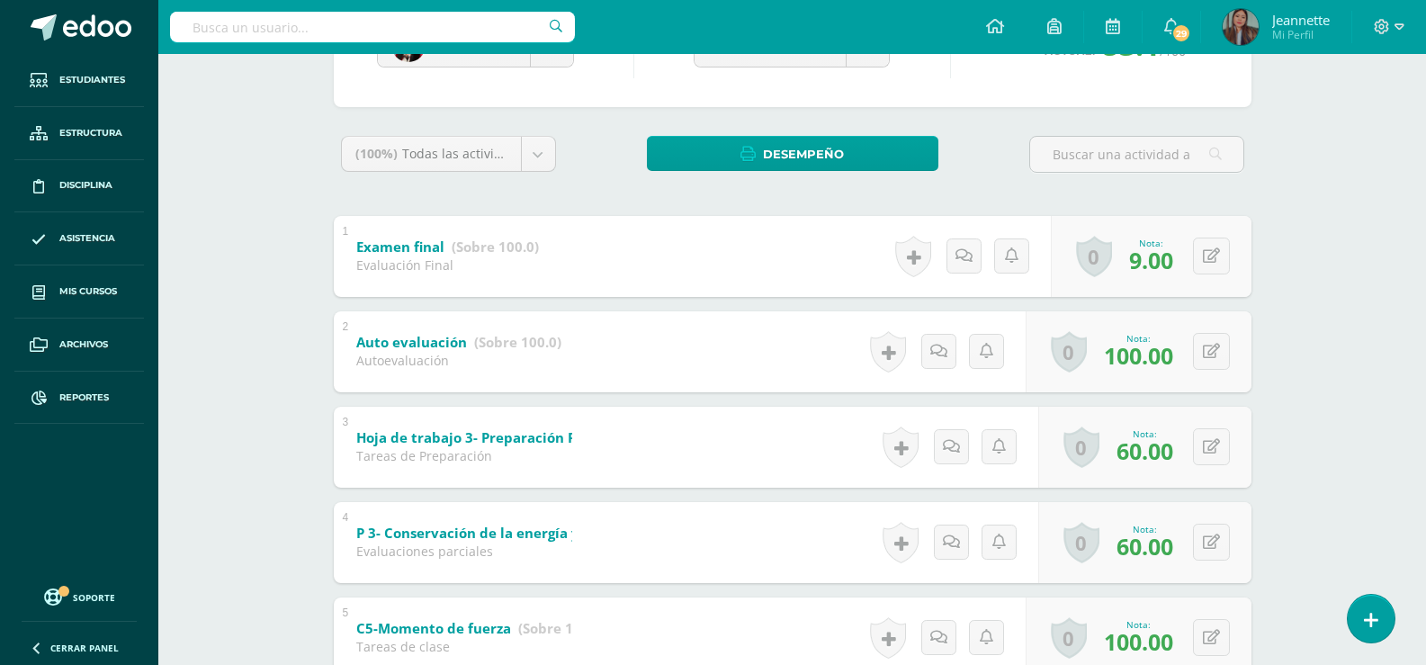
scroll to position [0, 0]
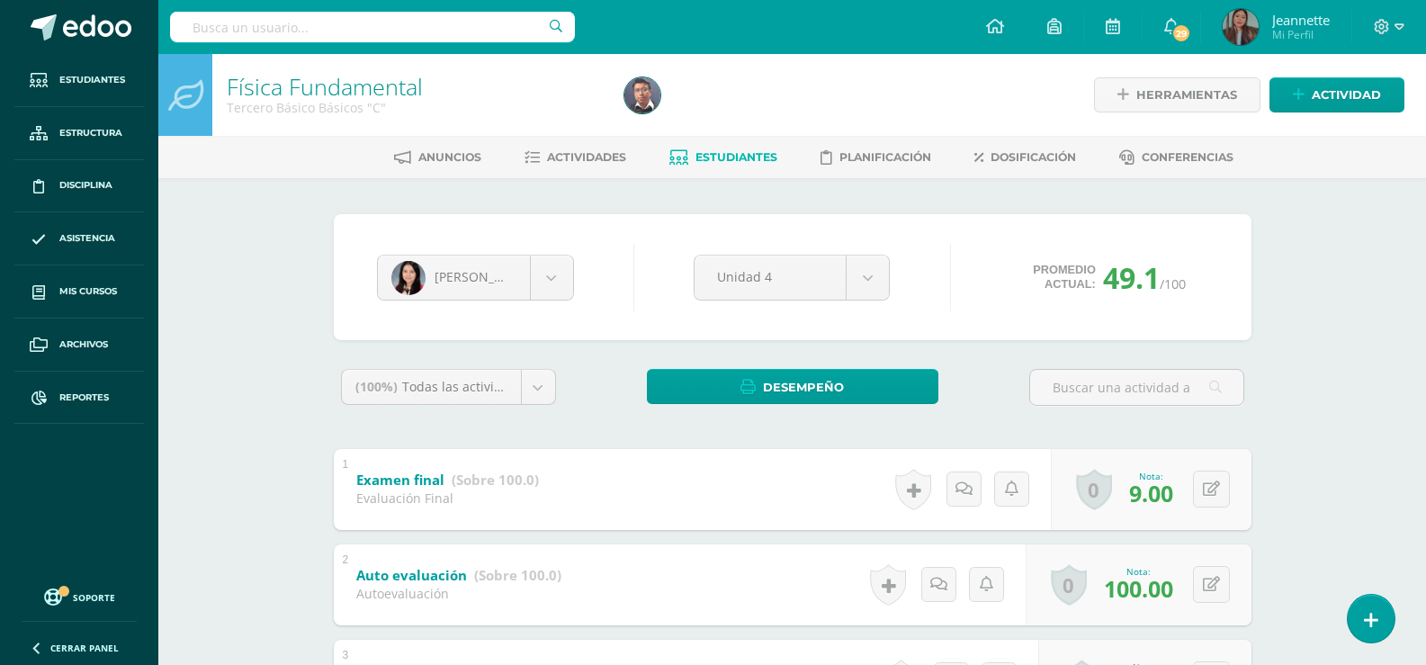
click at [406, 23] on input "text" at bounding box center [372, 27] width 405 height 31
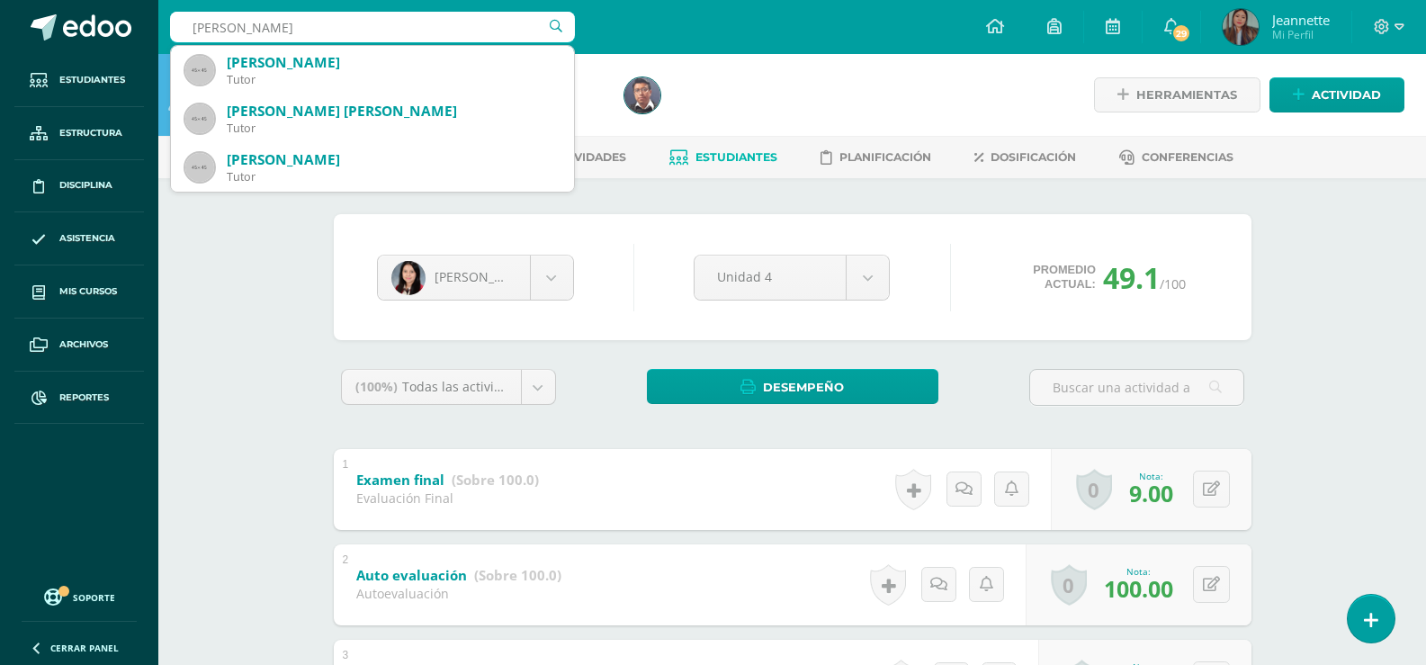
type input "[PERSON_NAME]"
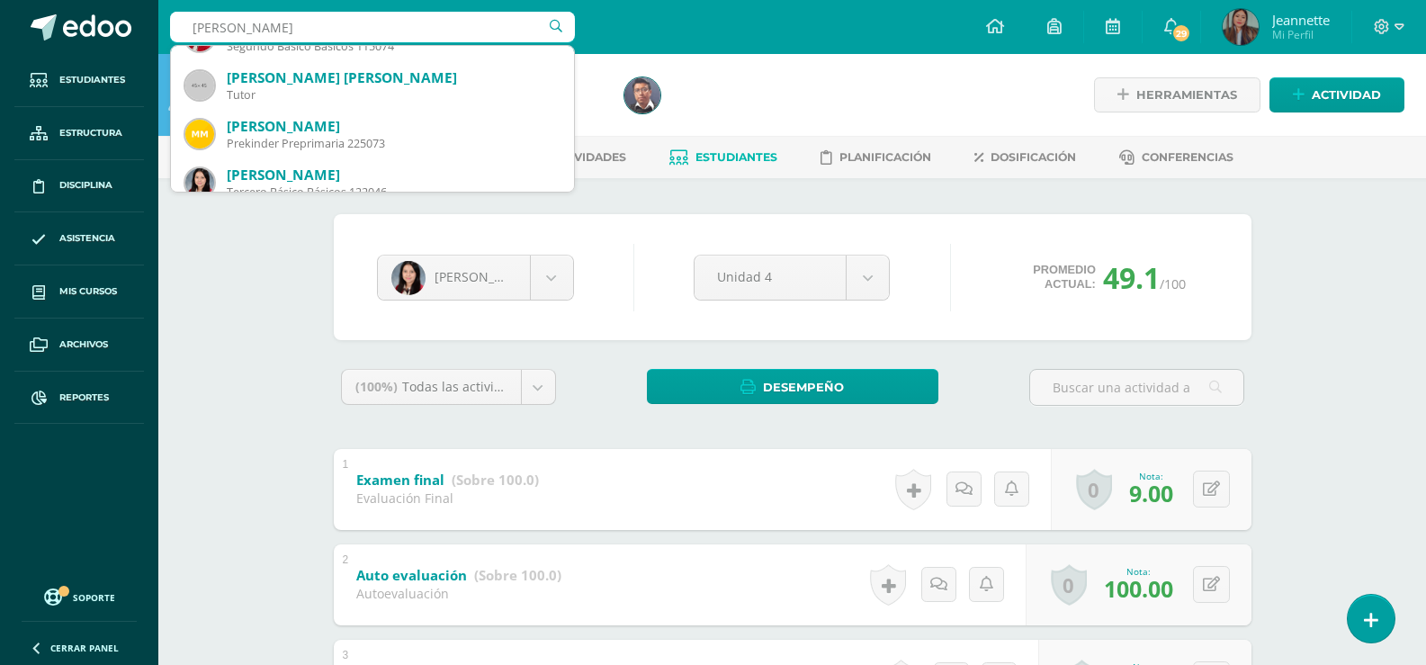
scroll to position [270, 0]
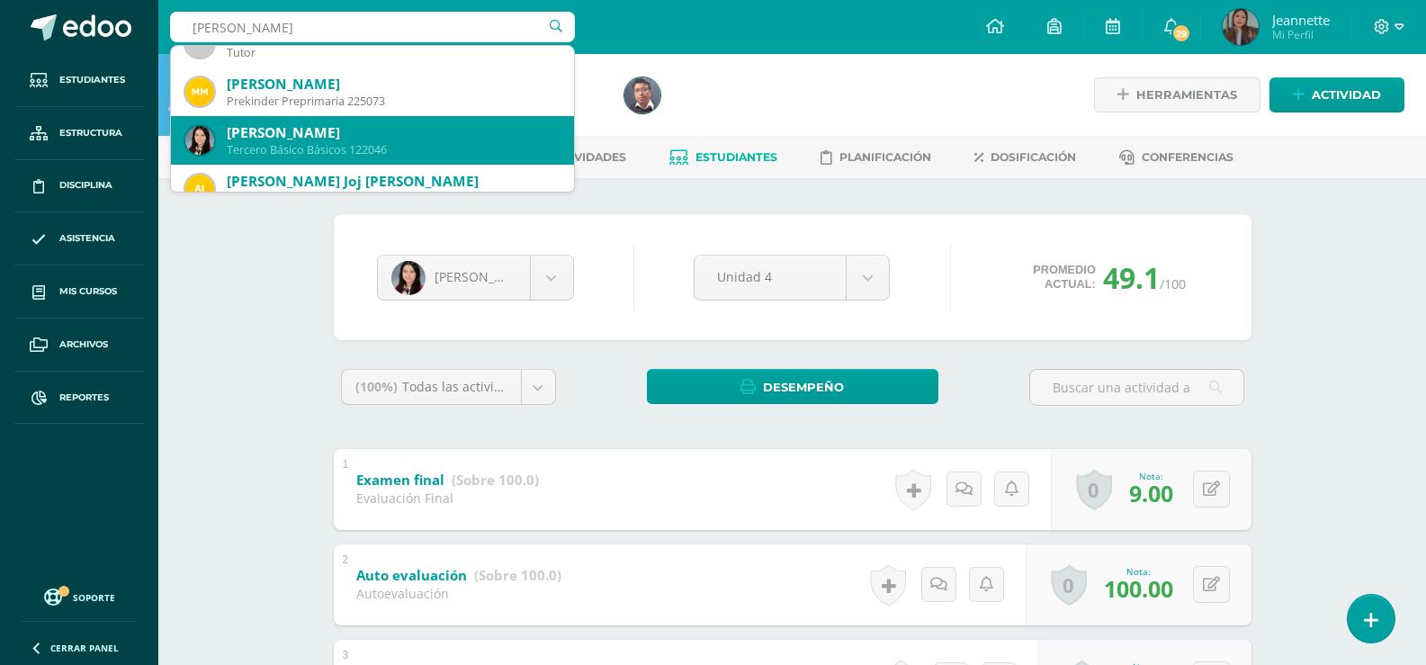
click at [456, 125] on div "[PERSON_NAME]" at bounding box center [393, 132] width 333 height 19
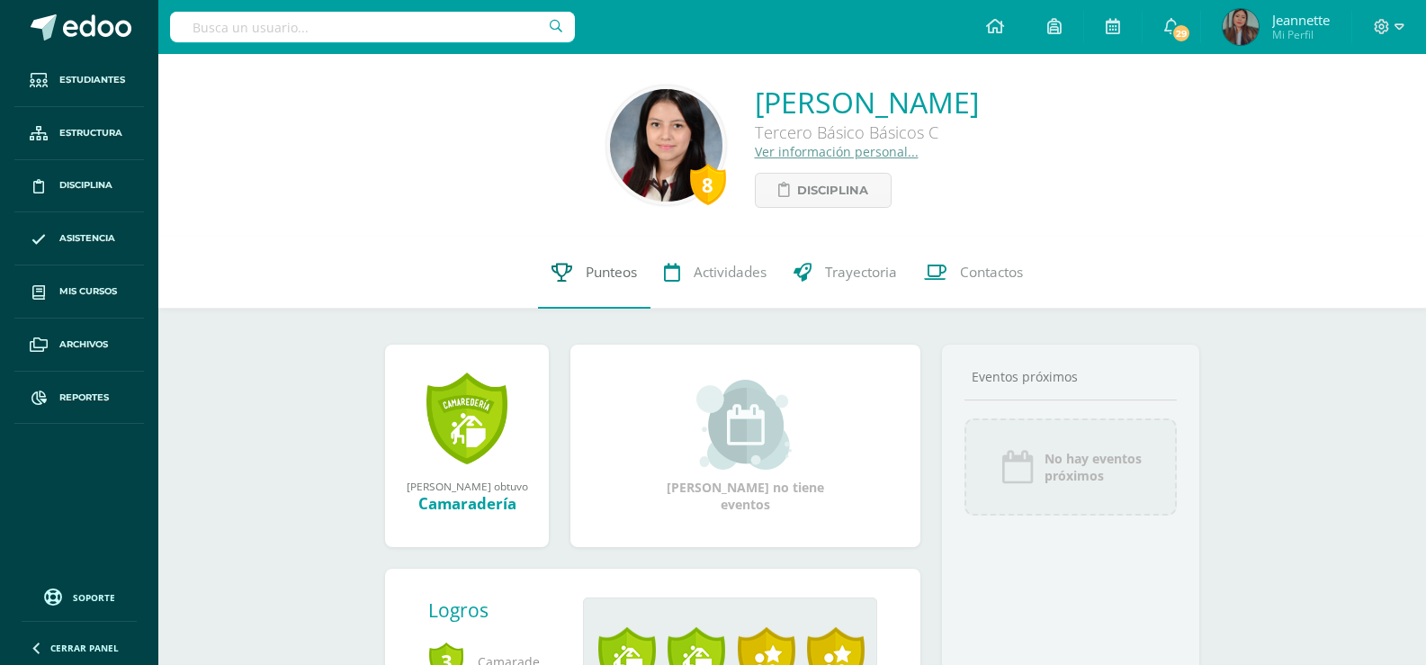
click at [597, 283] on link "Punteos" at bounding box center [594, 273] width 112 height 72
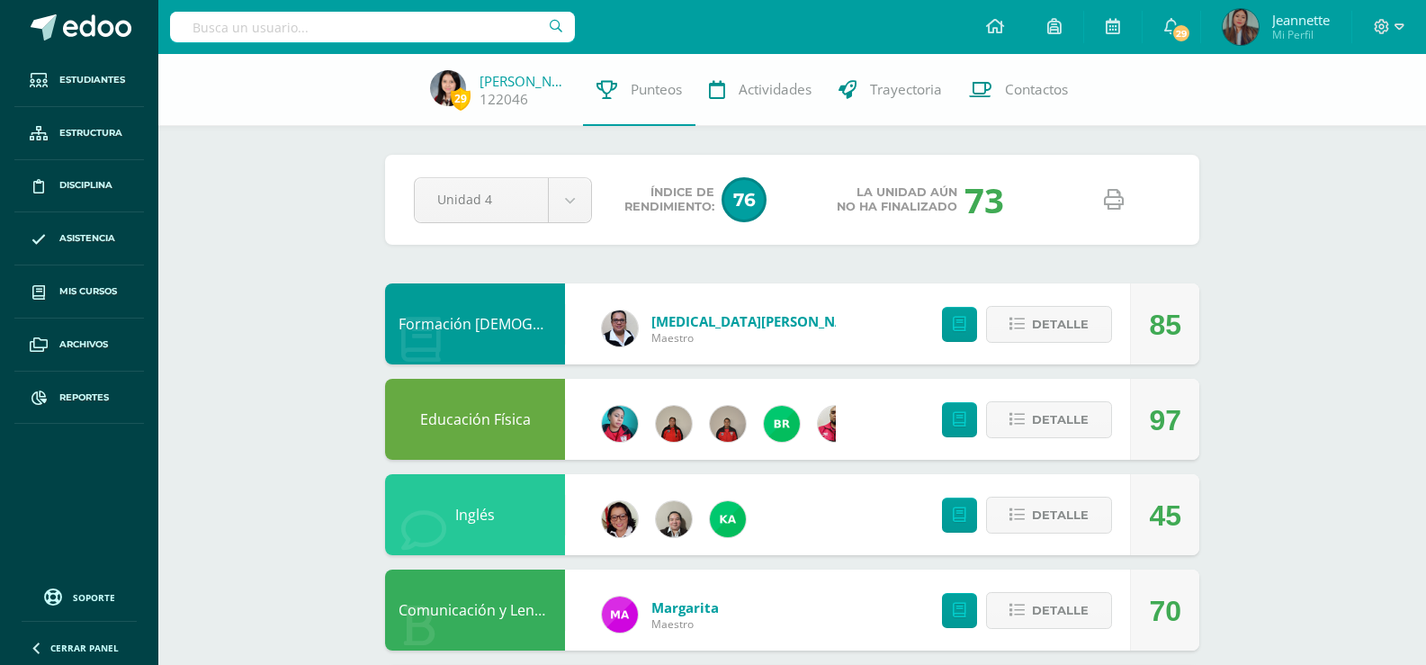
click at [1117, 203] on icon at bounding box center [1114, 200] width 20 height 20
click at [291, 16] on input "text" at bounding box center [372, 27] width 405 height 31
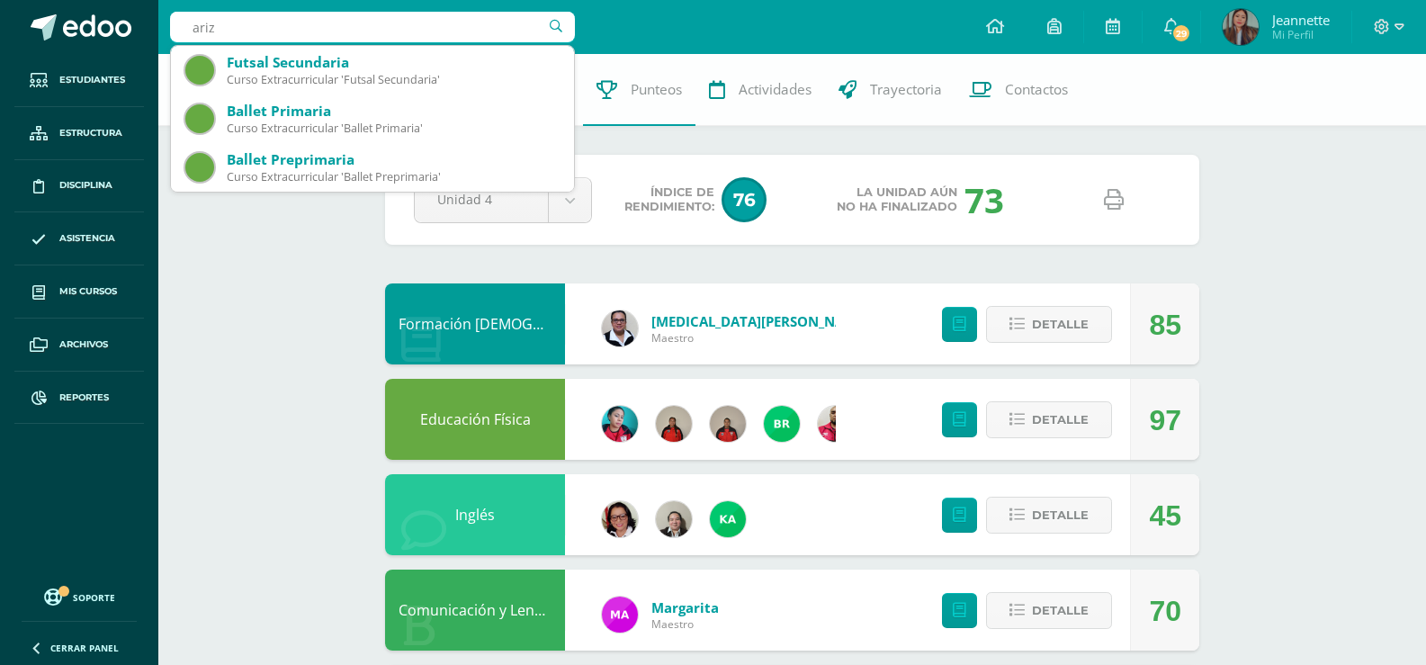
type input "ariza"
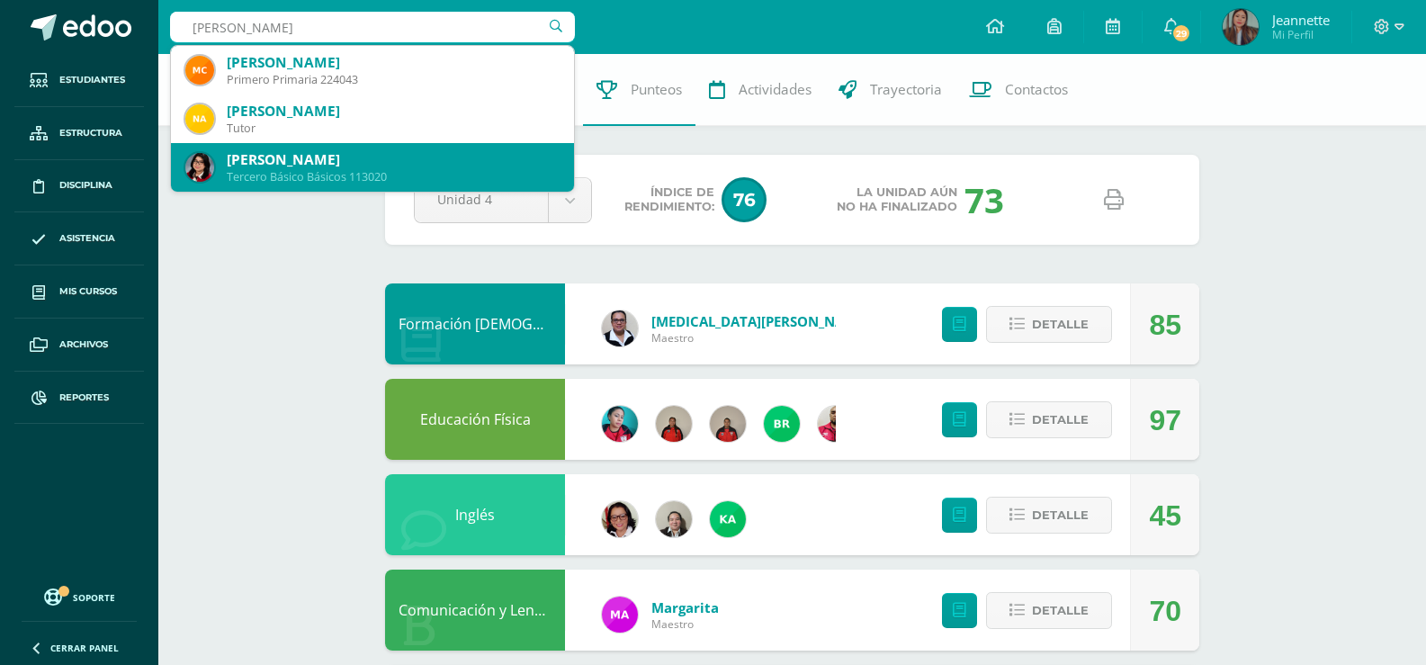
click at [408, 150] on div "Olga Daniela Ariza Franco" at bounding box center [393, 159] width 333 height 19
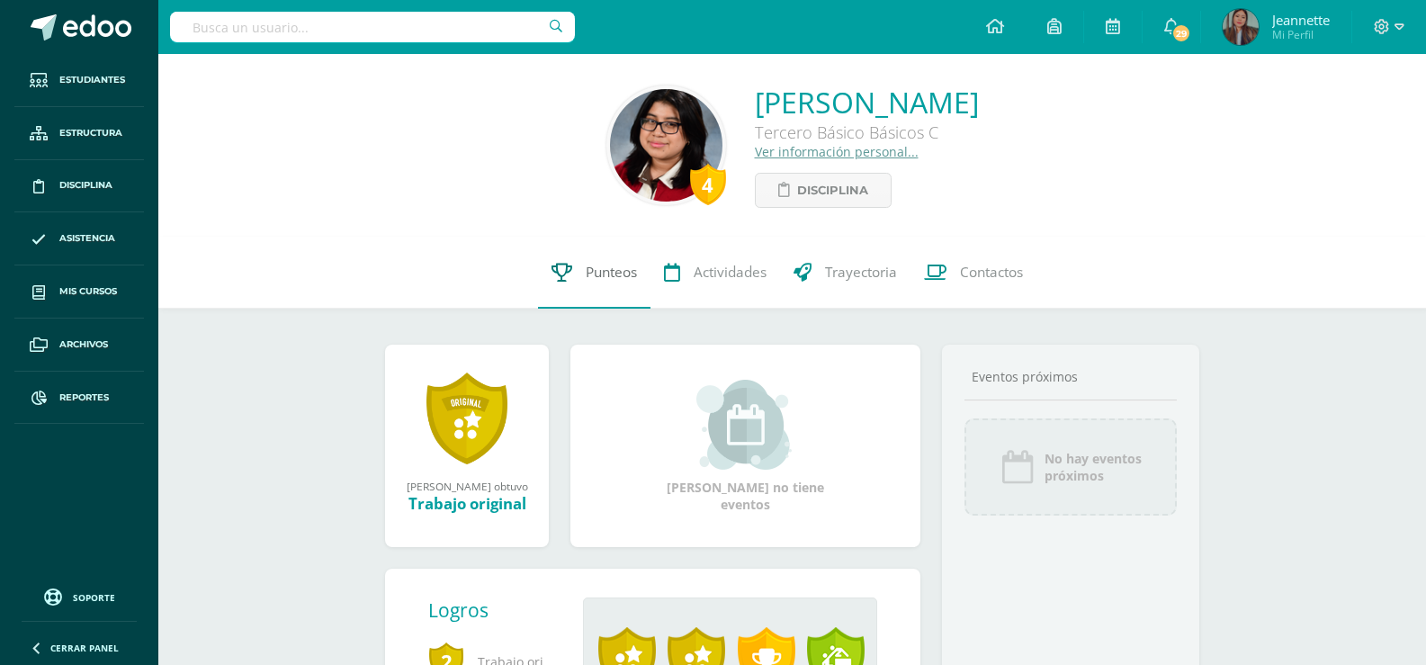
click at [612, 277] on span "Punteos" at bounding box center [611, 272] width 51 height 19
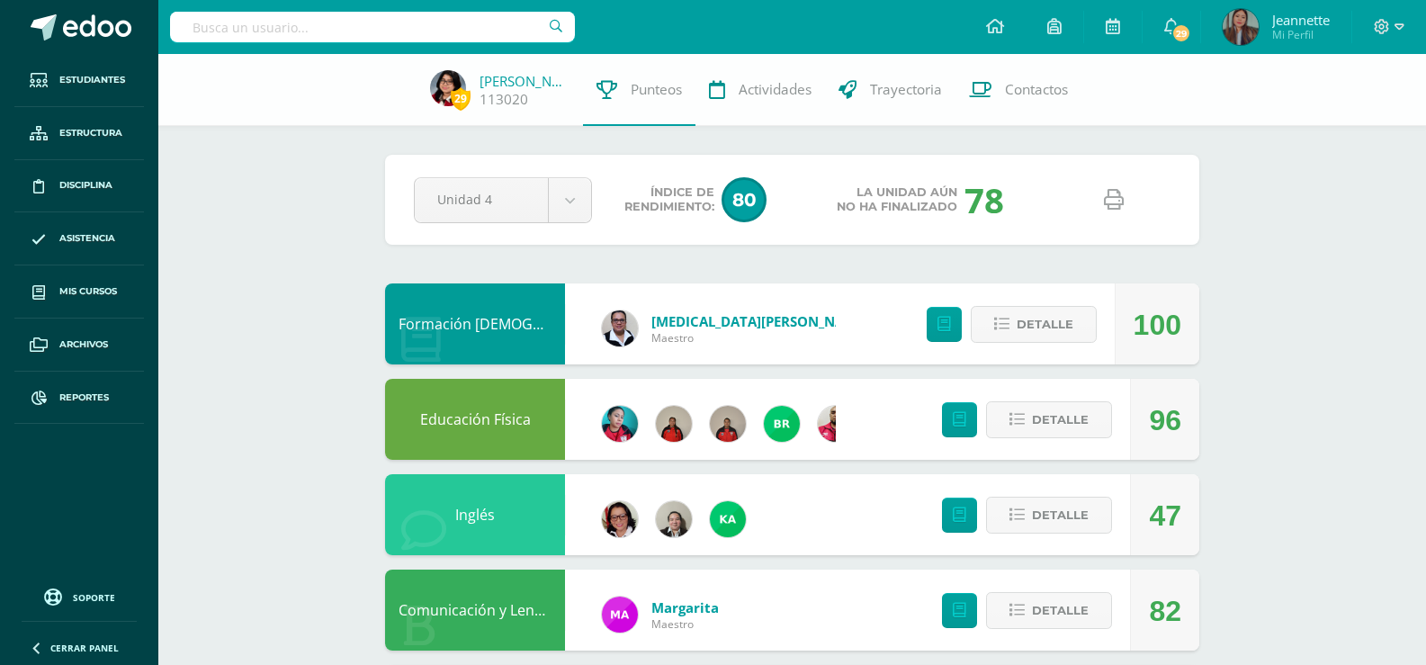
click at [1118, 215] on link at bounding box center [1113, 200] width 46 height 46
click at [340, 35] on input "text" at bounding box center [372, 27] width 405 height 31
type input "fátima argueta"
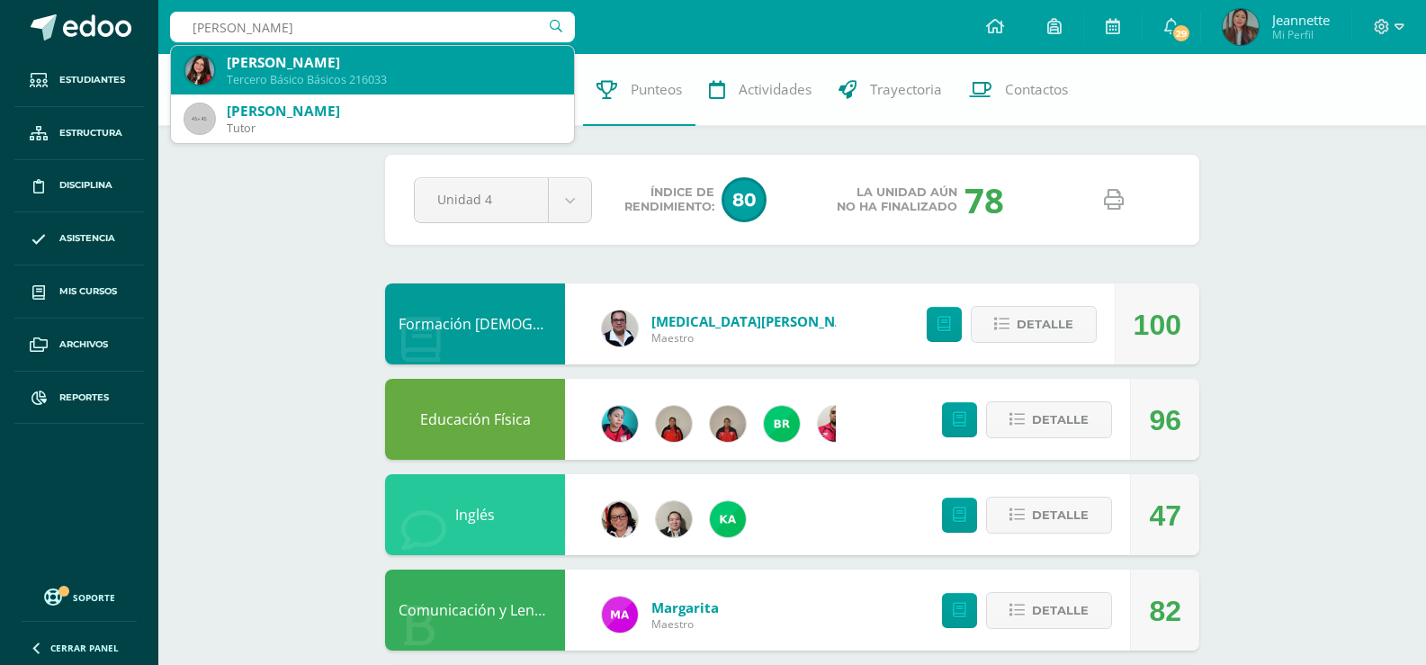
click at [344, 79] on div "Tercero Básico Básicos 216033" at bounding box center [393, 79] width 333 height 15
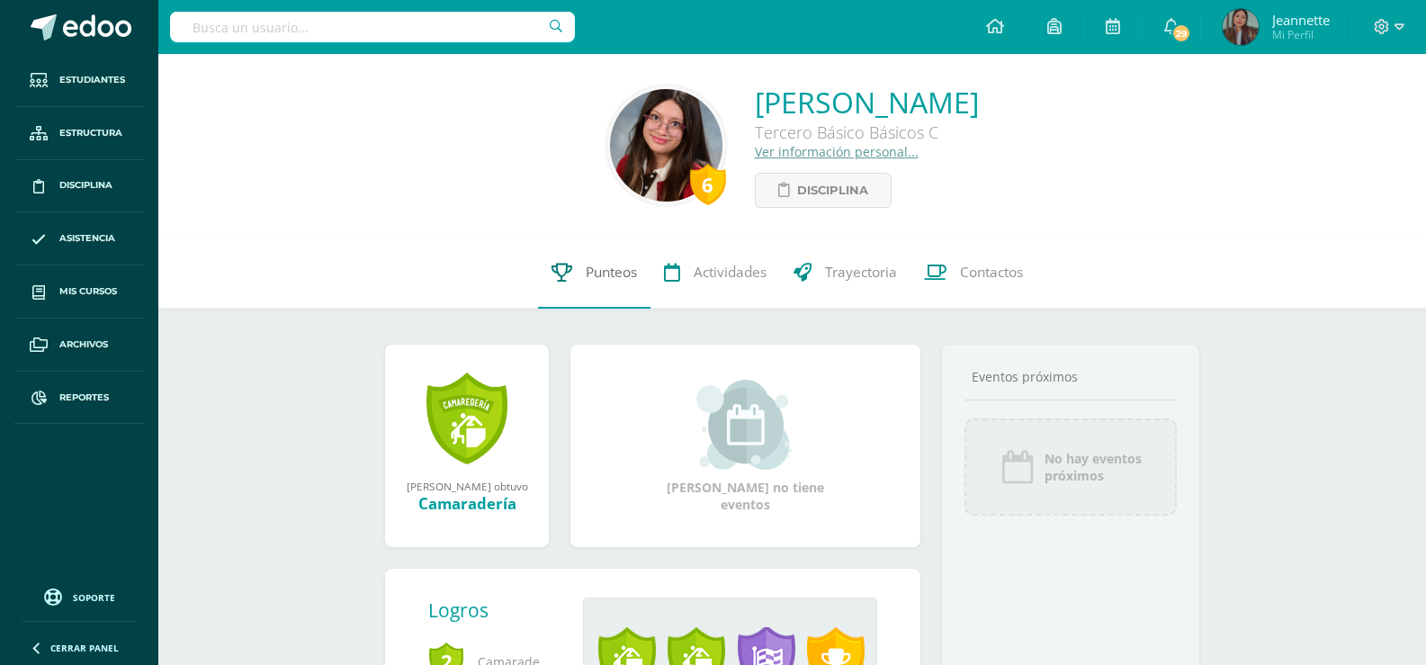
click at [590, 274] on span "Punteos" at bounding box center [611, 272] width 51 height 19
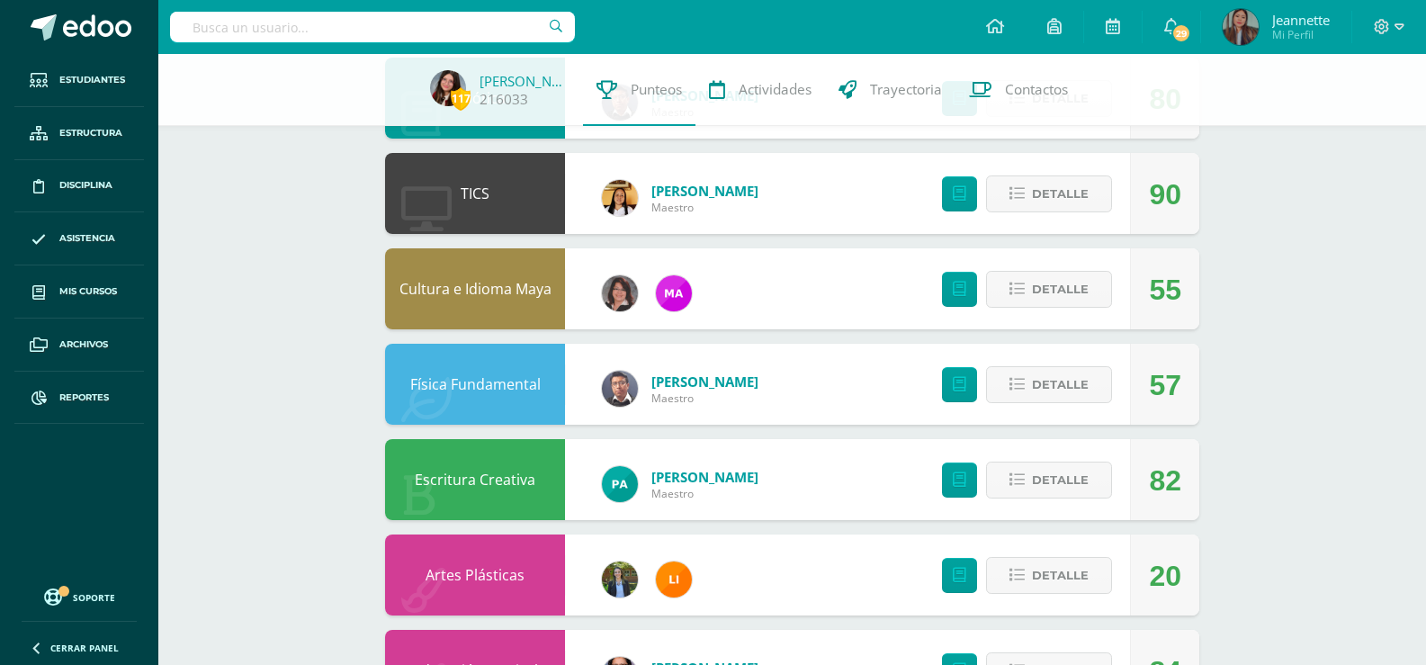
scroll to position [890, 0]
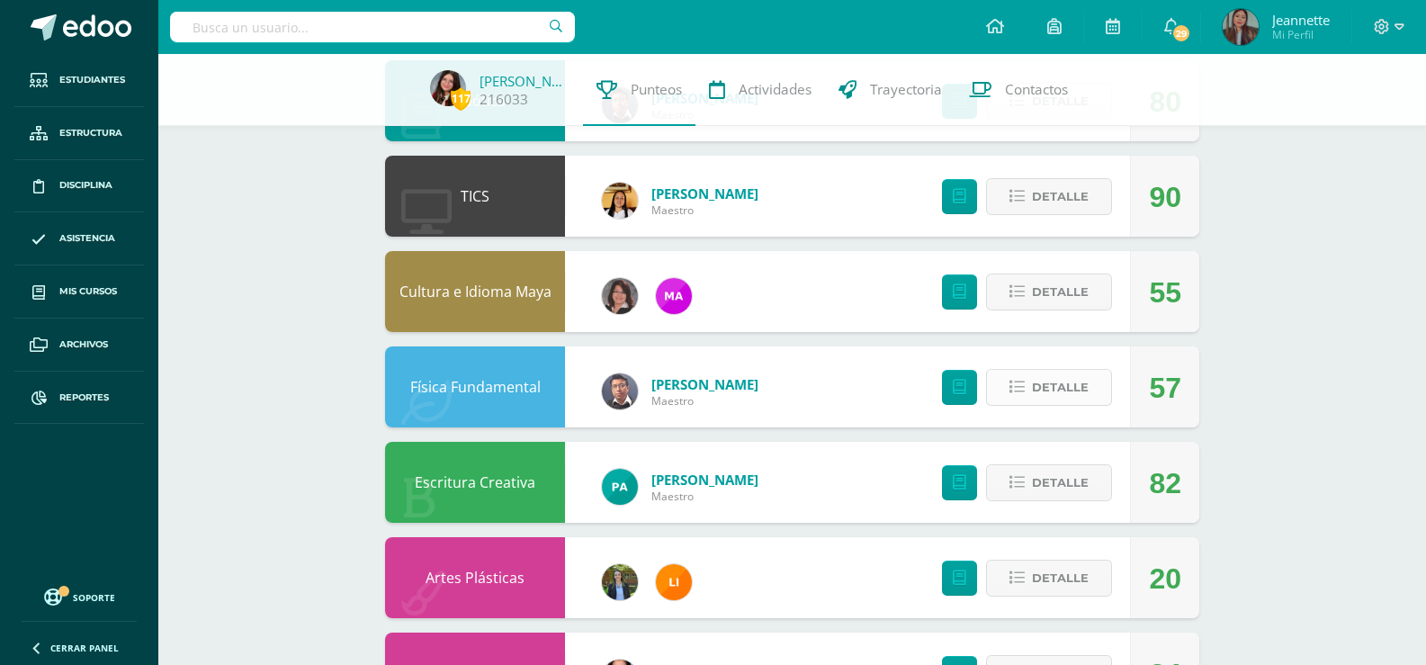
click at [1060, 393] on span "Detalle" at bounding box center [1060, 387] width 57 height 33
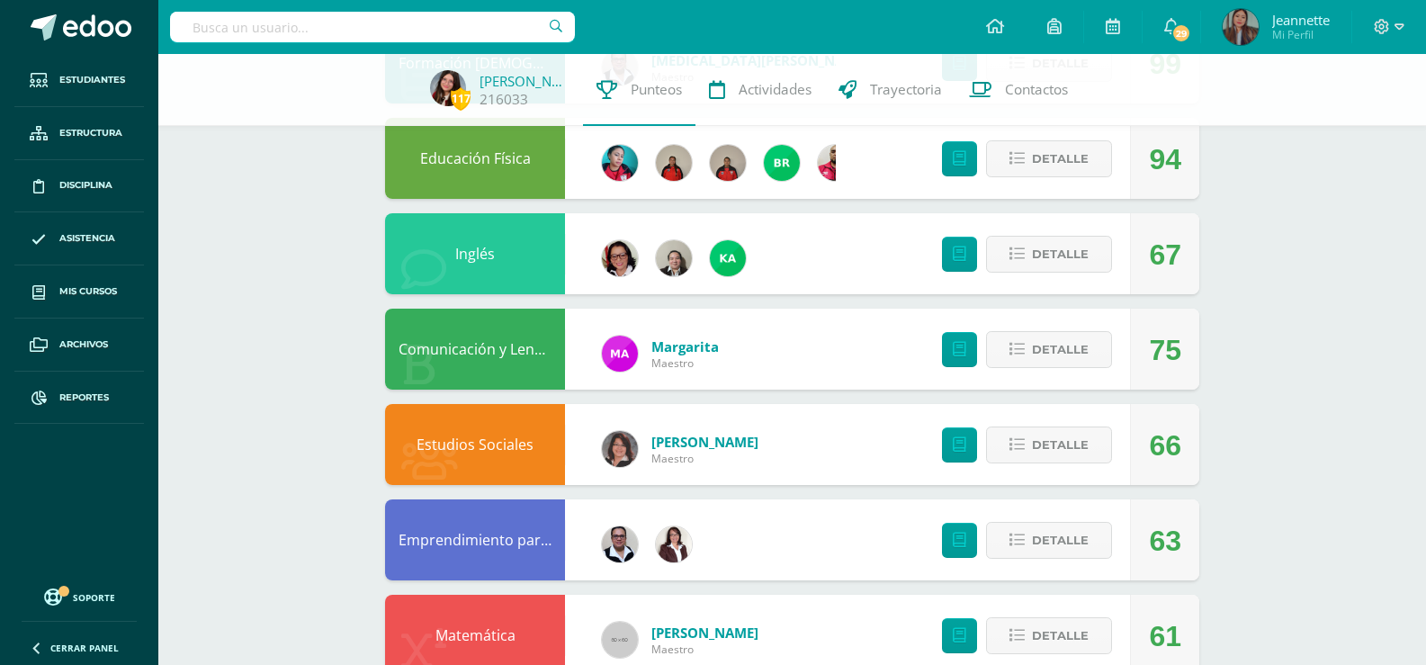
scroll to position [0, 0]
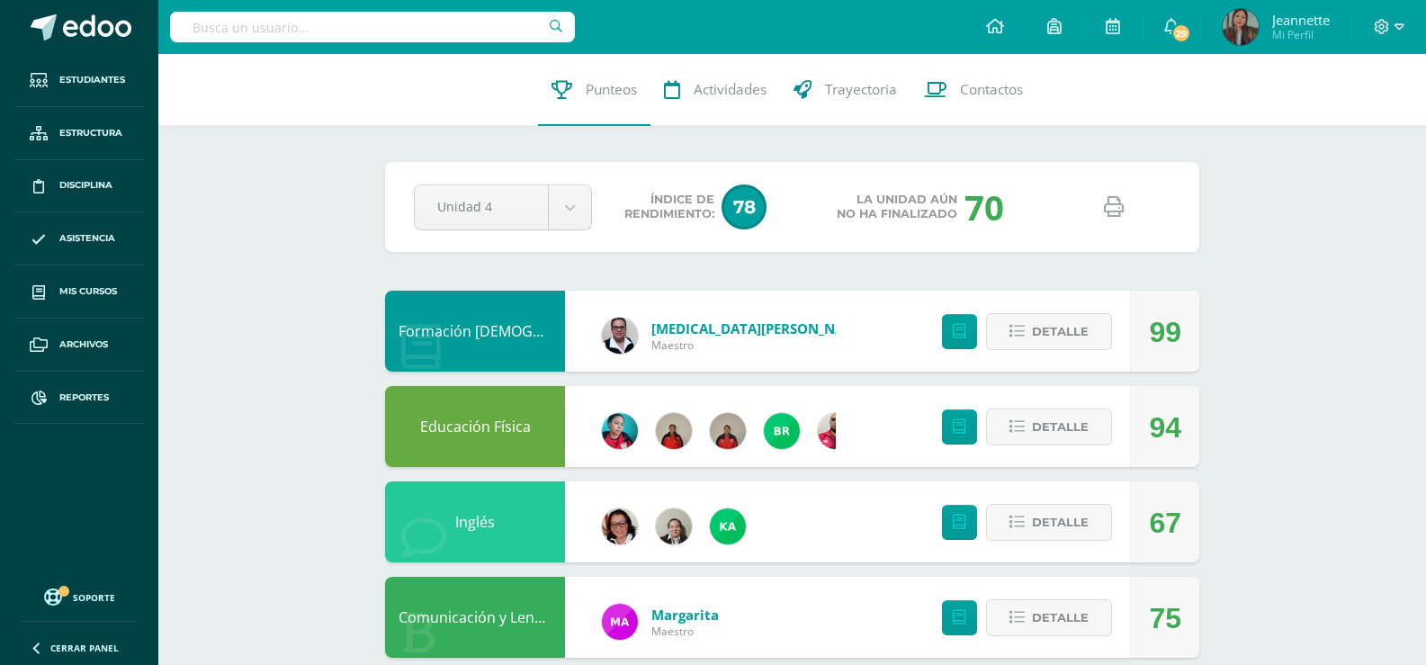
click at [1109, 198] on icon at bounding box center [1114, 207] width 20 height 20
click at [288, 23] on input "text" at bounding box center [372, 27] width 405 height 31
click at [94, 391] on span "Reportes" at bounding box center [83, 397] width 49 height 14
